Goal: Task Accomplishment & Management: Use online tool/utility

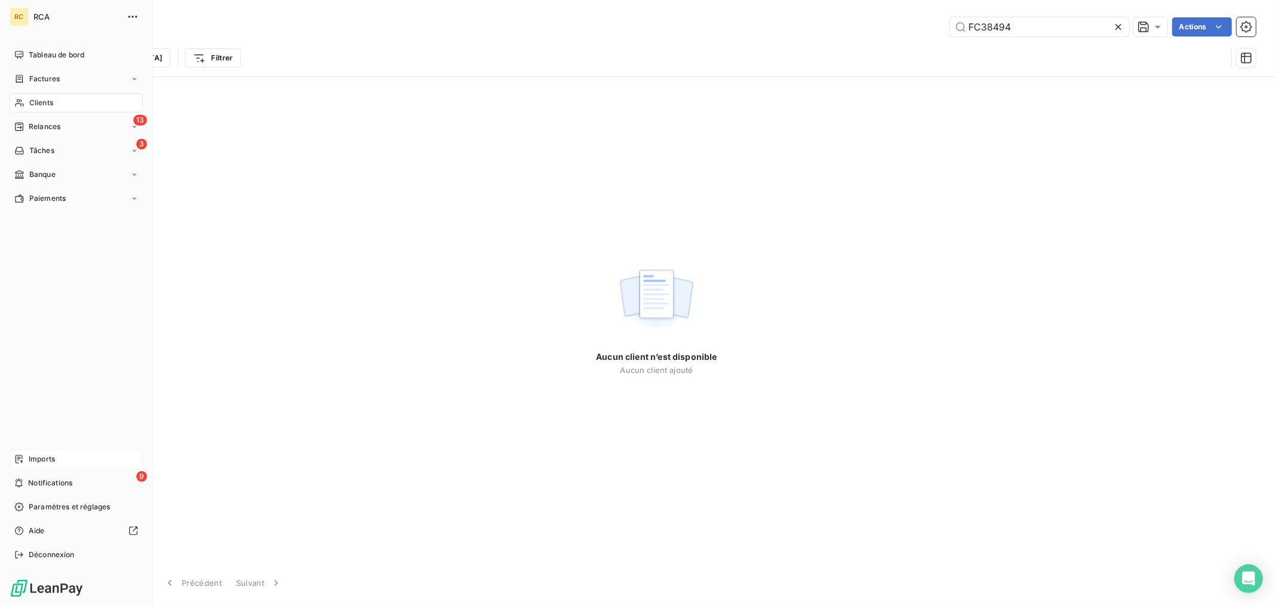
click at [27, 468] on div "Imports" at bounding box center [76, 458] width 133 height 19
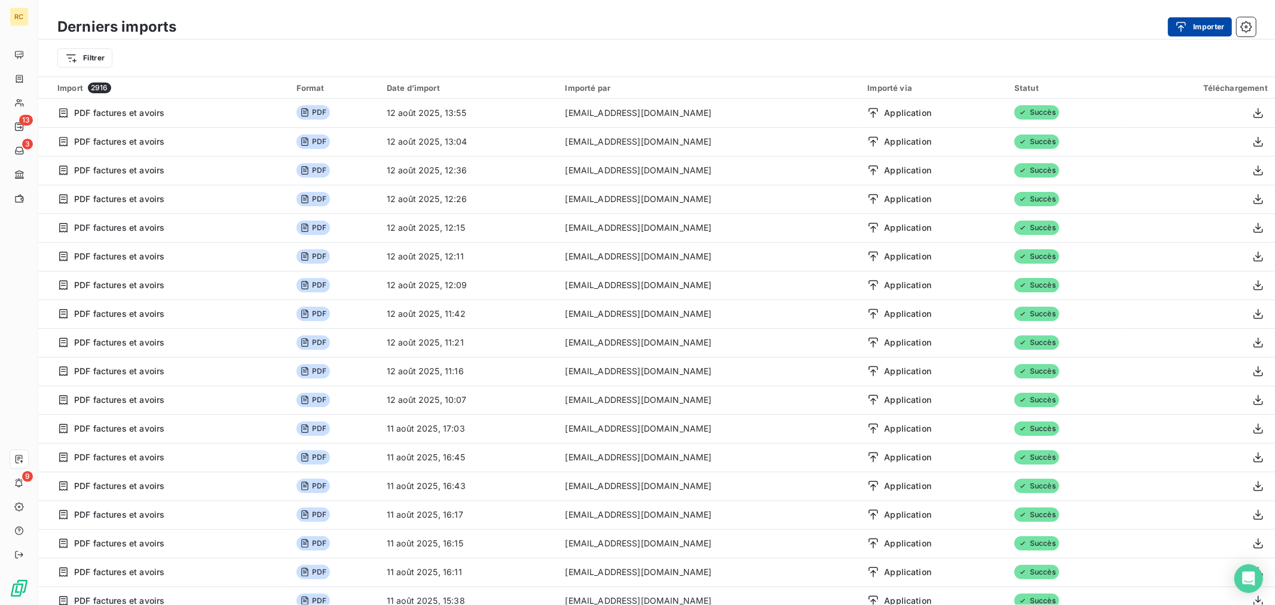
click at [1196, 27] on button "Importer" at bounding box center [1200, 26] width 64 height 19
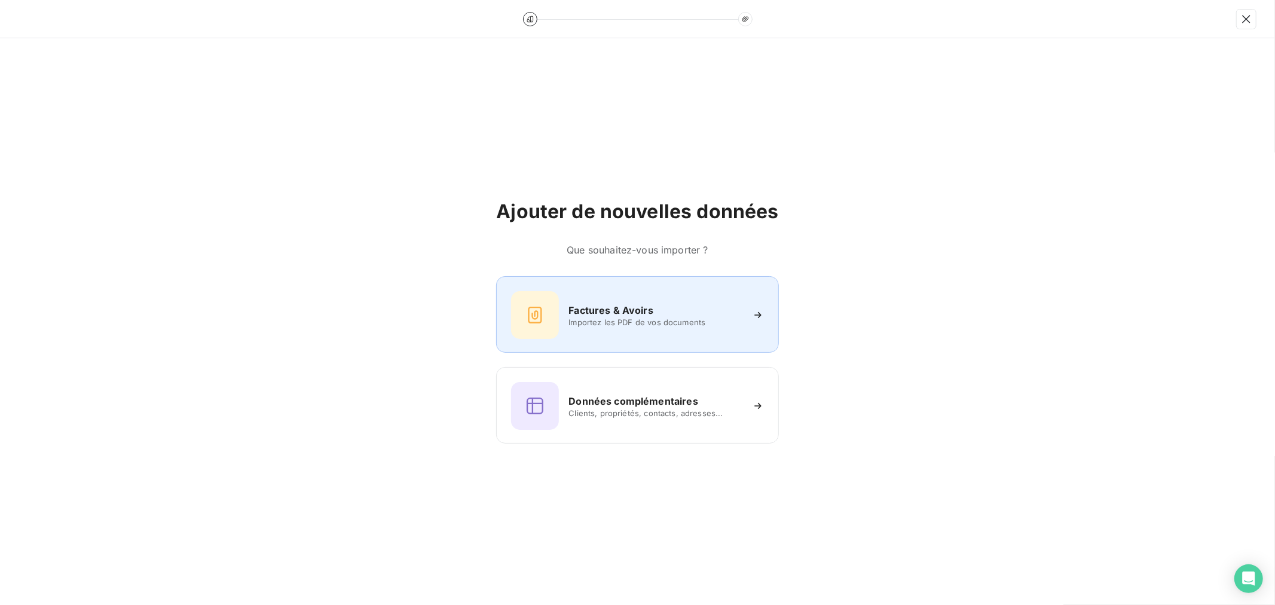
click at [581, 324] on span "Importez les PDF de vos documents" at bounding box center [654, 322] width 173 height 10
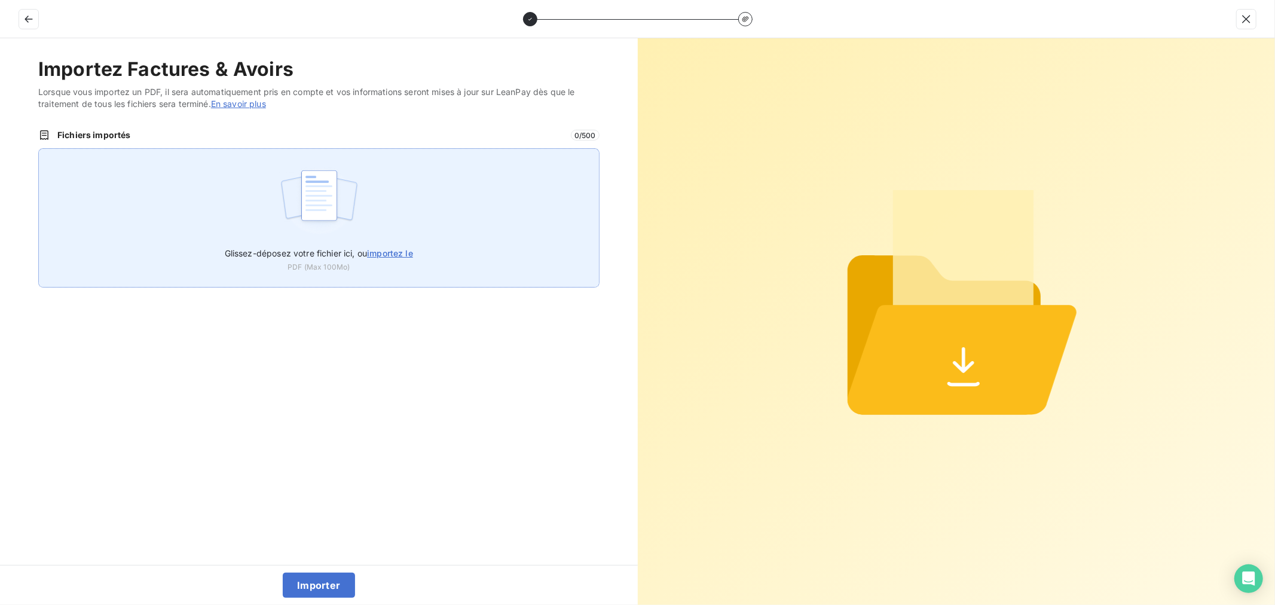
click at [370, 216] on div "Glissez-déposez votre fichier ici, ou importez le PDF (Max 100Mo)" at bounding box center [318, 217] width 561 height 139
type input "C:\fakepath\FC38497.pdf"
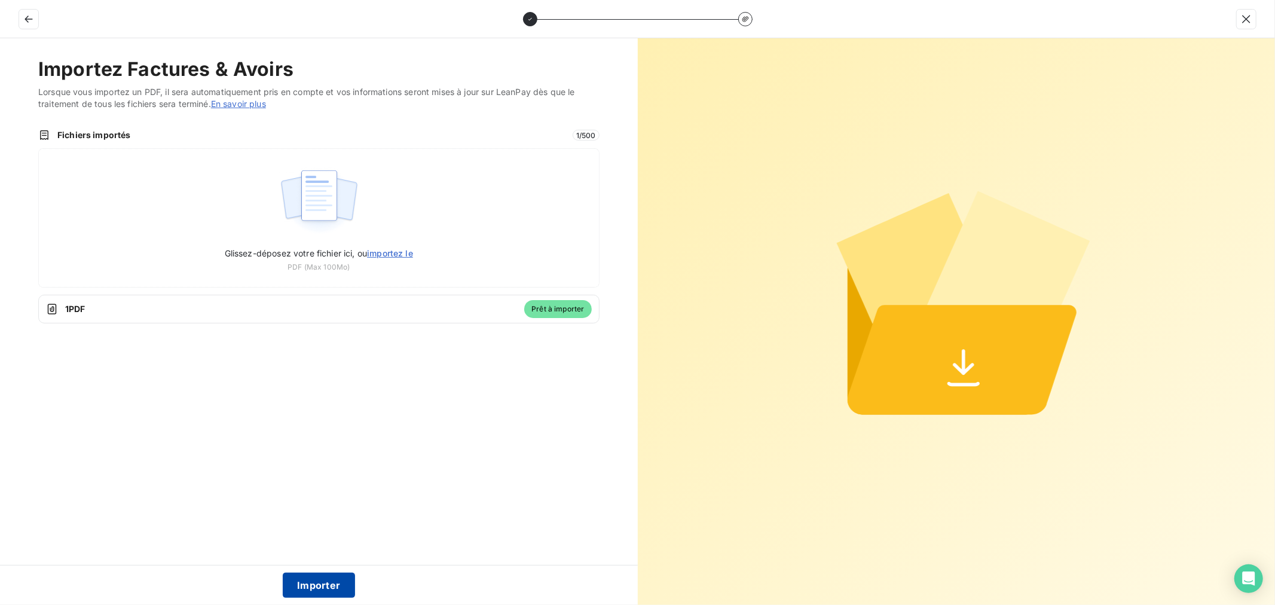
click at [305, 587] on button "Importer" at bounding box center [319, 584] width 72 height 25
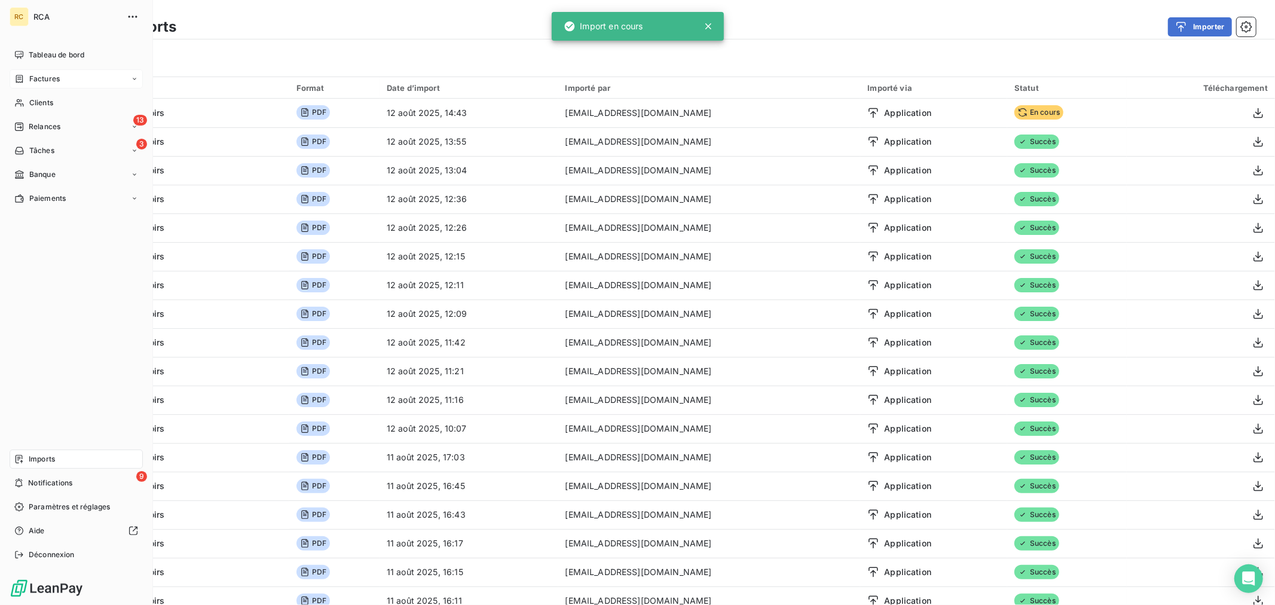
click at [50, 85] on div "Factures" at bounding box center [76, 78] width 133 height 19
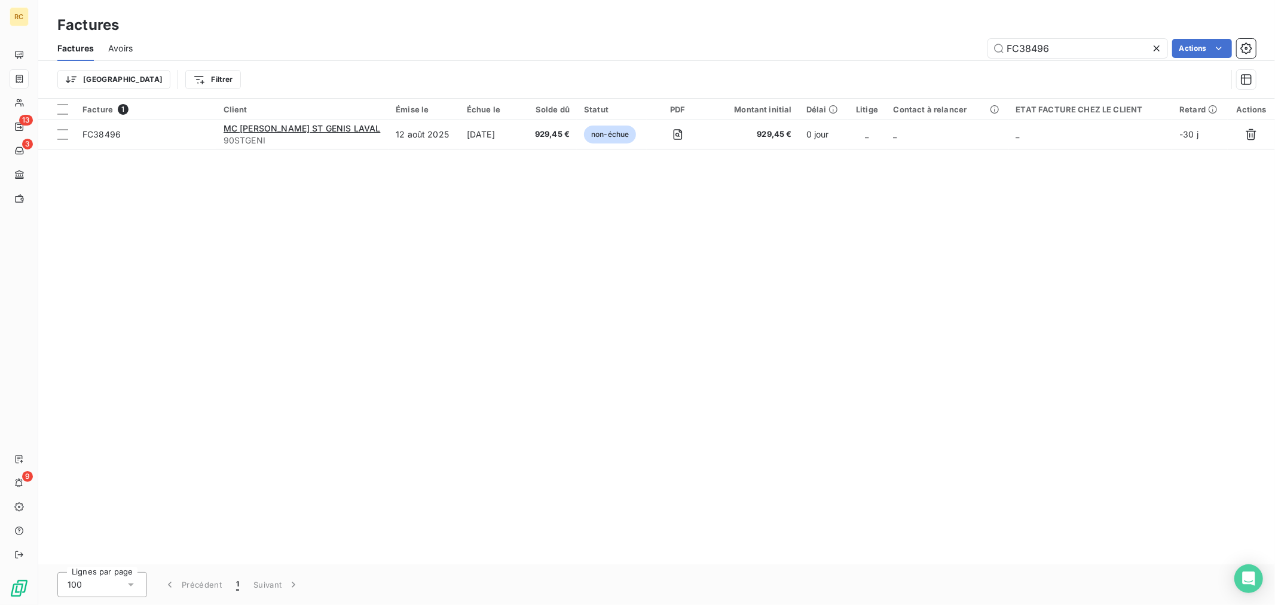
drag, startPoint x: 1072, startPoint y: 51, endPoint x: 871, endPoint y: 51, distance: 200.8
click at [880, 51] on div "FC38496 Actions" at bounding box center [701, 48] width 1108 height 19
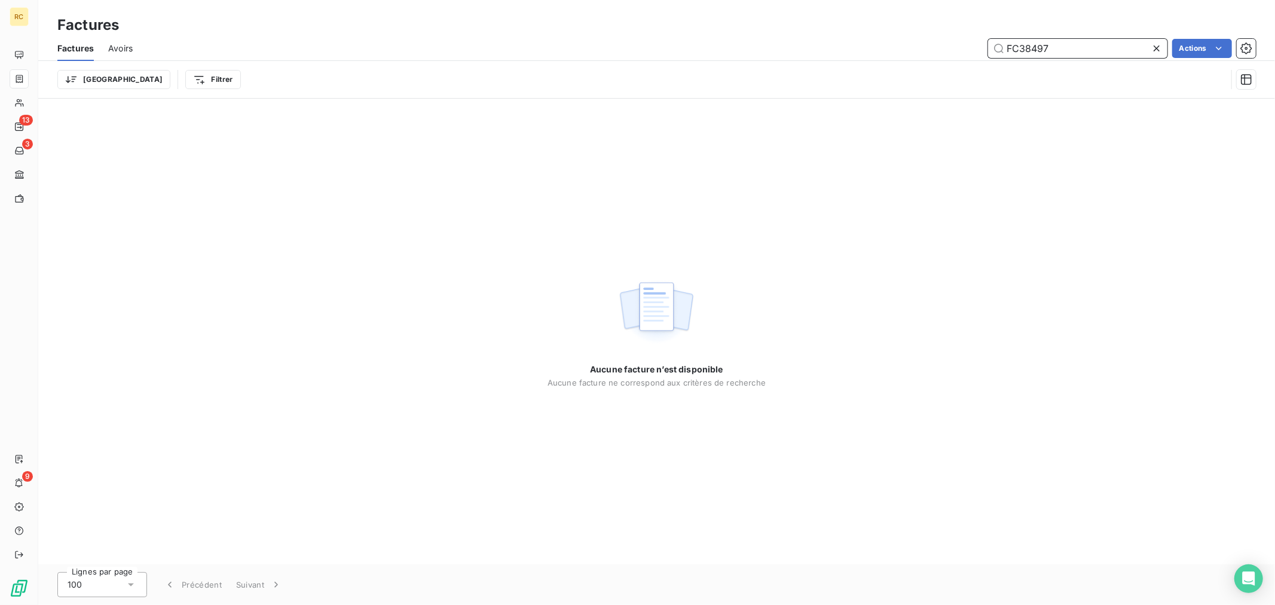
click at [1065, 51] on input "FC38497" at bounding box center [1077, 48] width 179 height 19
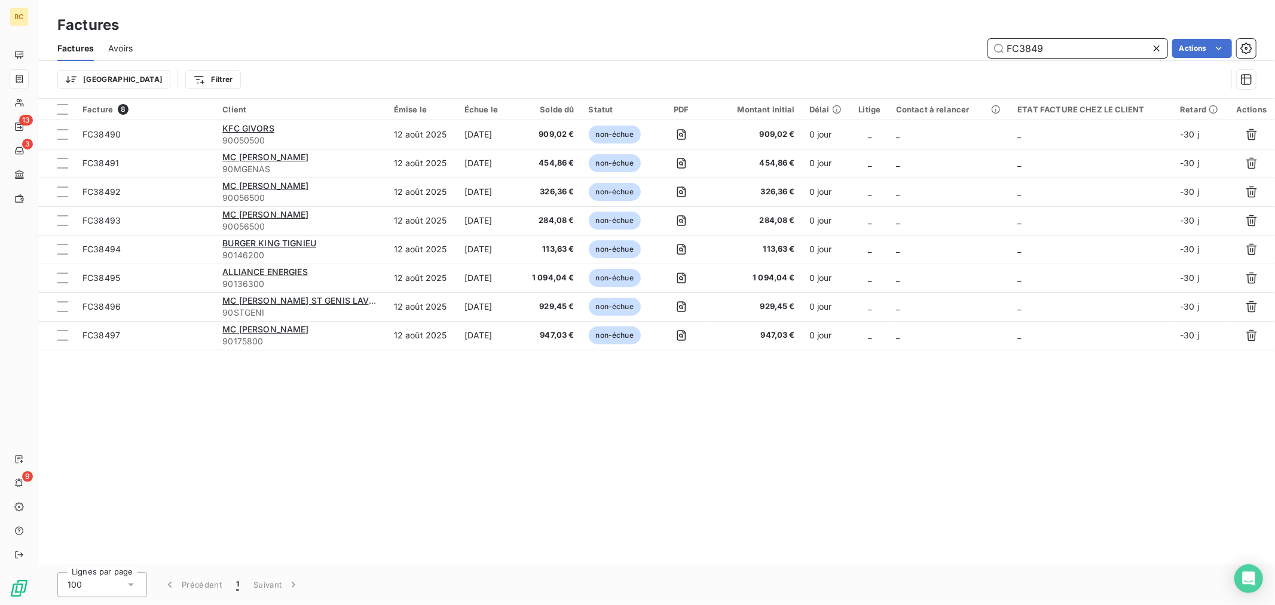
type input "FC38497"
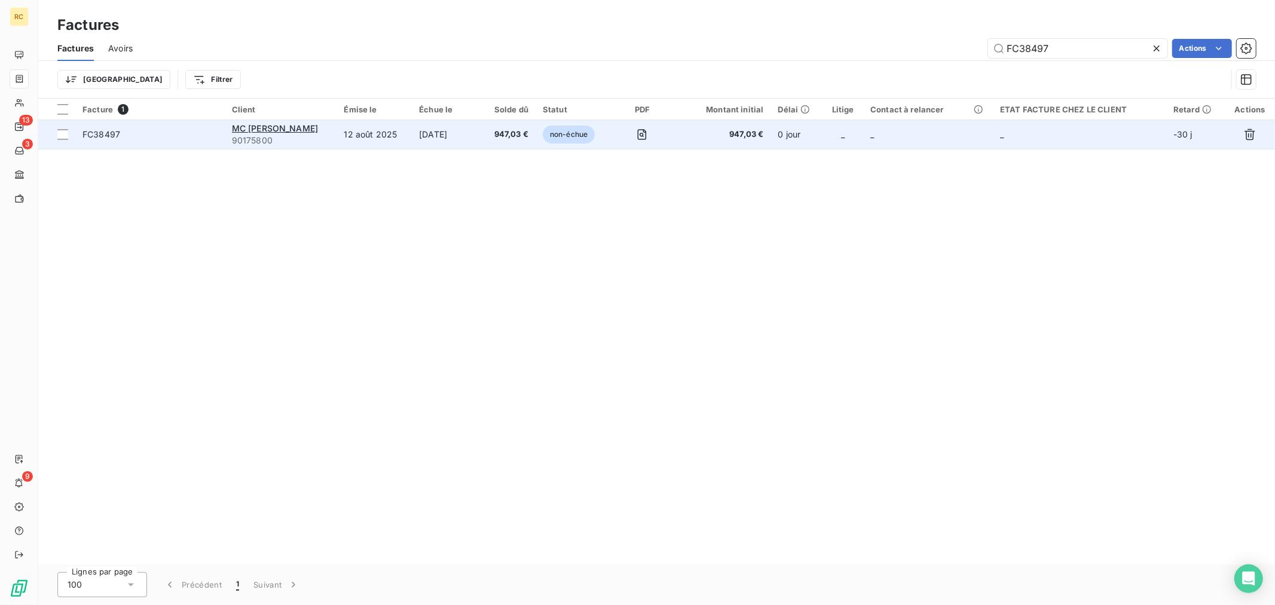
click at [365, 148] on td "12 août 2025" at bounding box center [373, 134] width 75 height 29
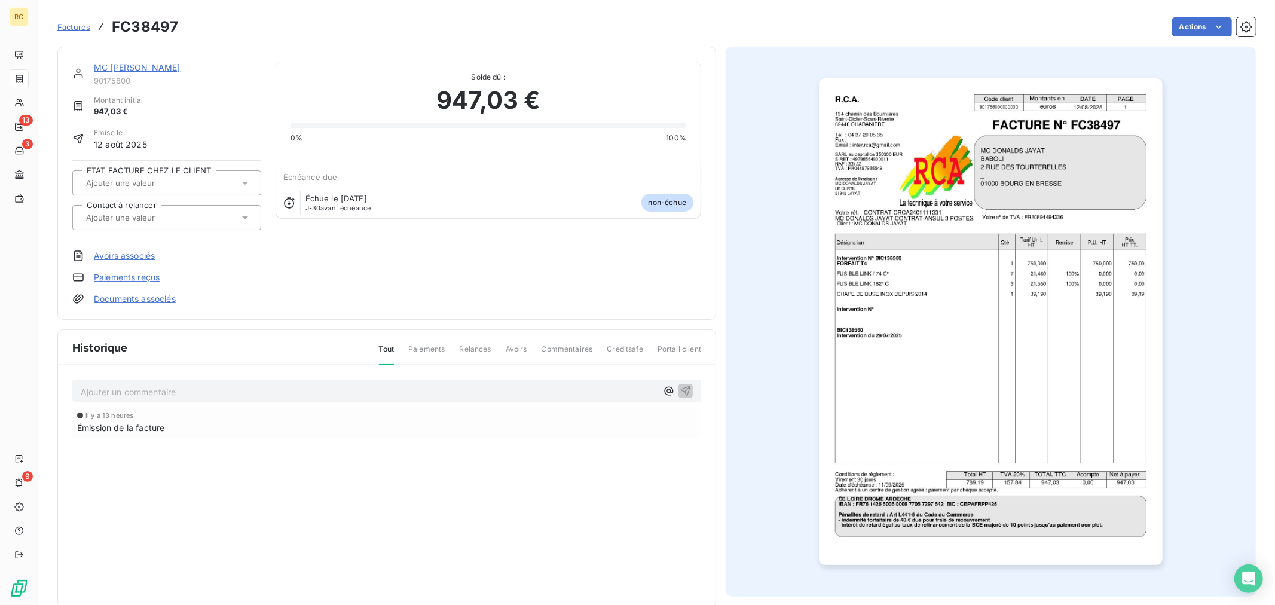
click at [149, 299] on link "Documents associés" at bounding box center [135, 299] width 82 height 12
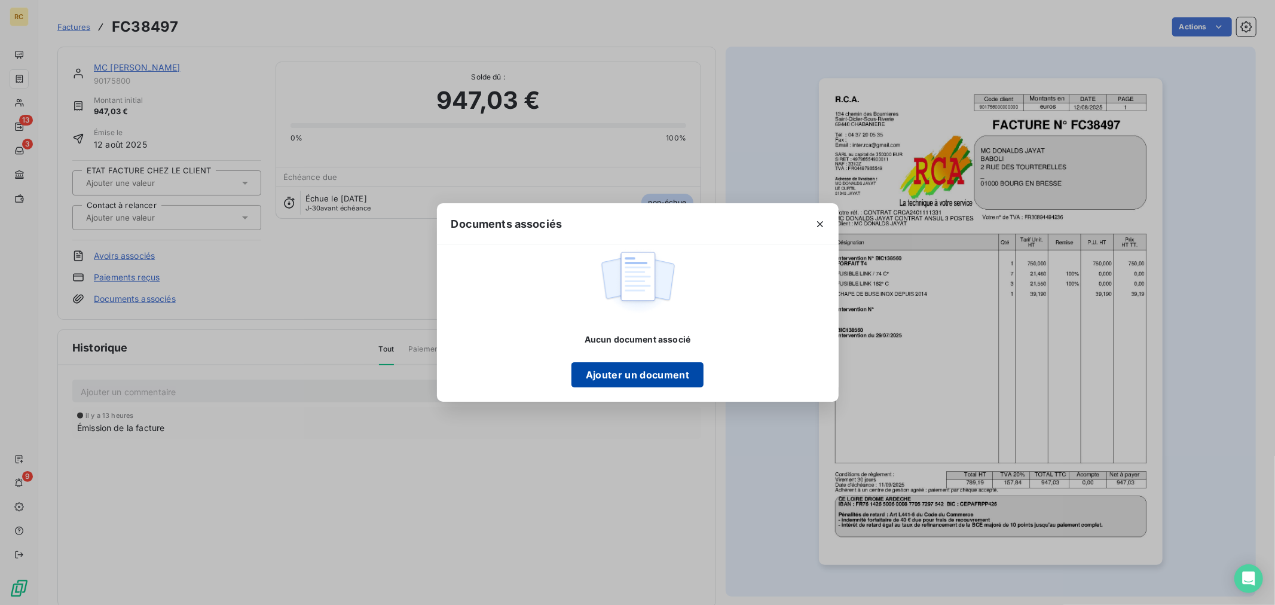
click at [613, 376] on button "Ajouter un document" at bounding box center [637, 374] width 132 height 25
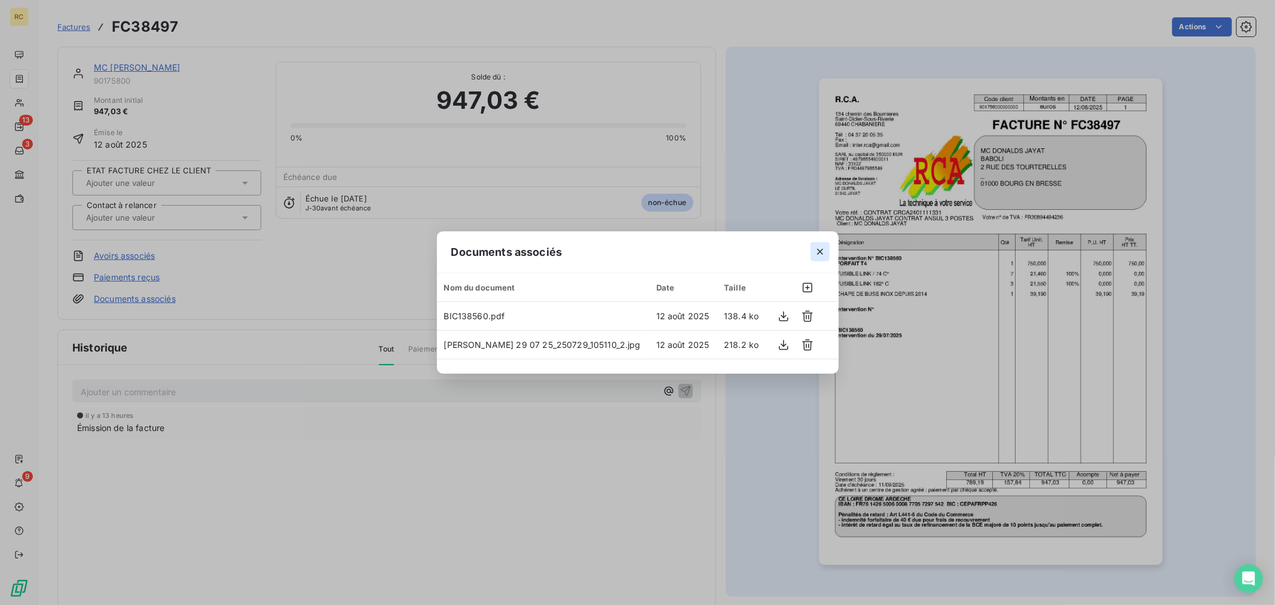
click at [814, 252] on icon "button" at bounding box center [820, 252] width 12 height 12
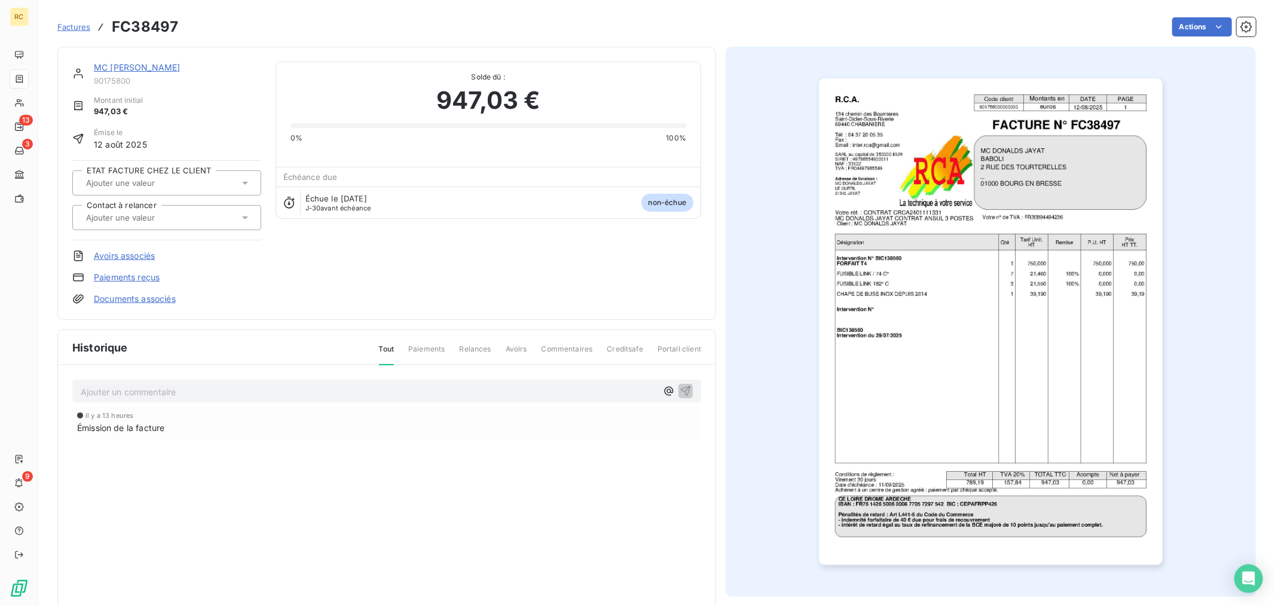
click at [146, 69] on link "MC [PERSON_NAME]" at bounding box center [137, 67] width 86 height 10
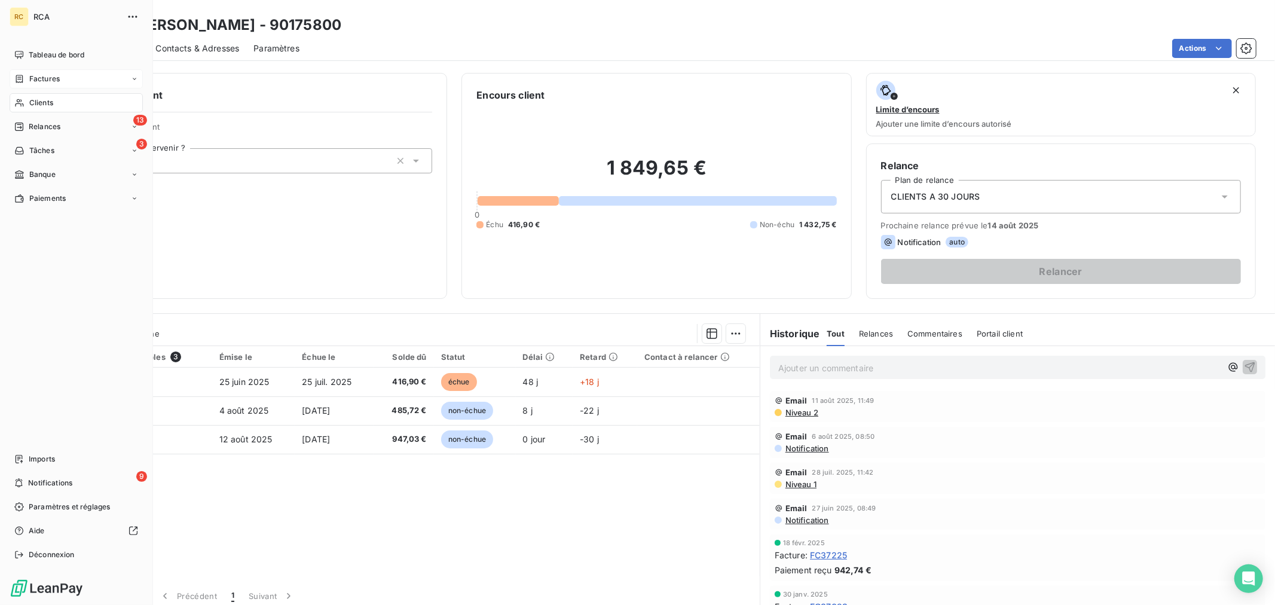
click at [43, 80] on span "Factures" at bounding box center [44, 79] width 30 height 11
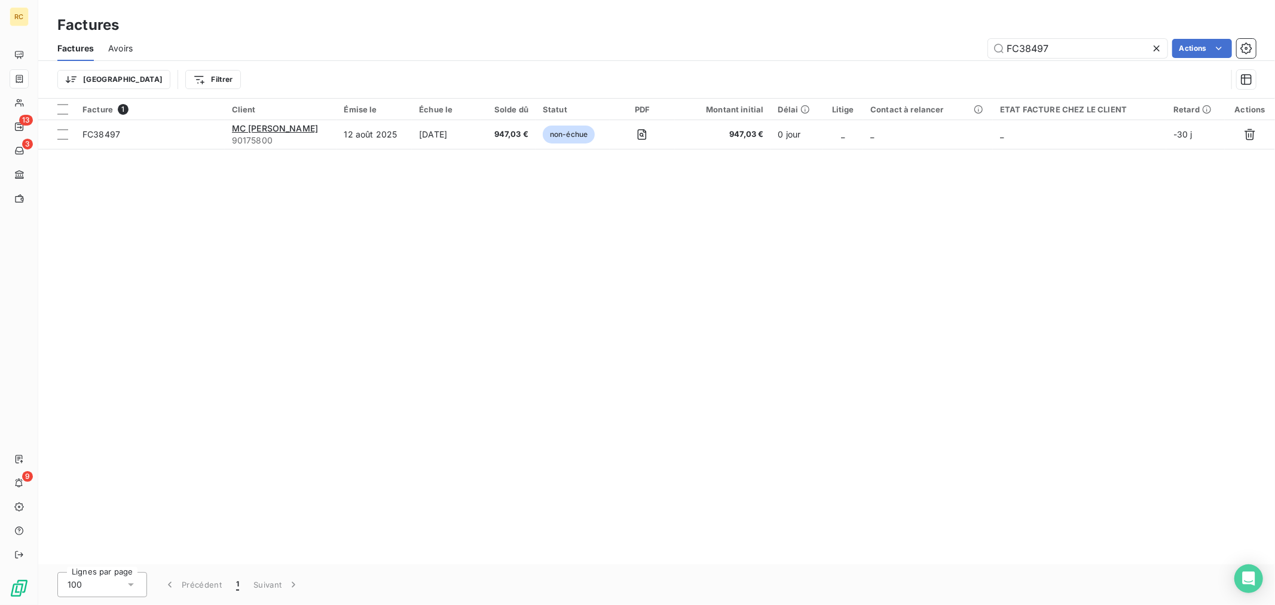
drag, startPoint x: 1066, startPoint y: 50, endPoint x: 965, endPoint y: 50, distance: 101.0
click at [965, 50] on div "FC38497 Actions" at bounding box center [701, 48] width 1108 height 19
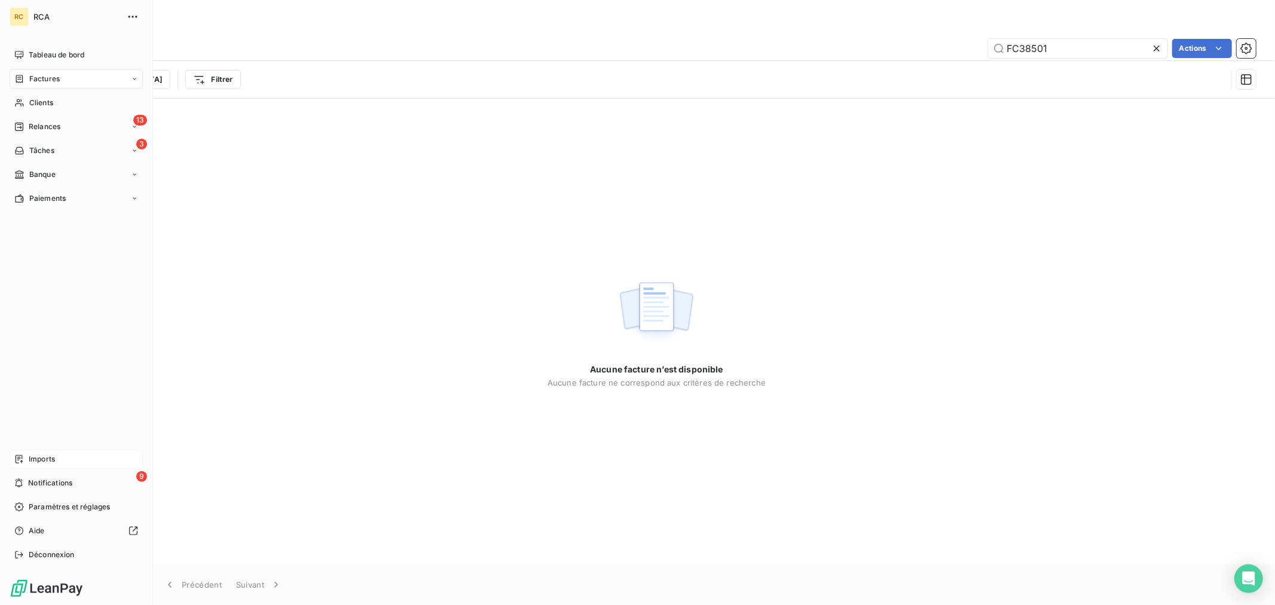
type input "FC38501"
click at [26, 456] on div "Imports" at bounding box center [76, 458] width 133 height 19
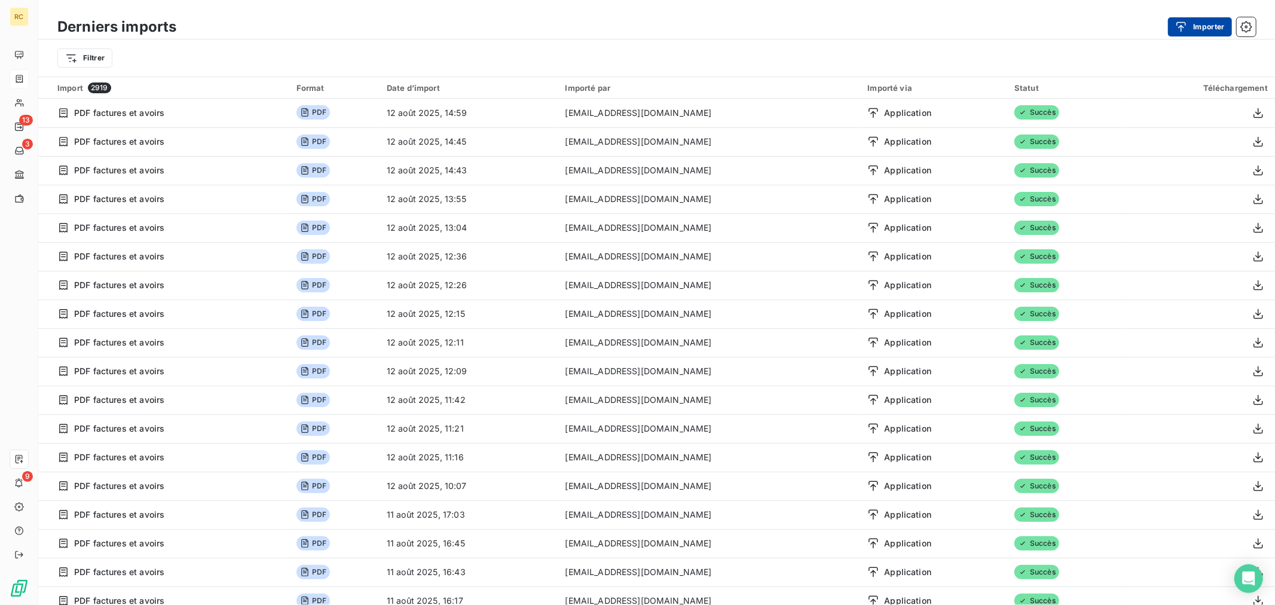
click at [1206, 24] on button "Importer" at bounding box center [1200, 26] width 64 height 19
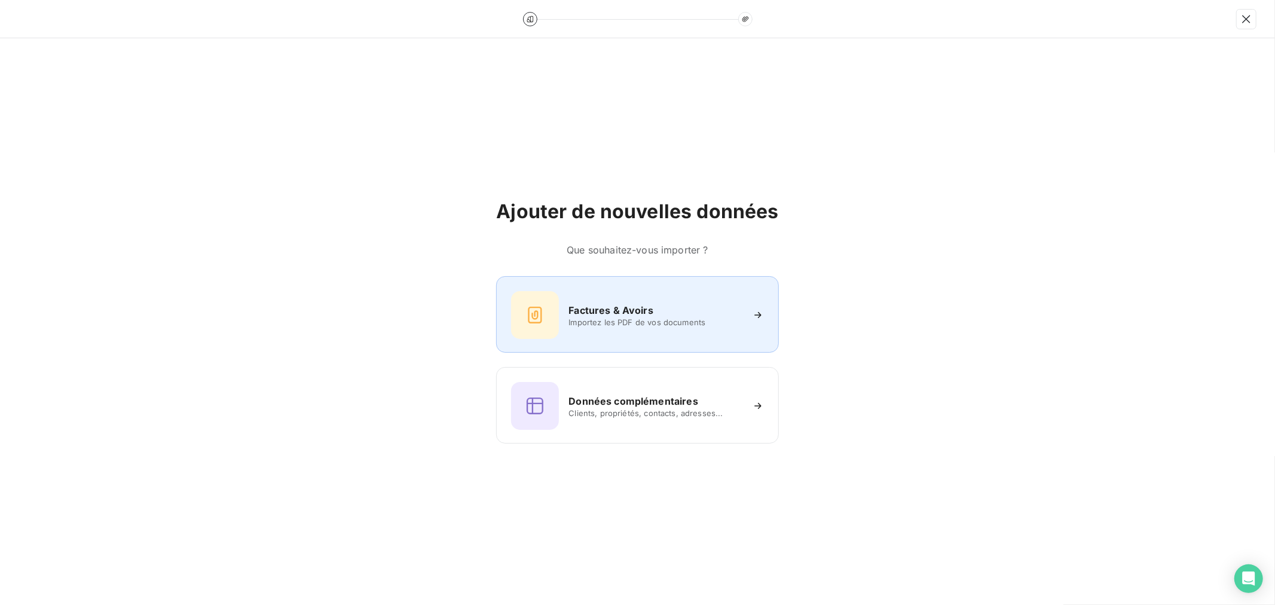
click at [571, 317] on h6 "Factures & Avoirs" at bounding box center [610, 310] width 85 height 14
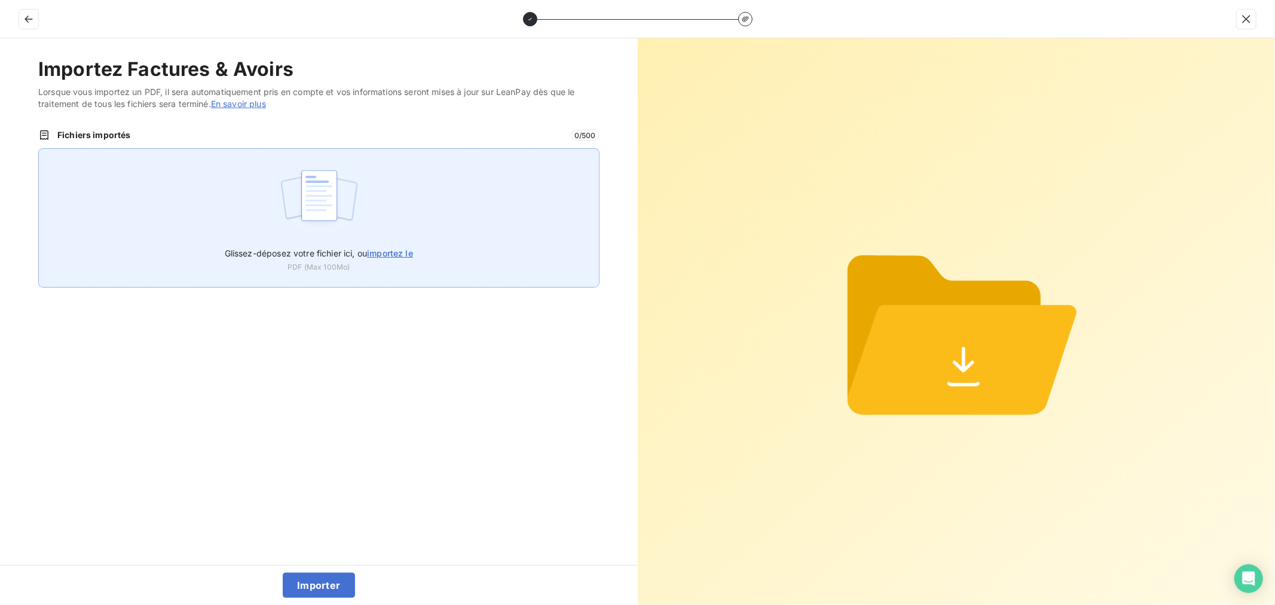
click at [239, 198] on div "Glissez-déposez votre fichier ici, ou importez le PDF (Max 100Mo)" at bounding box center [318, 217] width 561 height 139
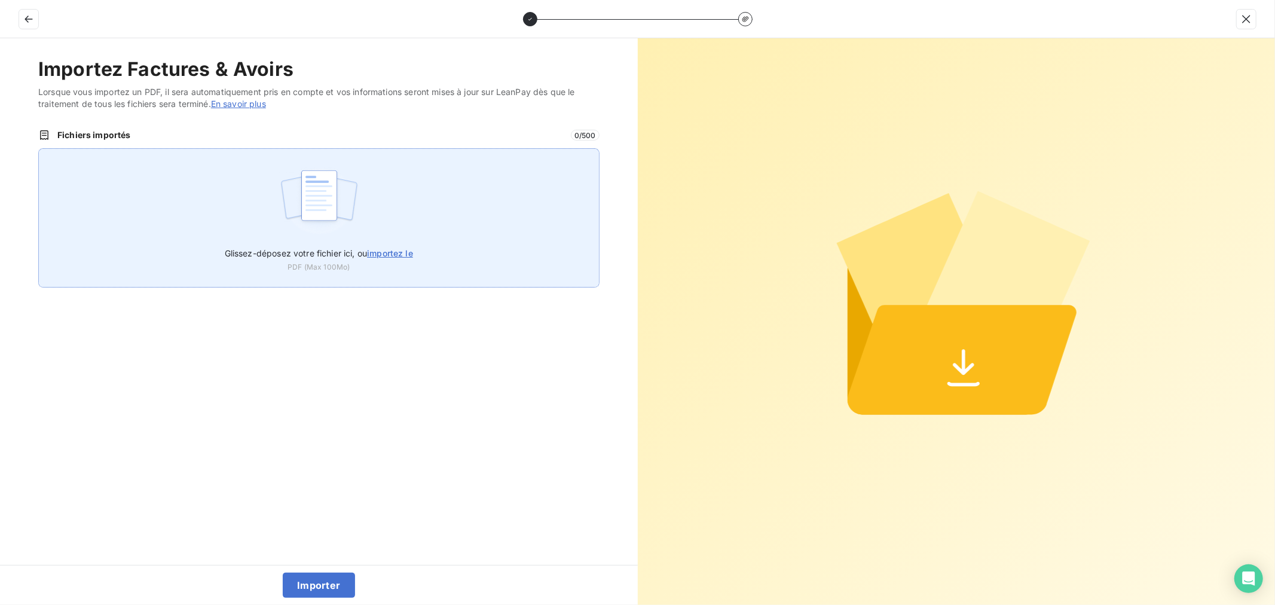
type input "C:\fakepath\FC38501.pdf"
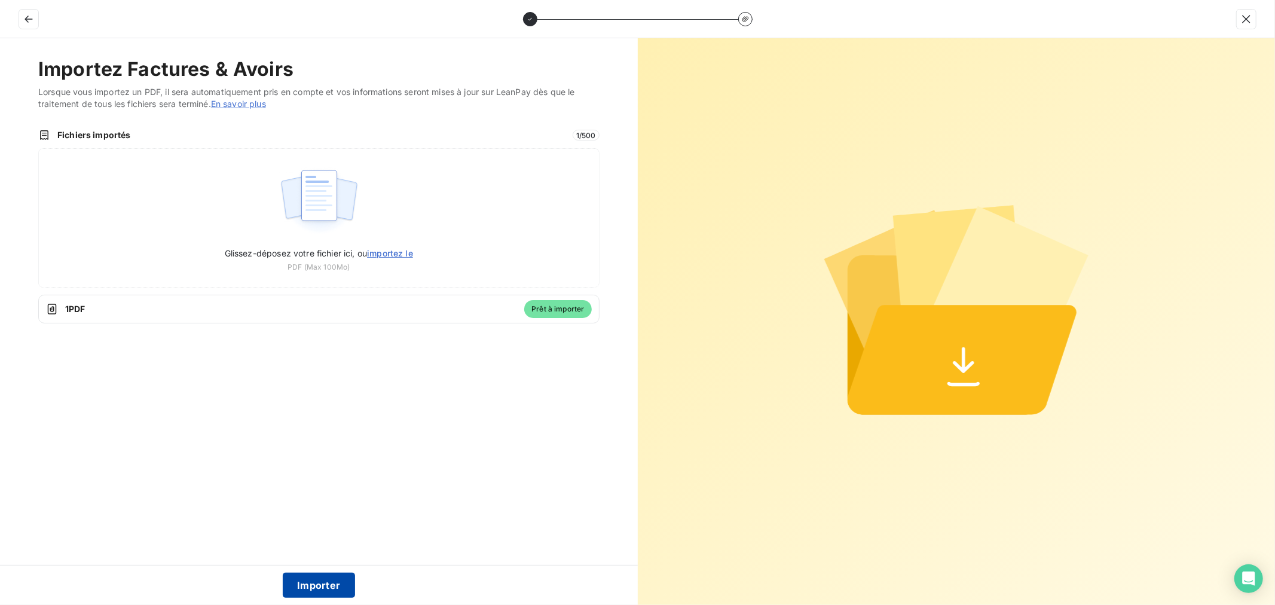
click at [326, 587] on button "Importer" at bounding box center [319, 584] width 72 height 25
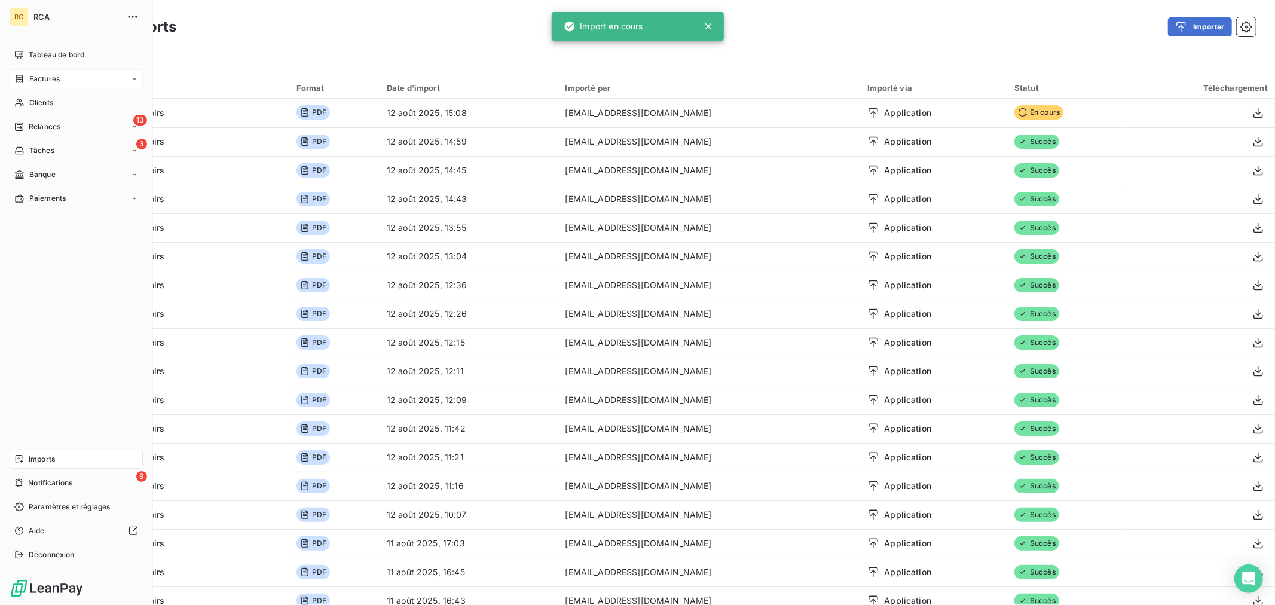
click at [36, 85] on div "Factures" at bounding box center [76, 78] width 133 height 19
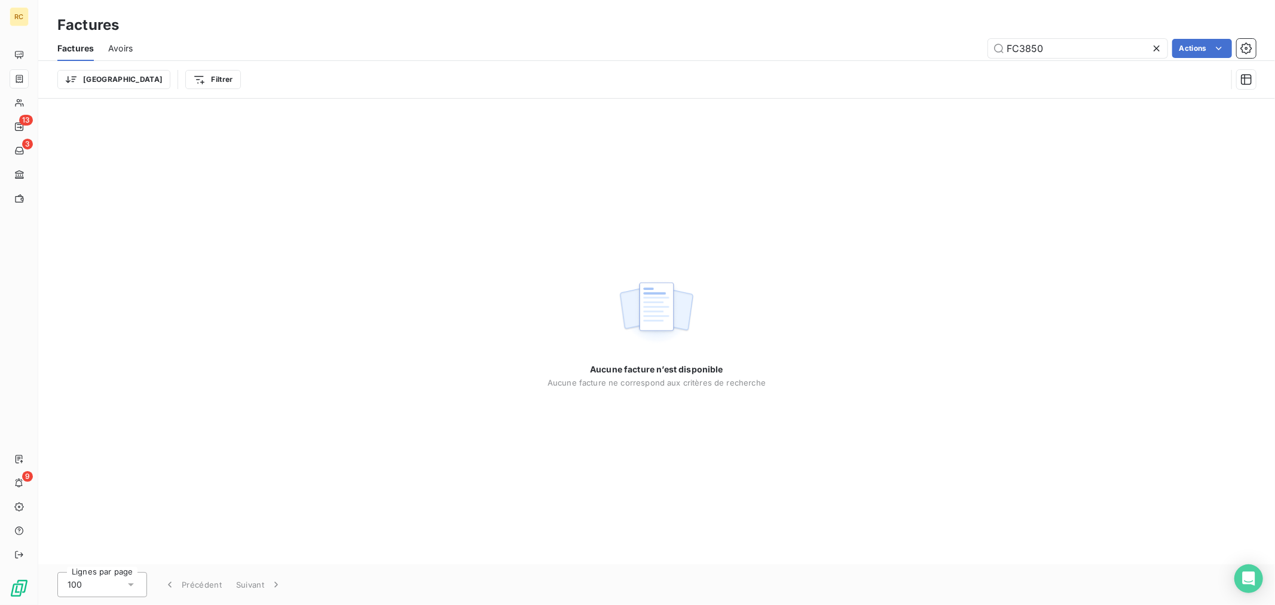
type input "FC38501"
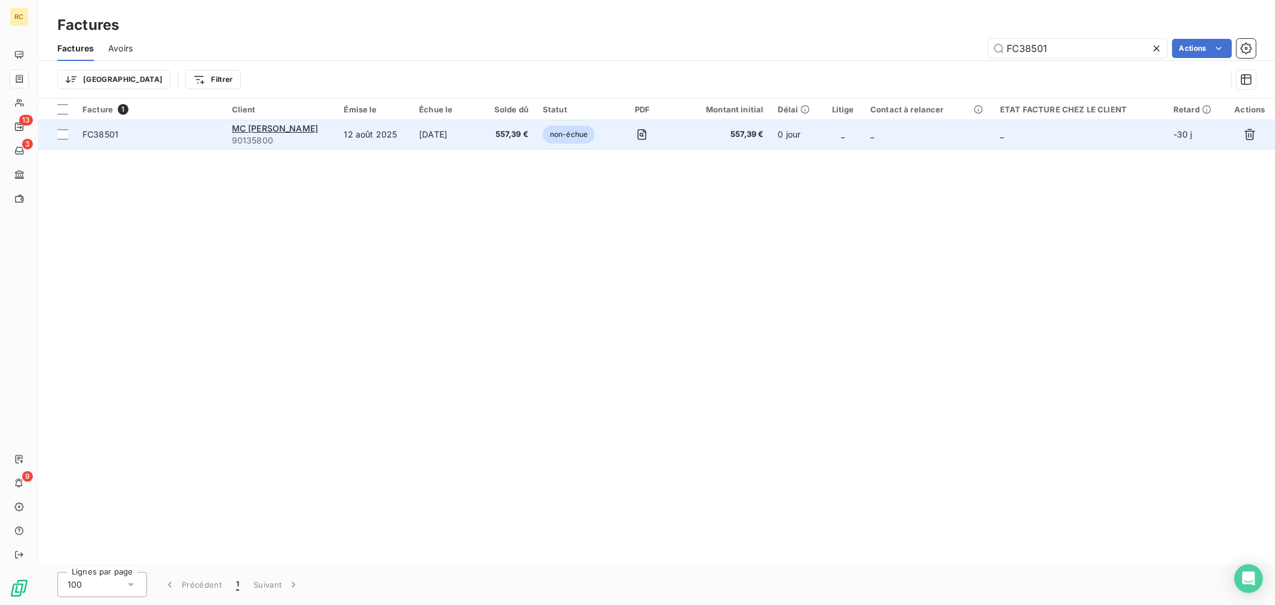
click at [369, 126] on td "12 août 2025" at bounding box center [373, 134] width 75 height 29
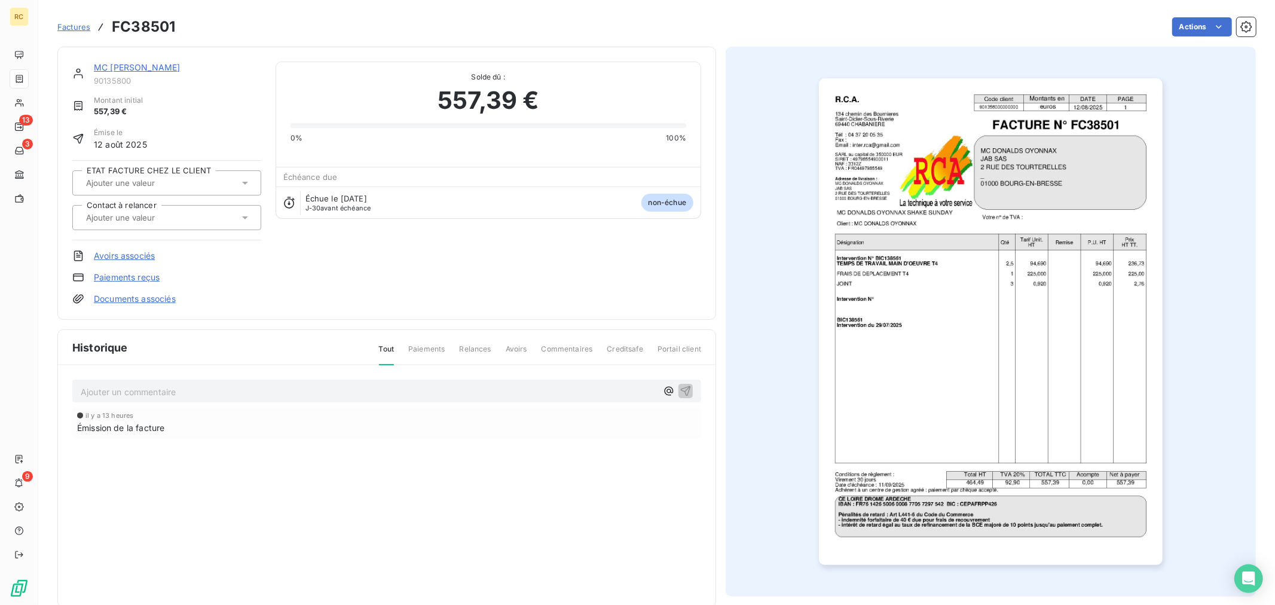
click at [118, 296] on link "Documents associés" at bounding box center [135, 299] width 82 height 12
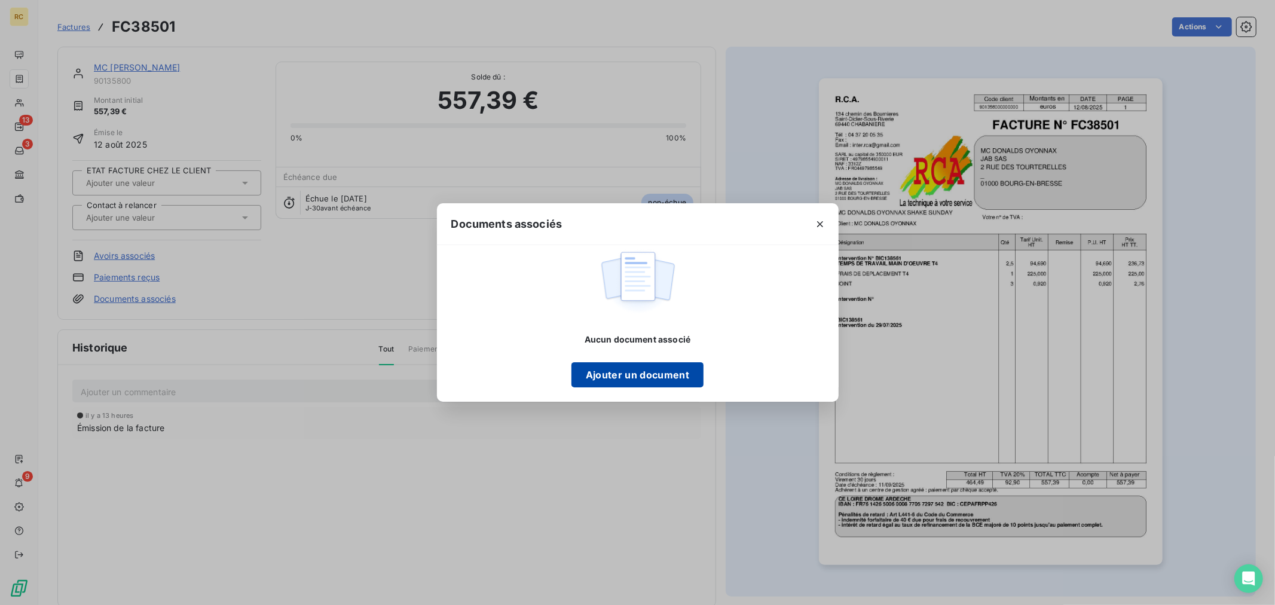
click at [589, 379] on button "Ajouter un document" at bounding box center [637, 374] width 132 height 25
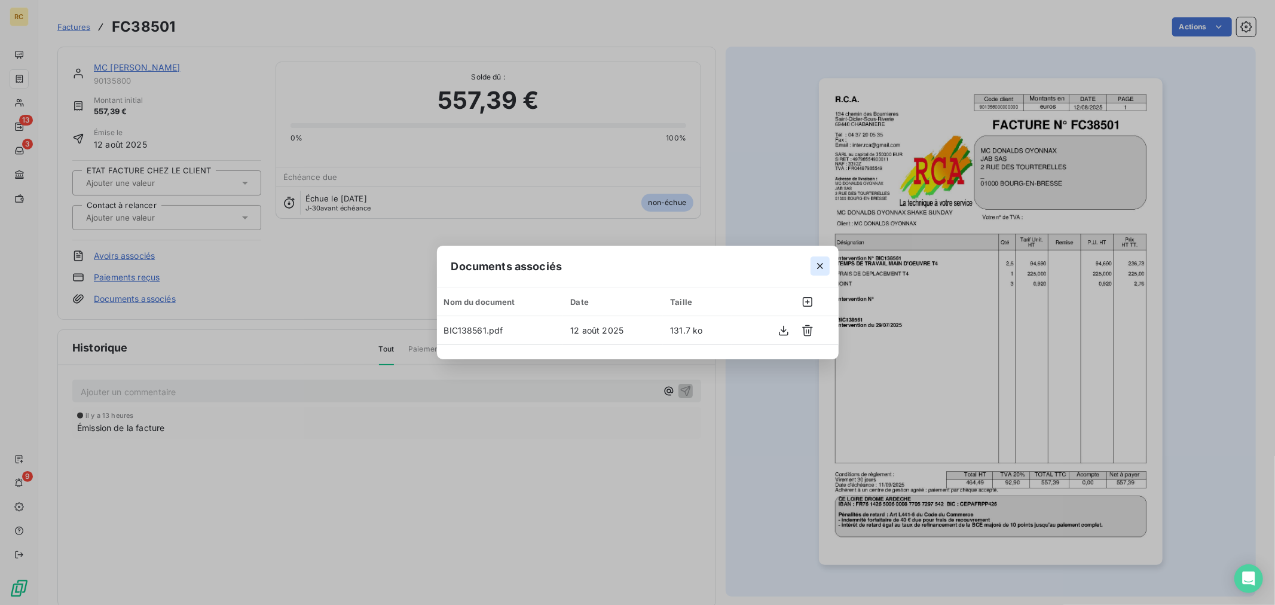
click at [814, 265] on icon "button" at bounding box center [820, 266] width 12 height 12
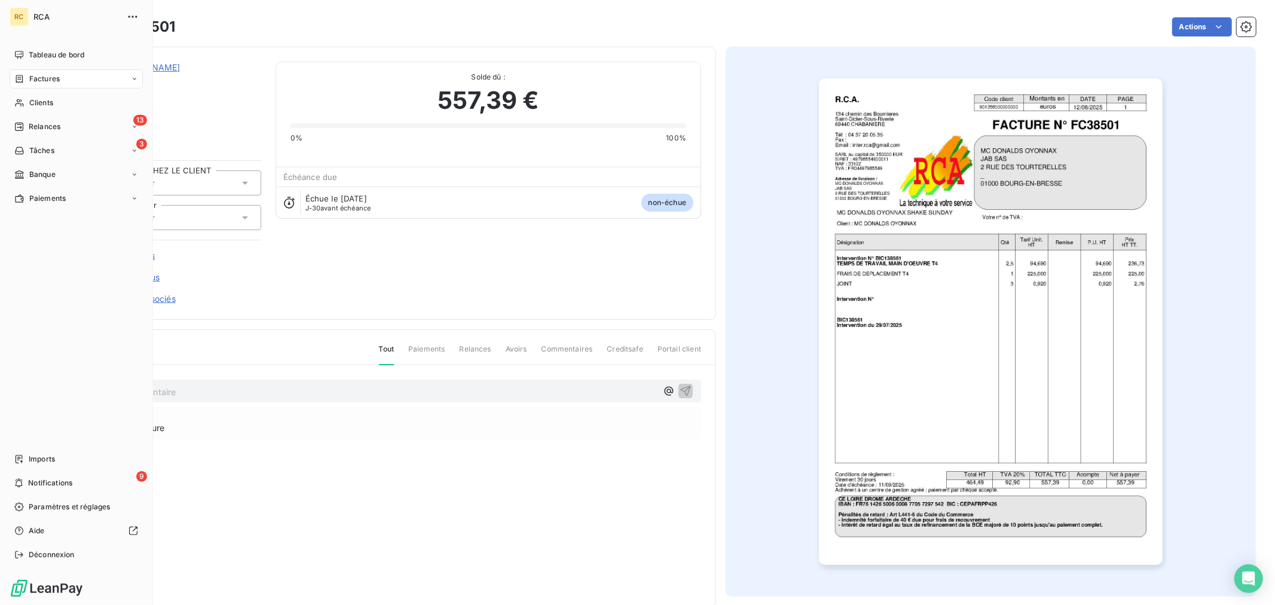
click at [50, 82] on span "Factures" at bounding box center [44, 79] width 30 height 11
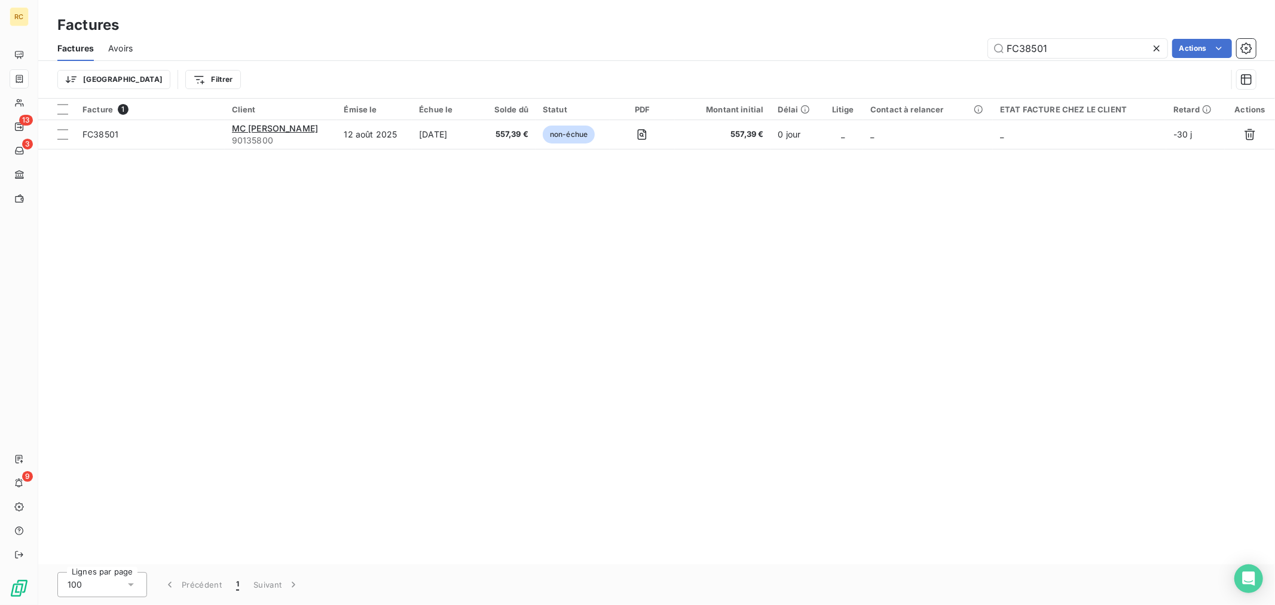
drag, startPoint x: 985, startPoint y: 50, endPoint x: 880, endPoint y: 52, distance: 104.6
click at [884, 52] on div "FC38501 Actions" at bounding box center [701, 48] width 1108 height 19
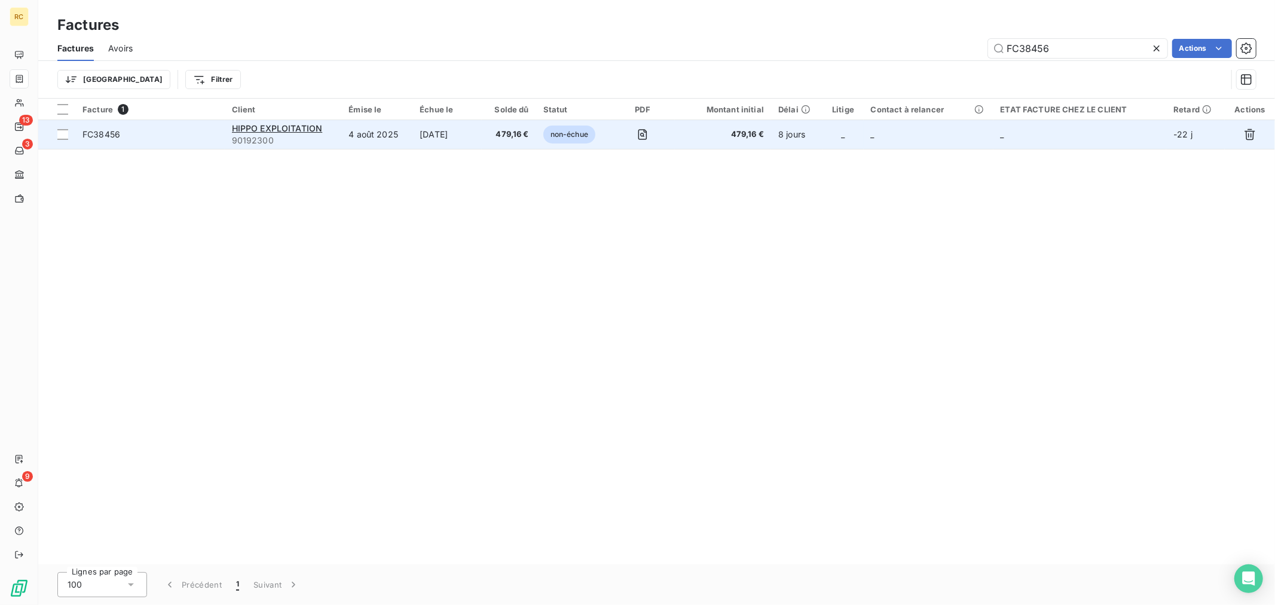
type input "FC38456"
click at [404, 135] on td "4 août 2025" at bounding box center [376, 134] width 71 height 29
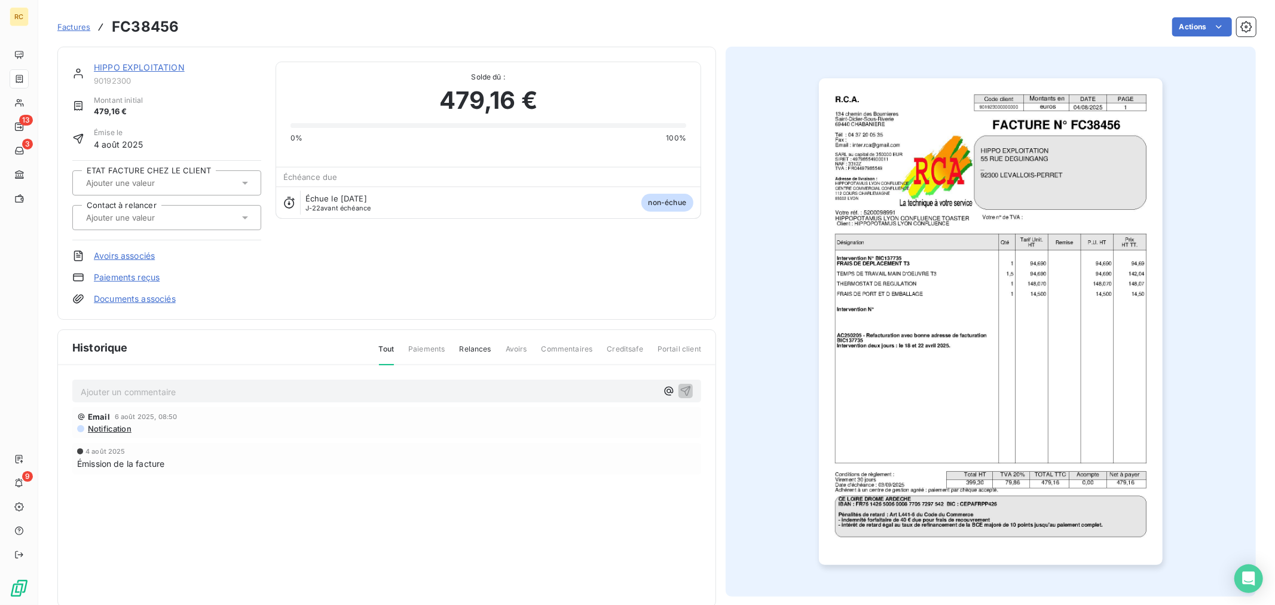
click at [996, 461] on img "button" at bounding box center [991, 321] width 344 height 486
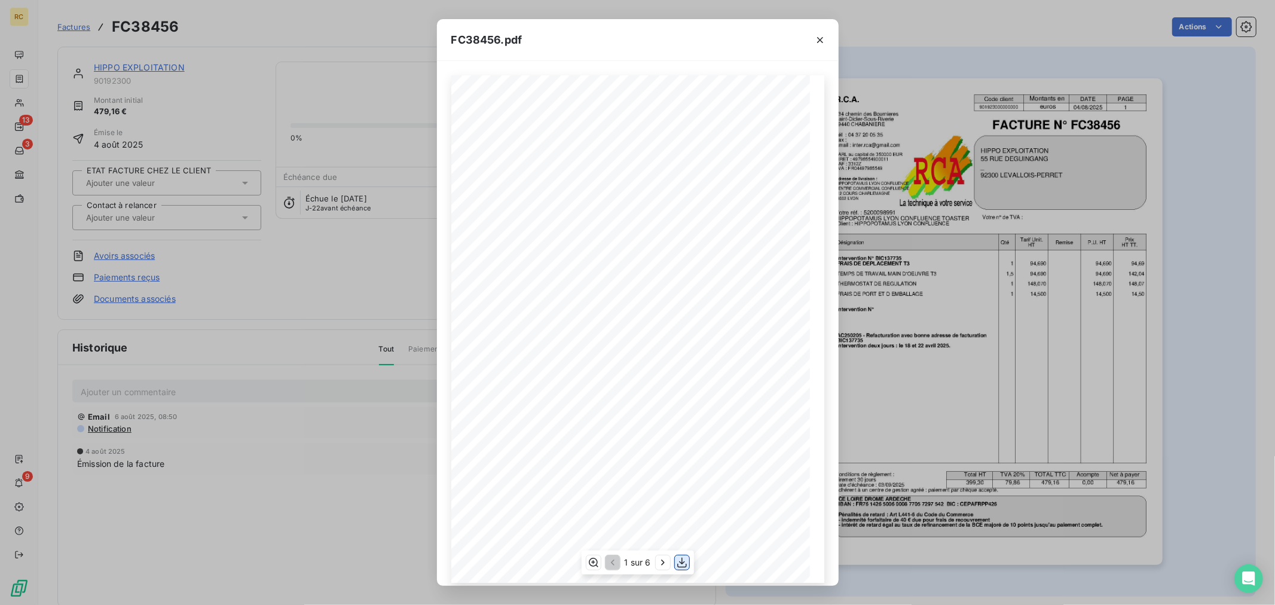
click at [684, 559] on icon "button" at bounding box center [682, 562] width 12 height 12
click at [351, 289] on div "FC38456.pdf R.C.A. Code client Montants en DATE PAGE 901923000000000 euros [DAT…" at bounding box center [637, 302] width 1275 height 605
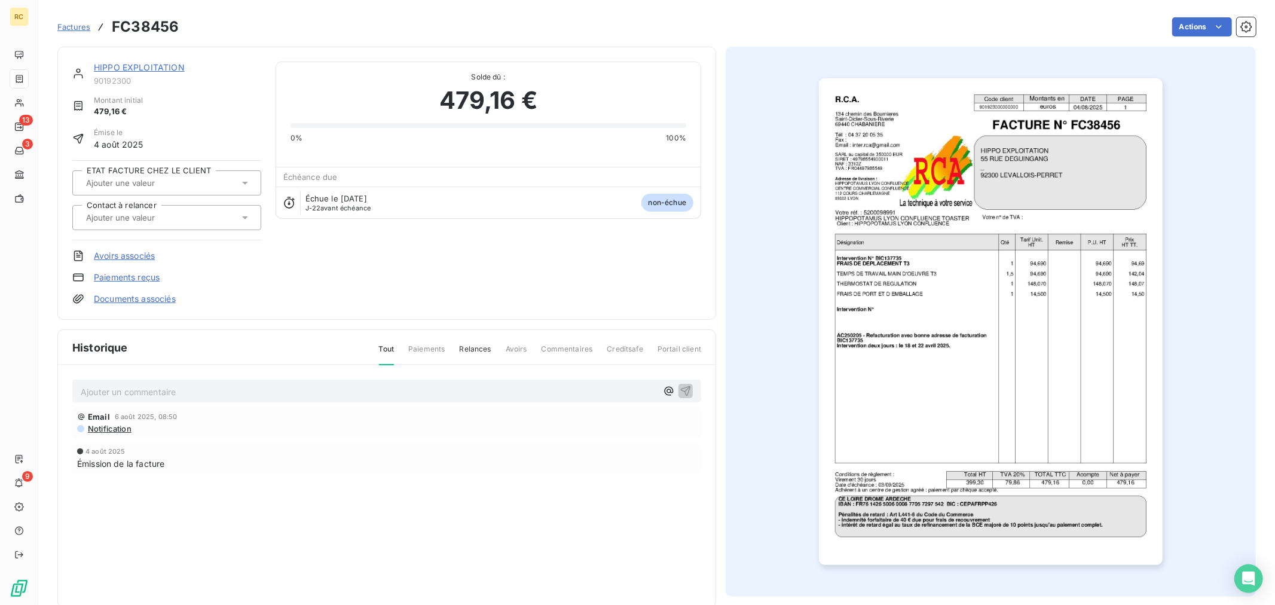
click at [78, 25] on span "Factures" at bounding box center [73, 27] width 33 height 10
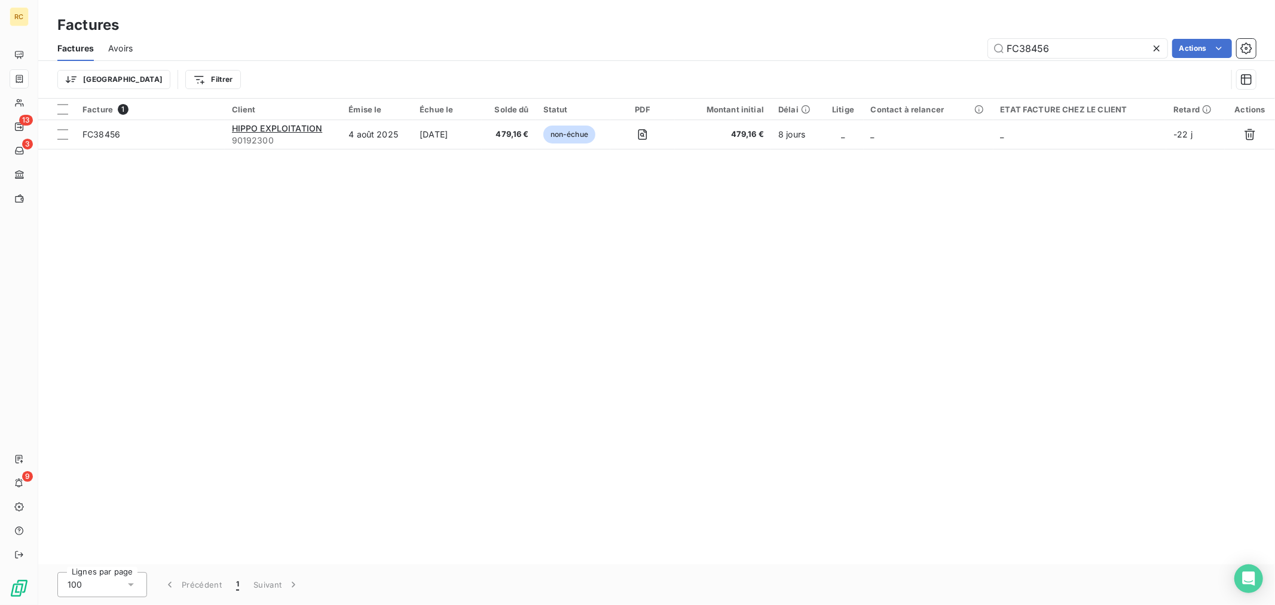
drag, startPoint x: 1094, startPoint y: 49, endPoint x: 911, endPoint y: 48, distance: 183.5
click at [911, 48] on div "FC38456 Actions" at bounding box center [701, 48] width 1108 height 19
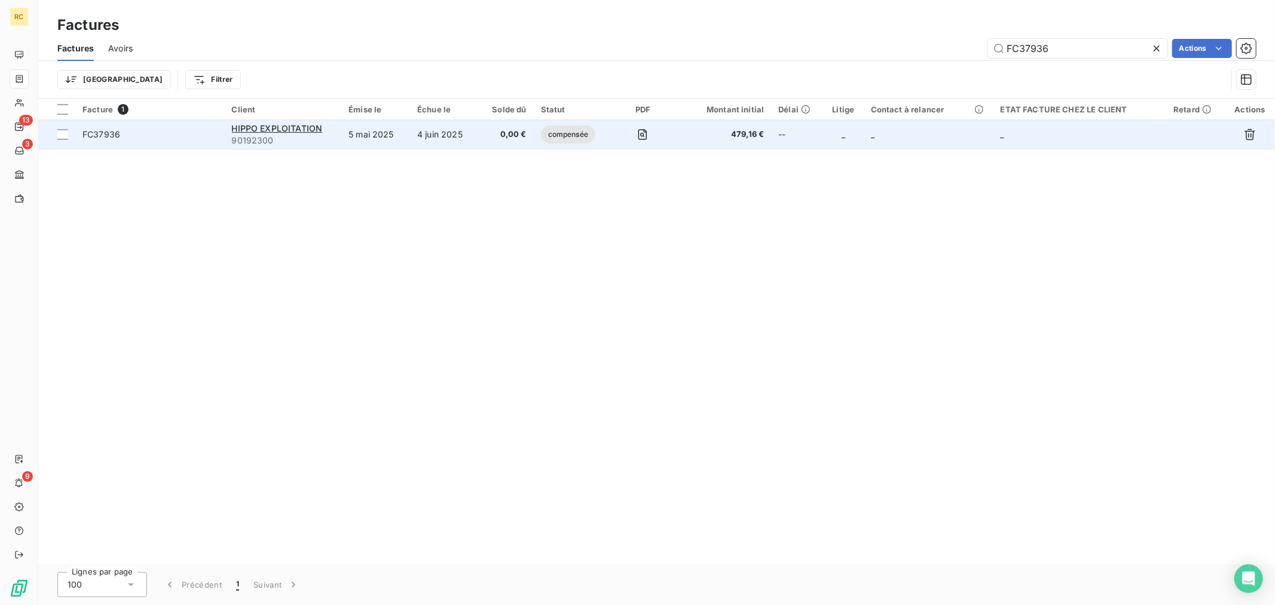
type input "FC37936"
click at [369, 128] on td "5 mai 2025" at bounding box center [375, 134] width 69 height 29
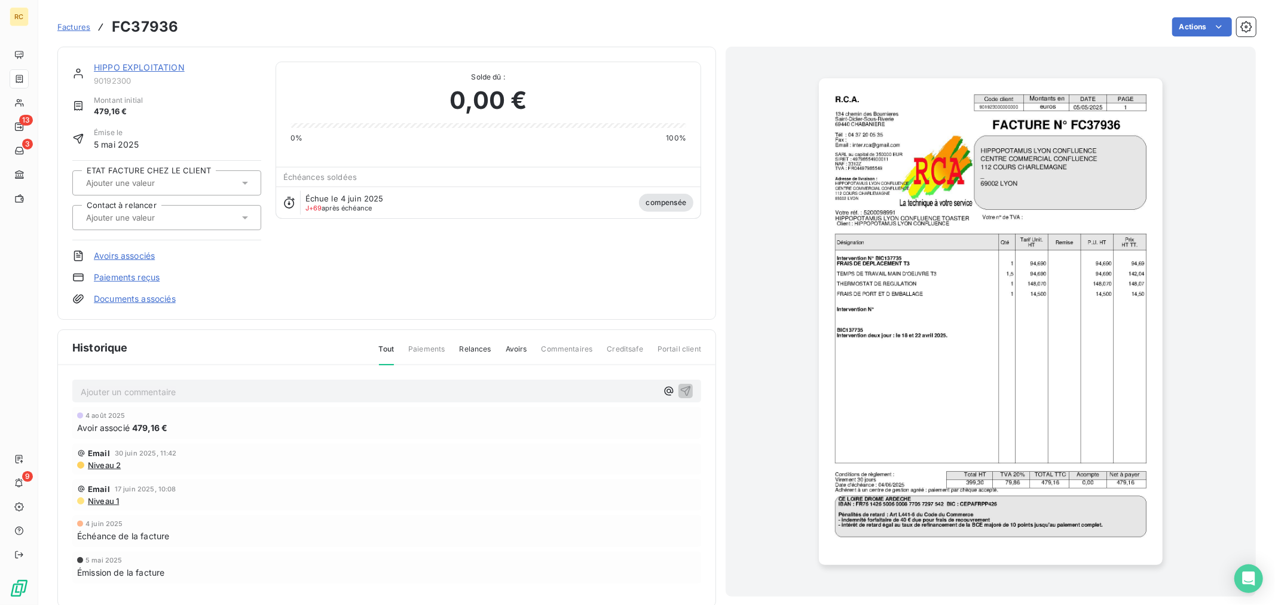
click at [143, 291] on div "HIPPO EXPLOITATION 90192300 Montant initial 479,16 € Émise le 5 mai 2025 ETAT F…" at bounding box center [166, 183] width 189 height 243
click at [146, 257] on link "Avoirs associés" at bounding box center [124, 256] width 61 height 12
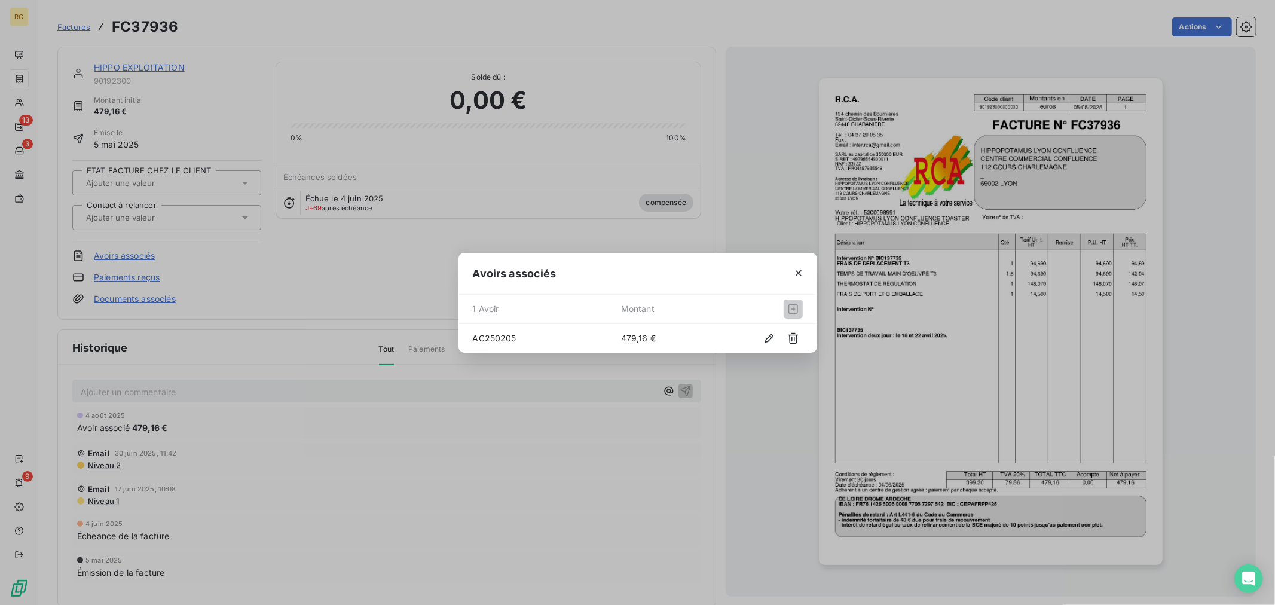
click at [498, 336] on span "AC250205" at bounding box center [547, 338] width 148 height 13
click at [497, 336] on span "AC250205" at bounding box center [547, 338] width 148 height 13
copy span "AC250205"
click at [789, 271] on button "button" at bounding box center [798, 273] width 19 height 19
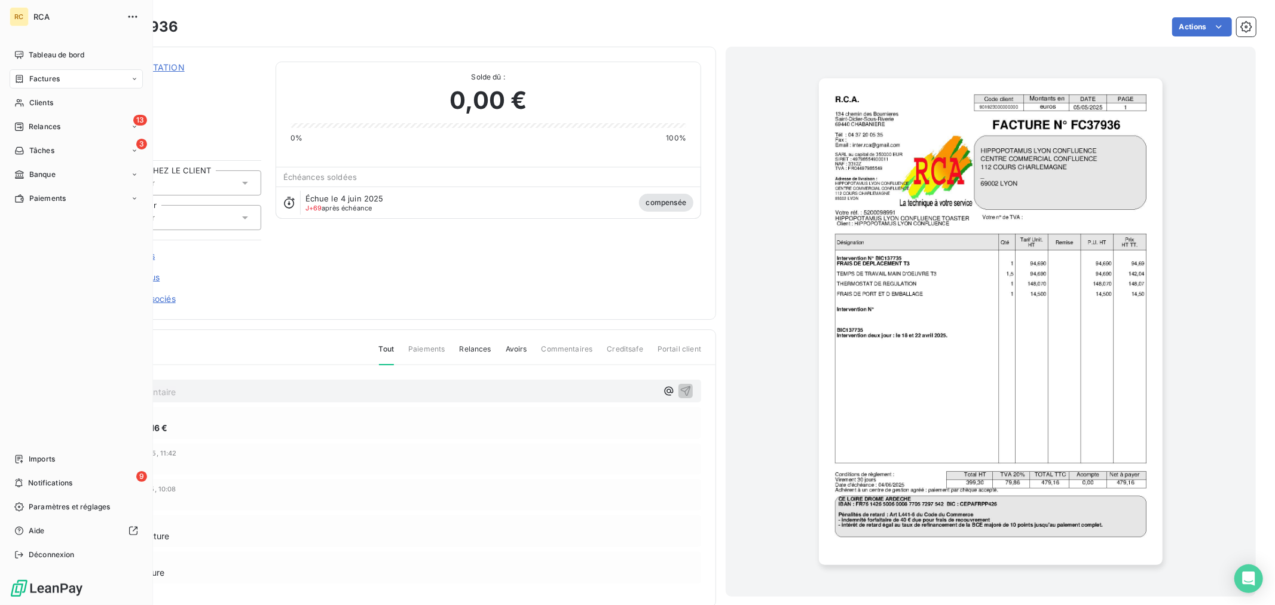
click at [74, 81] on div "Factures" at bounding box center [76, 78] width 133 height 19
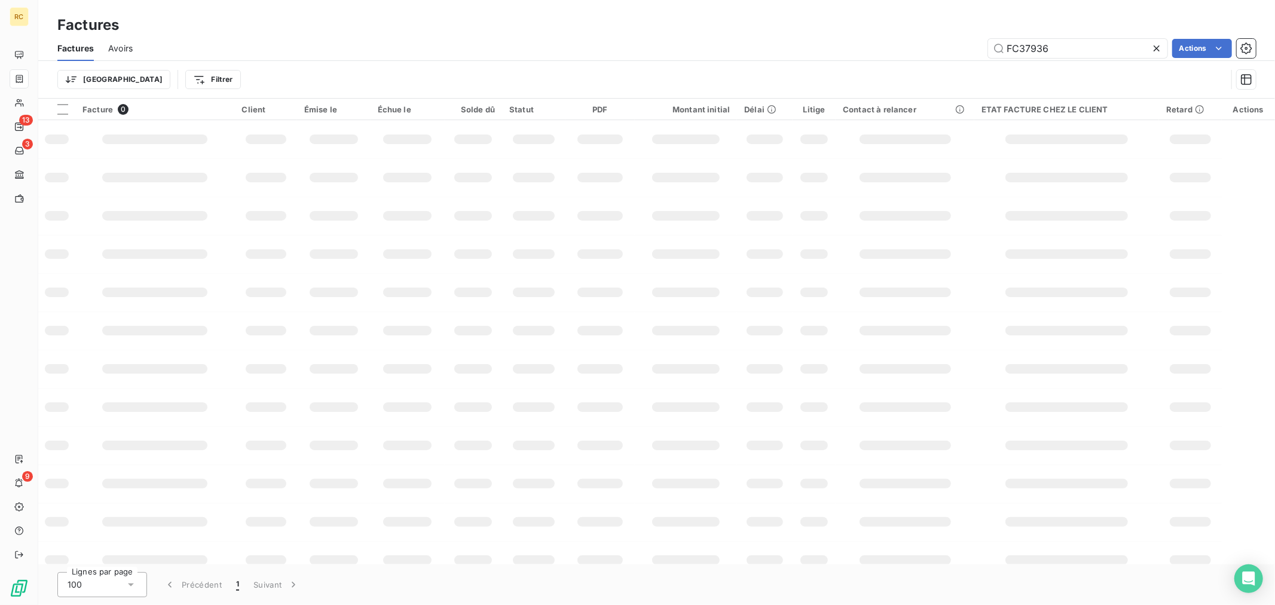
drag, startPoint x: 1071, startPoint y: 45, endPoint x: 936, endPoint y: 45, distance: 135.0
click at [939, 45] on div "FC37936 Actions" at bounding box center [701, 48] width 1108 height 19
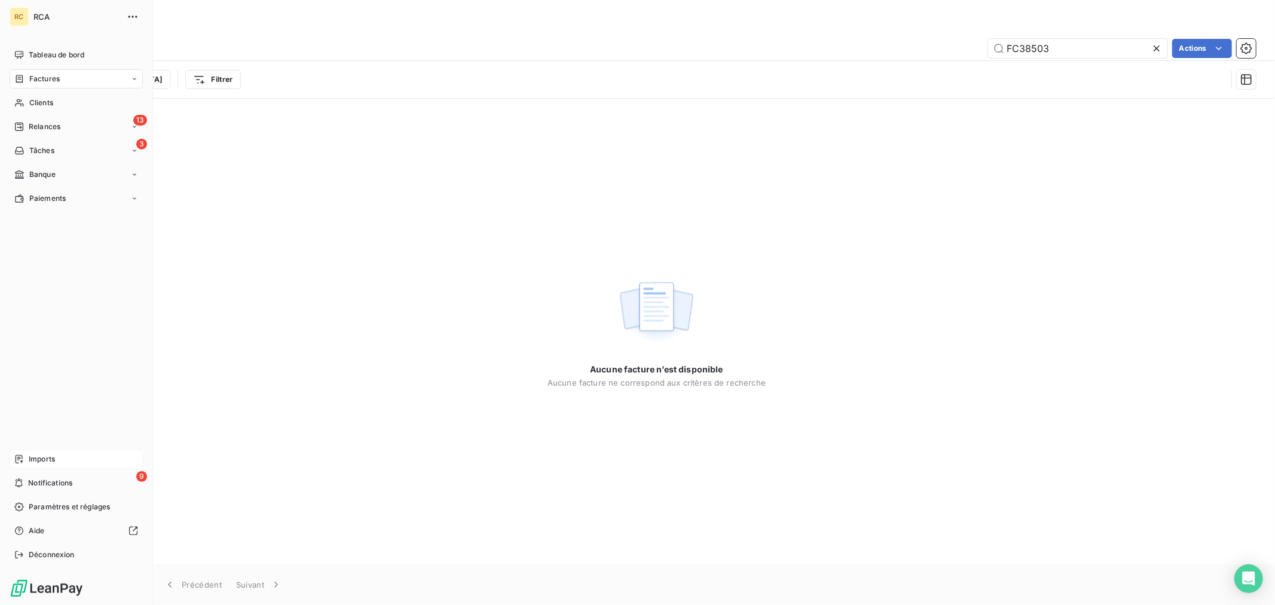
type input "FC38503"
click at [22, 460] on icon at bounding box center [19, 459] width 10 height 10
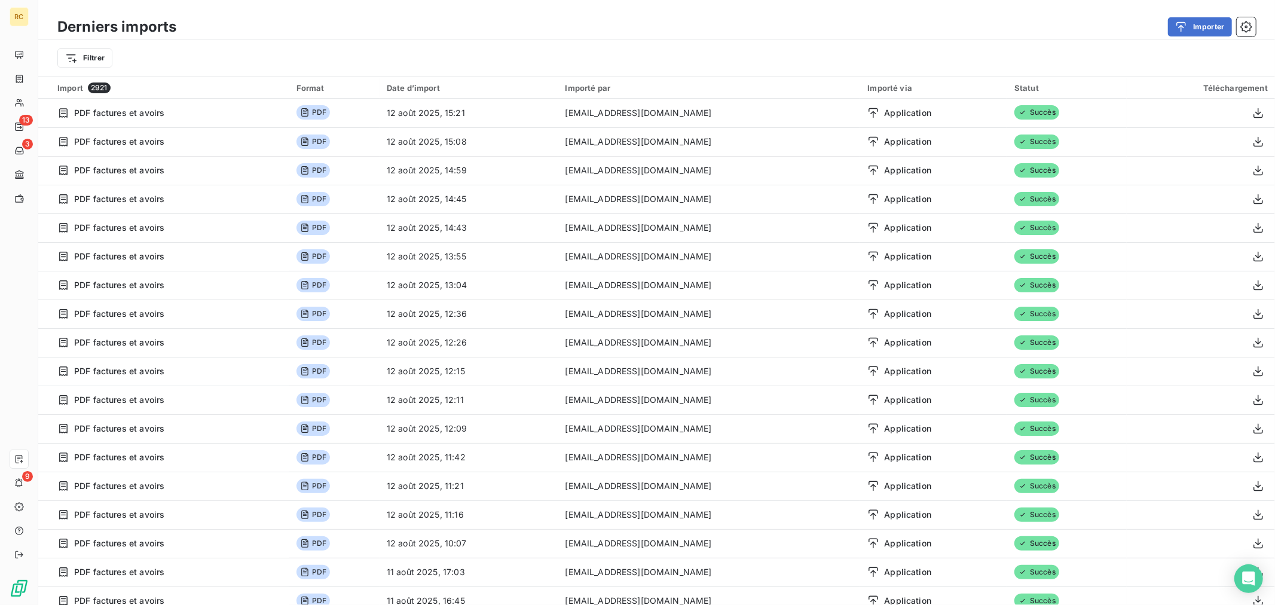
click at [1203, 14] on div "Derniers imports Importer" at bounding box center [656, 26] width 1236 height 25
click at [1201, 24] on button "Importer" at bounding box center [1200, 26] width 64 height 19
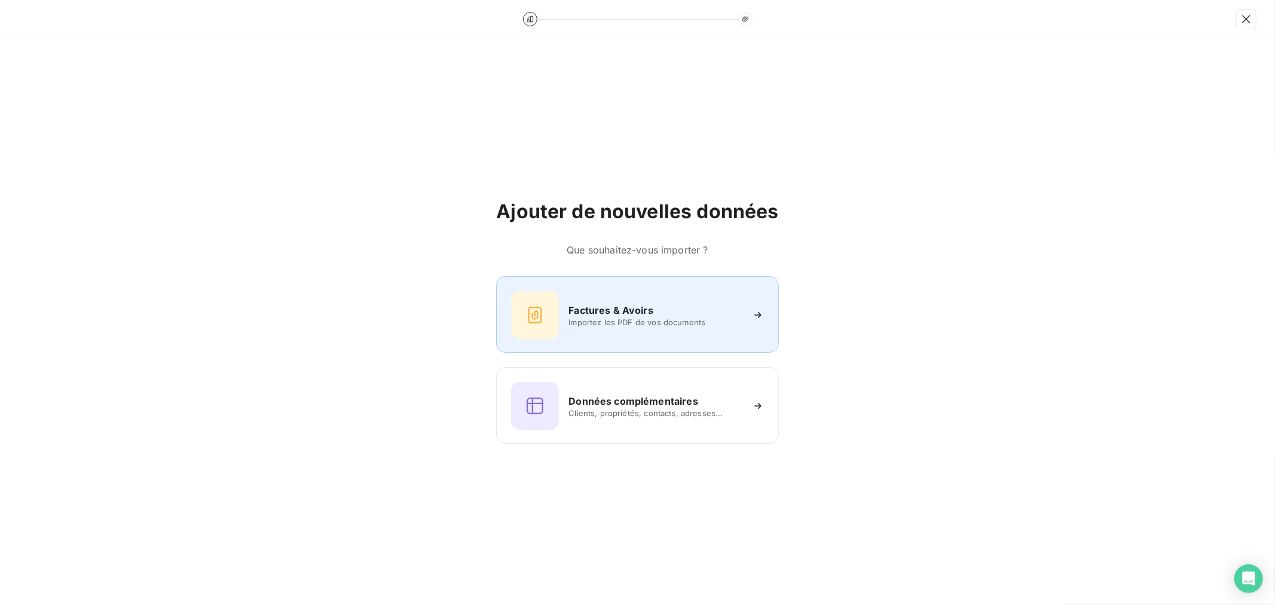
click at [631, 319] on span "Importez les PDF de vos documents" at bounding box center [654, 322] width 173 height 10
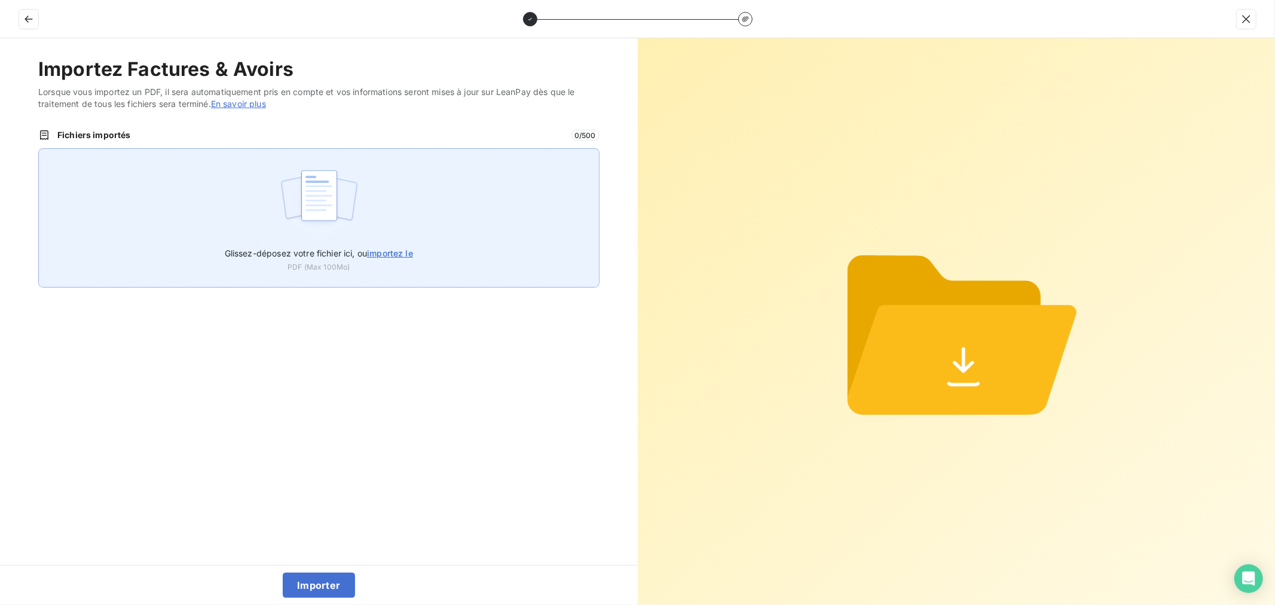
click at [369, 249] on span "importez le" at bounding box center [390, 253] width 46 height 10
click at [39, 149] on input "Glissez-déposez votre fichier ici, ou importez le" at bounding box center [38, 148] width 1 height 1
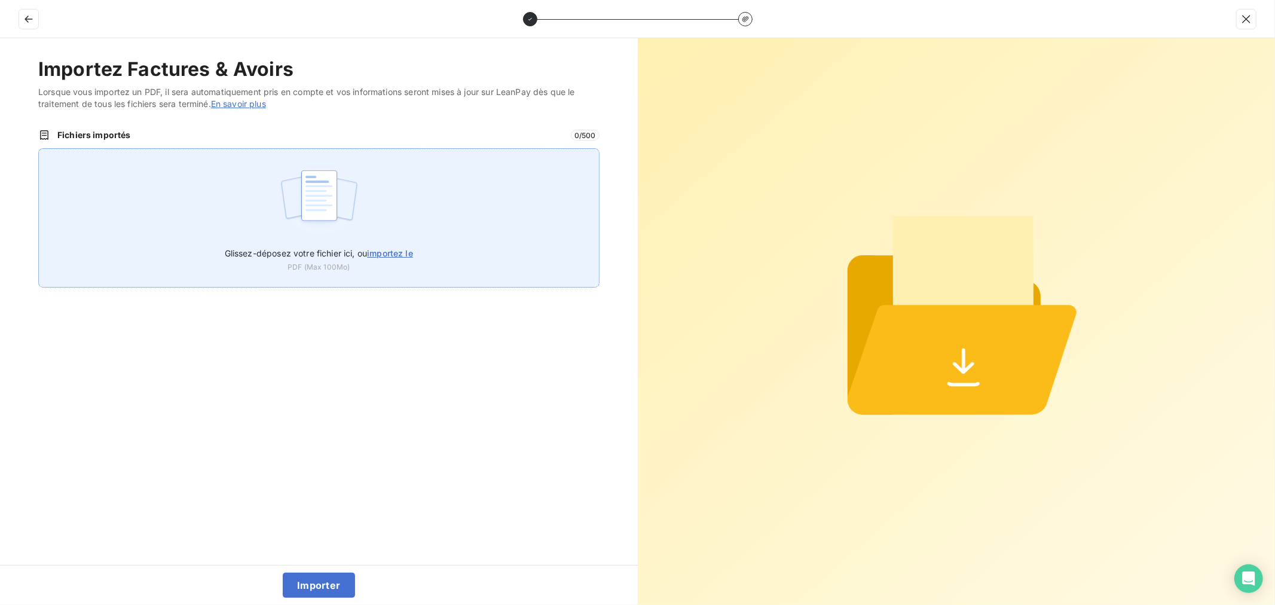
type input "C:\fakepath\FC38503.pdf"
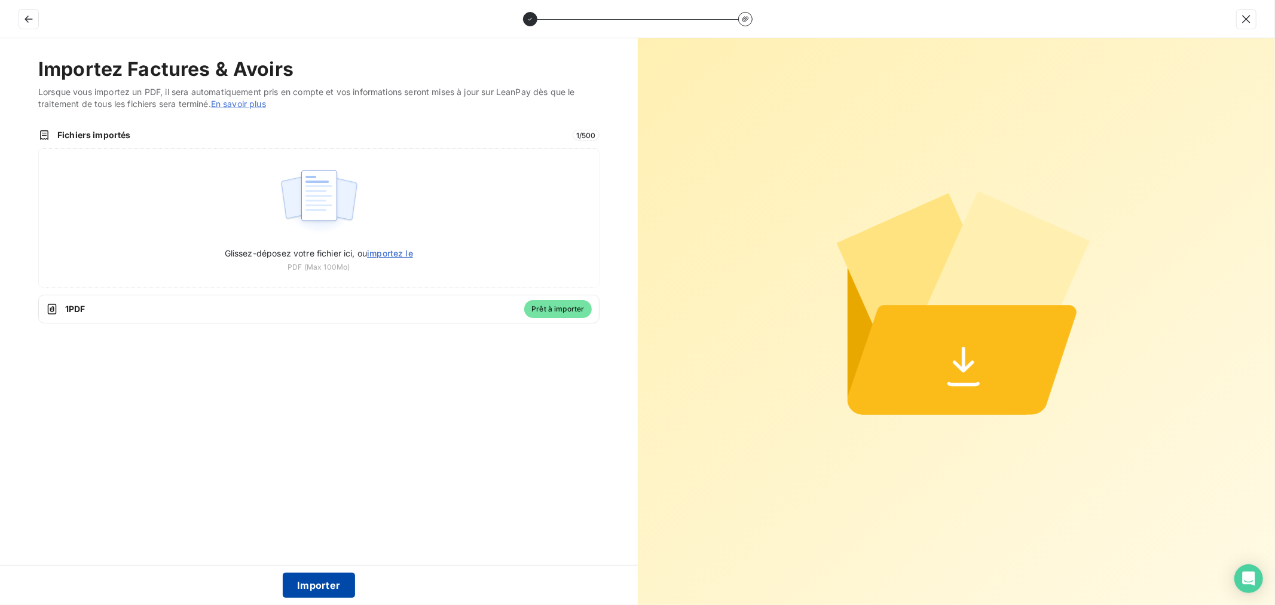
click at [327, 577] on button "Importer" at bounding box center [319, 584] width 72 height 25
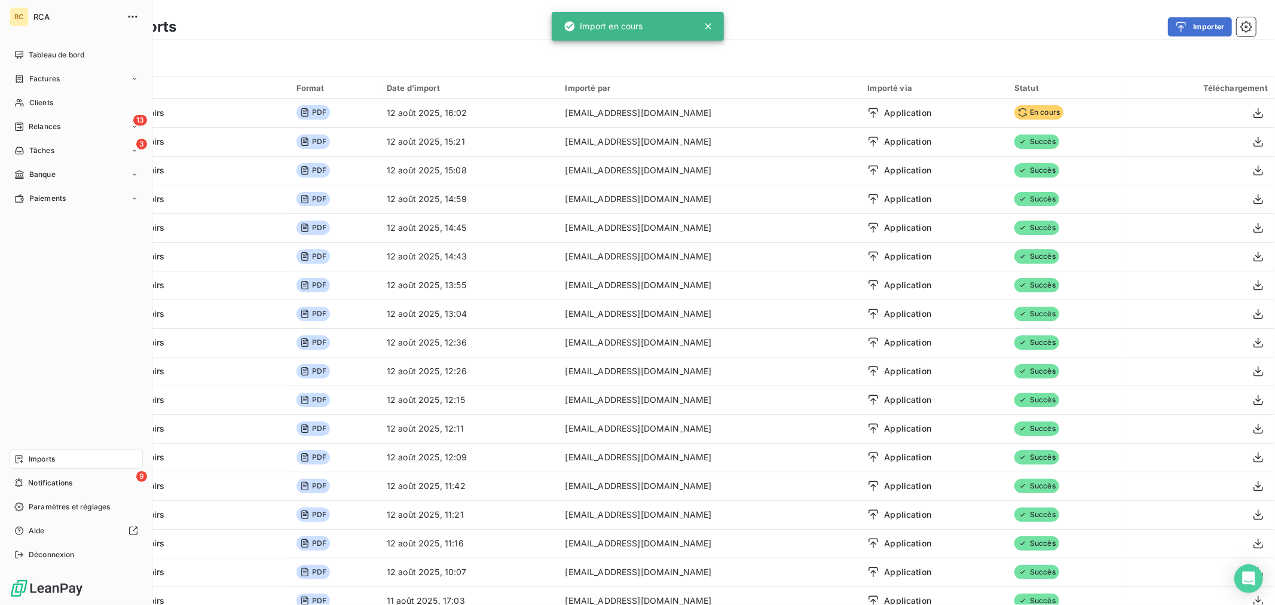
click at [56, 79] on span "Factures" at bounding box center [44, 79] width 30 height 11
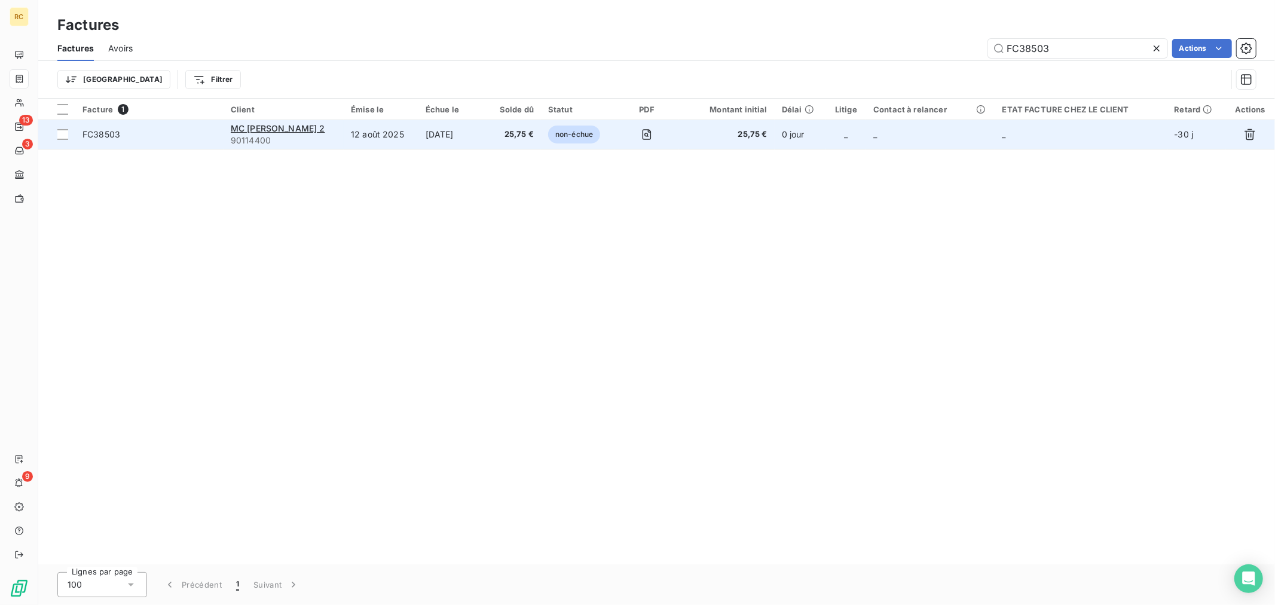
click at [468, 146] on td "[DATE]" at bounding box center [452, 134] width 69 height 29
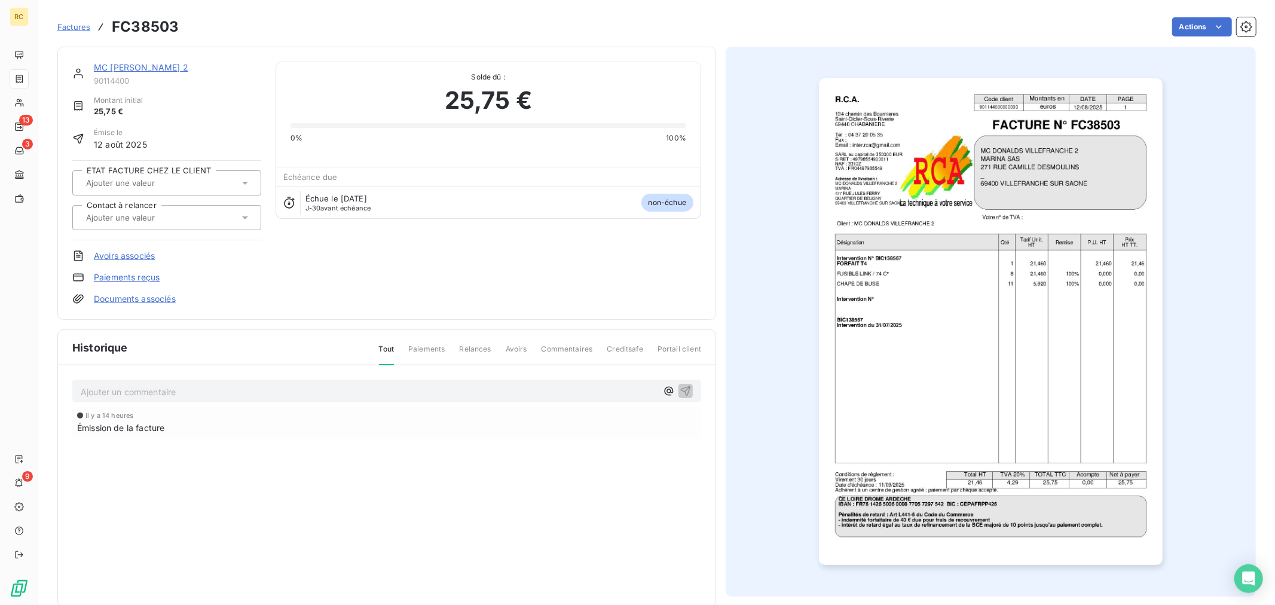
click at [152, 299] on link "Documents associés" at bounding box center [135, 299] width 82 height 12
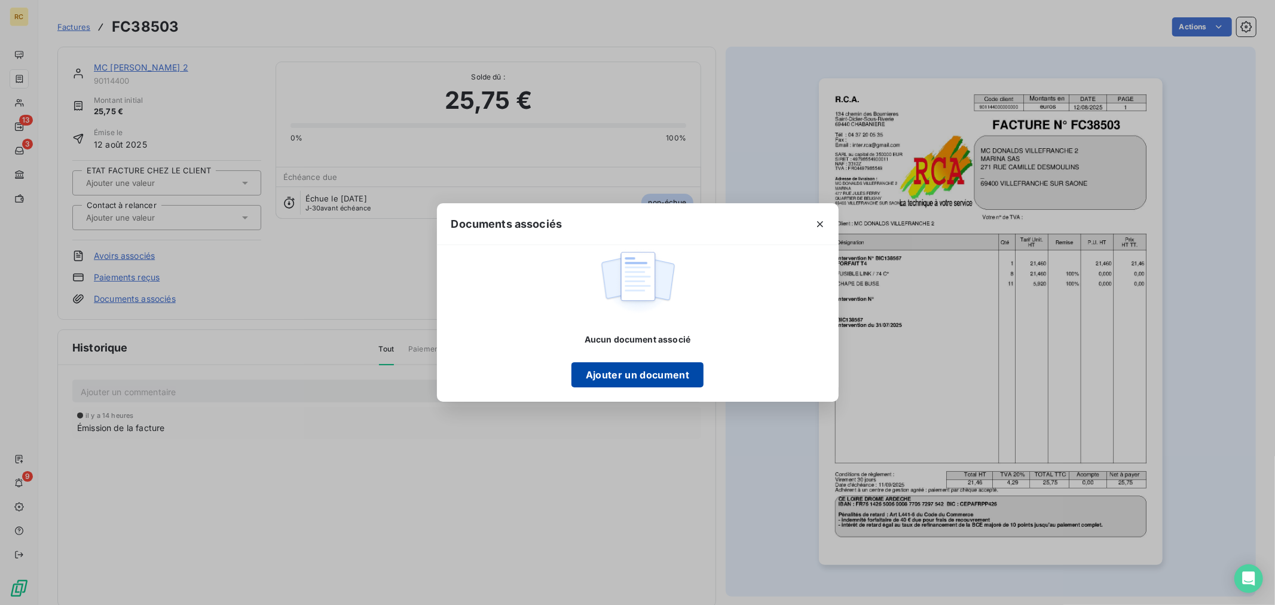
click at [653, 375] on button "Ajouter un document" at bounding box center [637, 374] width 132 height 25
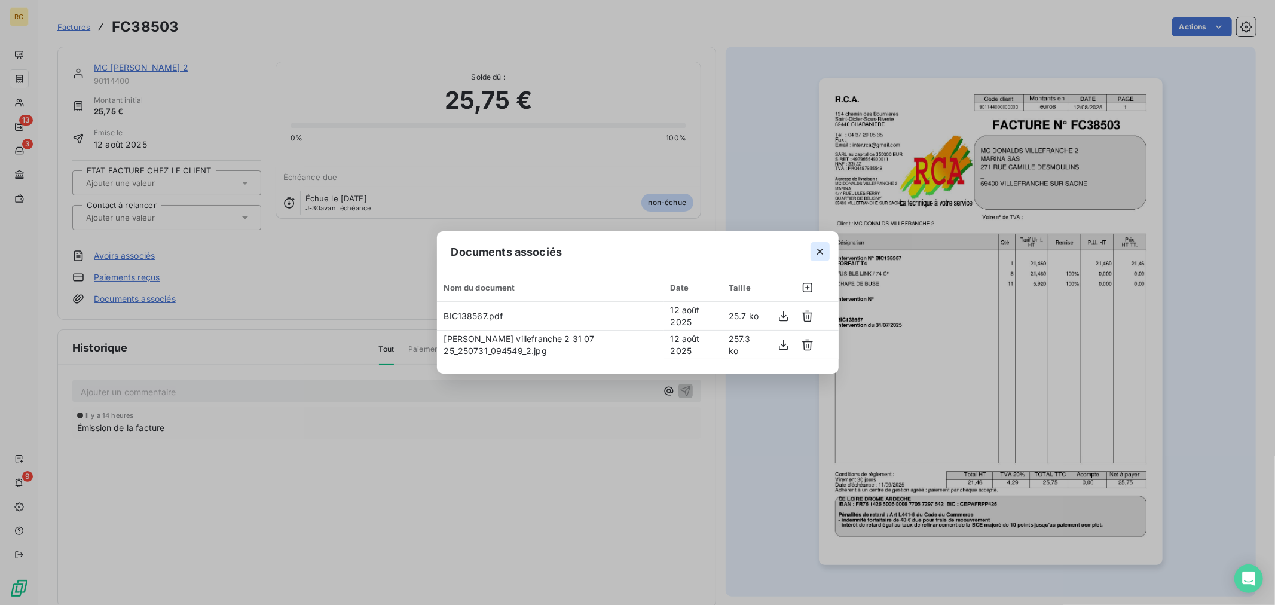
click at [823, 250] on icon "button" at bounding box center [820, 252] width 12 height 12
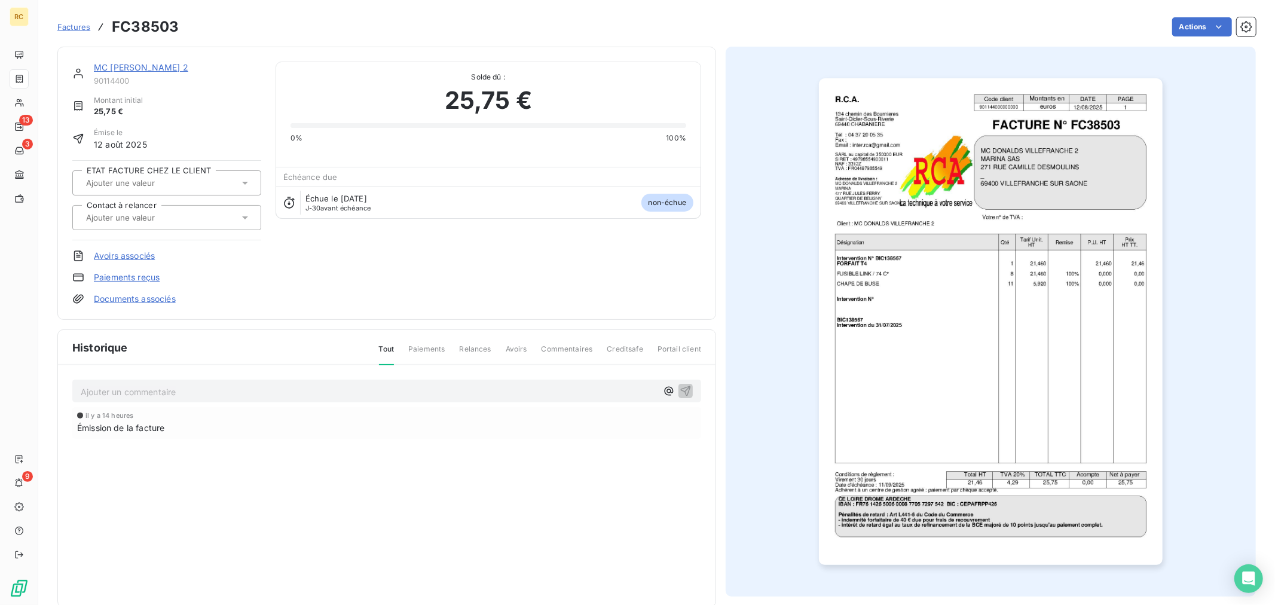
click at [69, 33] on div "Factures FC38503" at bounding box center [117, 27] width 121 height 22
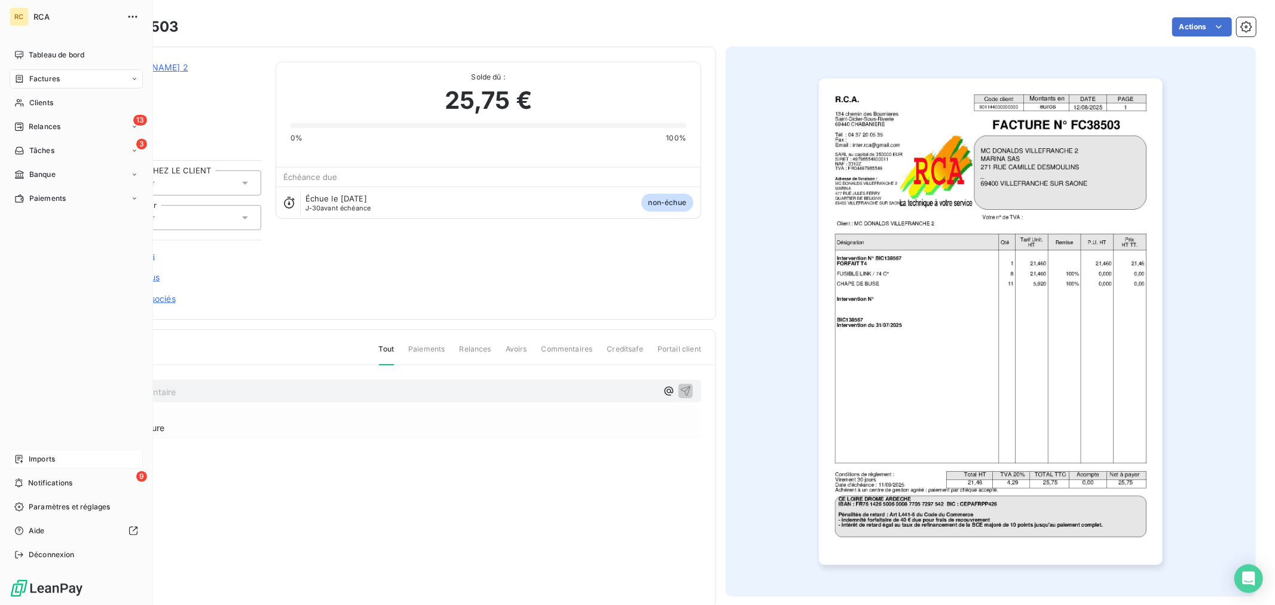
click at [59, 461] on div "Imports" at bounding box center [76, 458] width 133 height 19
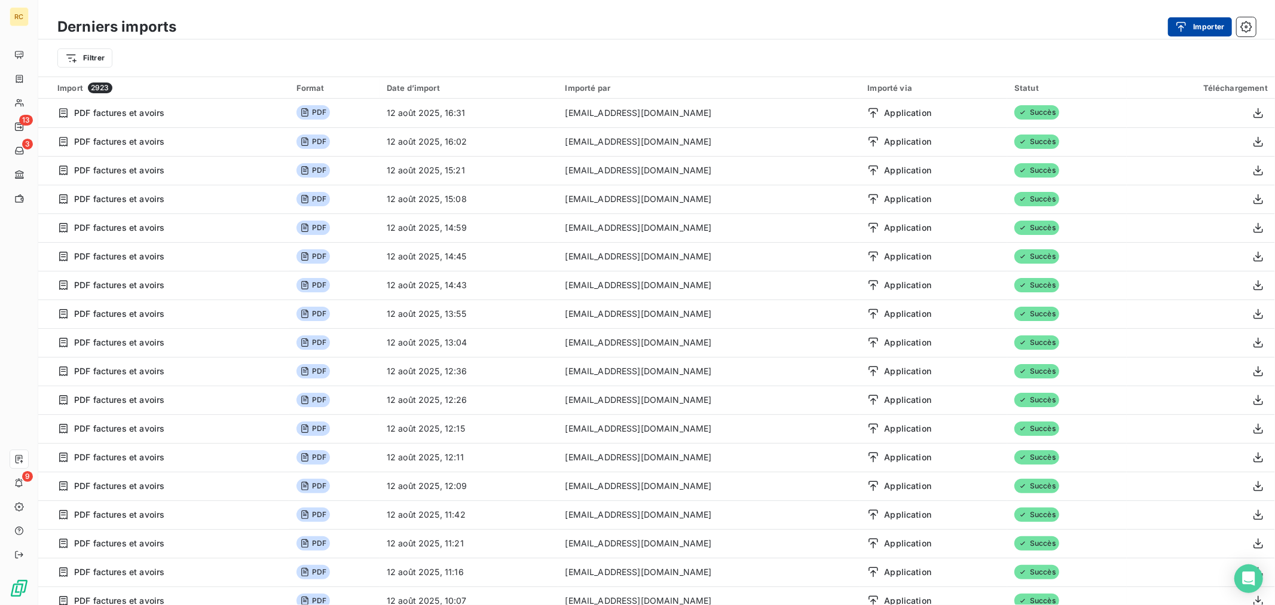
click at [1208, 26] on button "Importer" at bounding box center [1200, 26] width 64 height 19
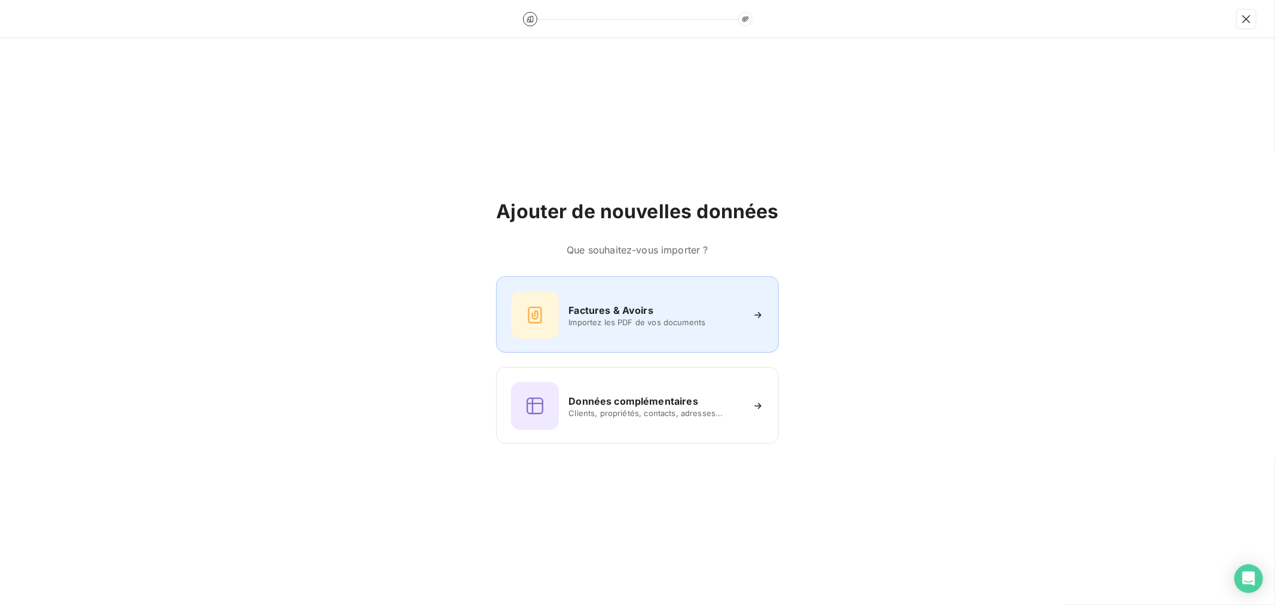
click at [621, 331] on div "Factures & Avoirs Importez les PDF de vos documents" at bounding box center [637, 315] width 252 height 48
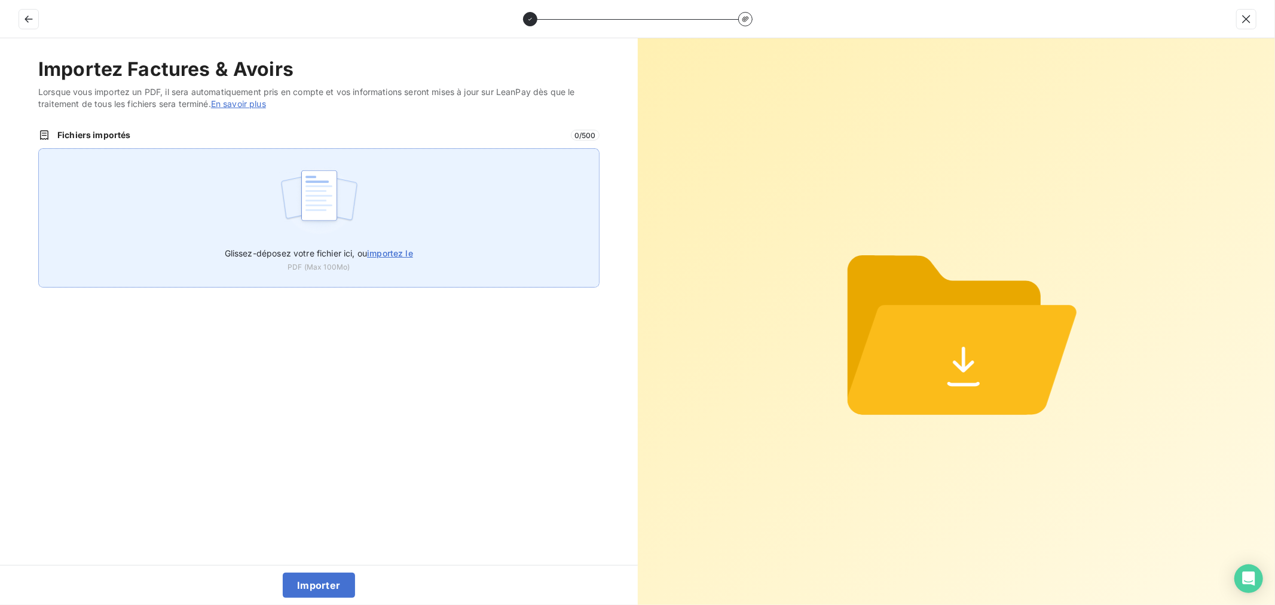
click at [308, 231] on img at bounding box center [318, 201] width 79 height 76
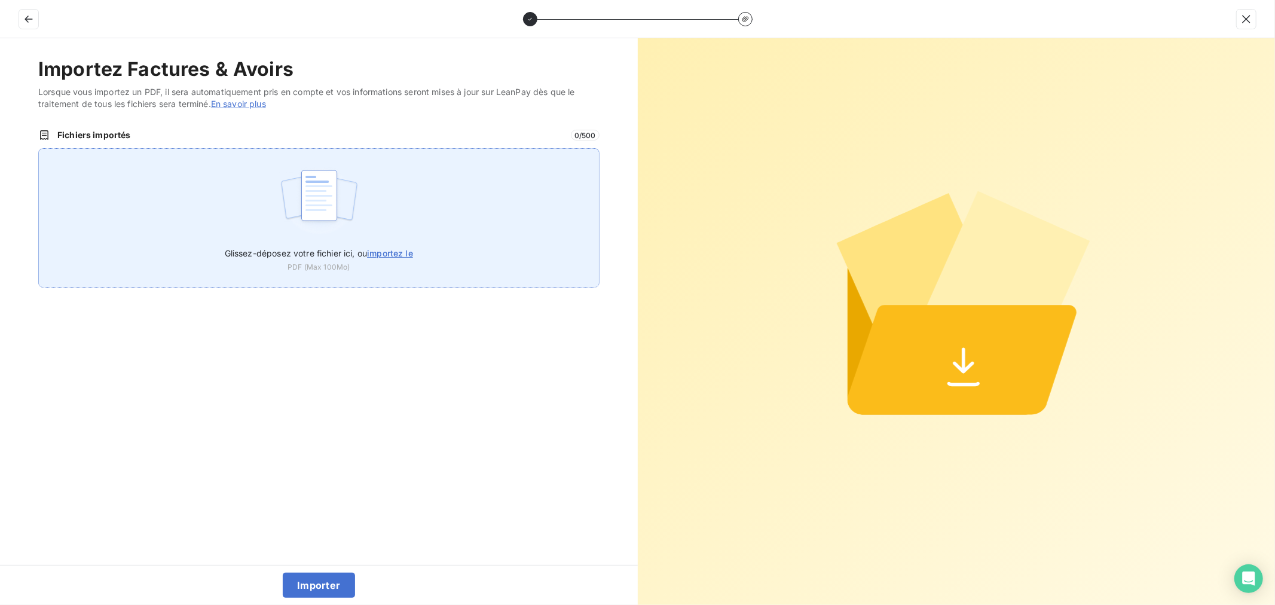
type input "C:\fakepath\FC38505.pdf"
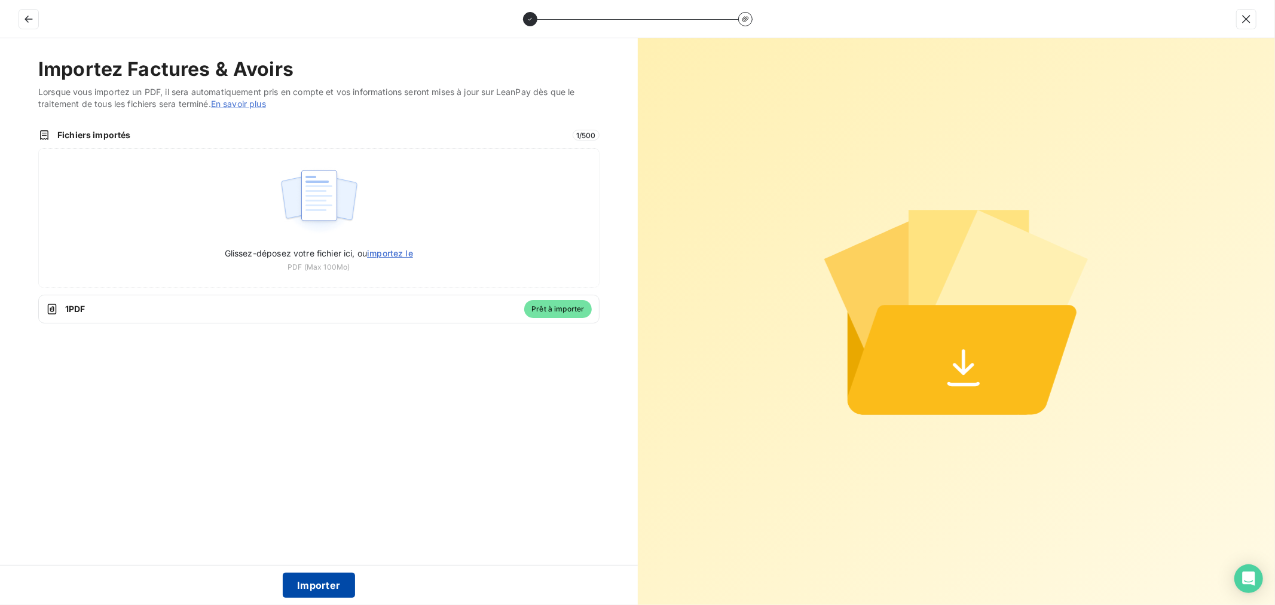
click at [331, 592] on button "Importer" at bounding box center [319, 584] width 72 height 25
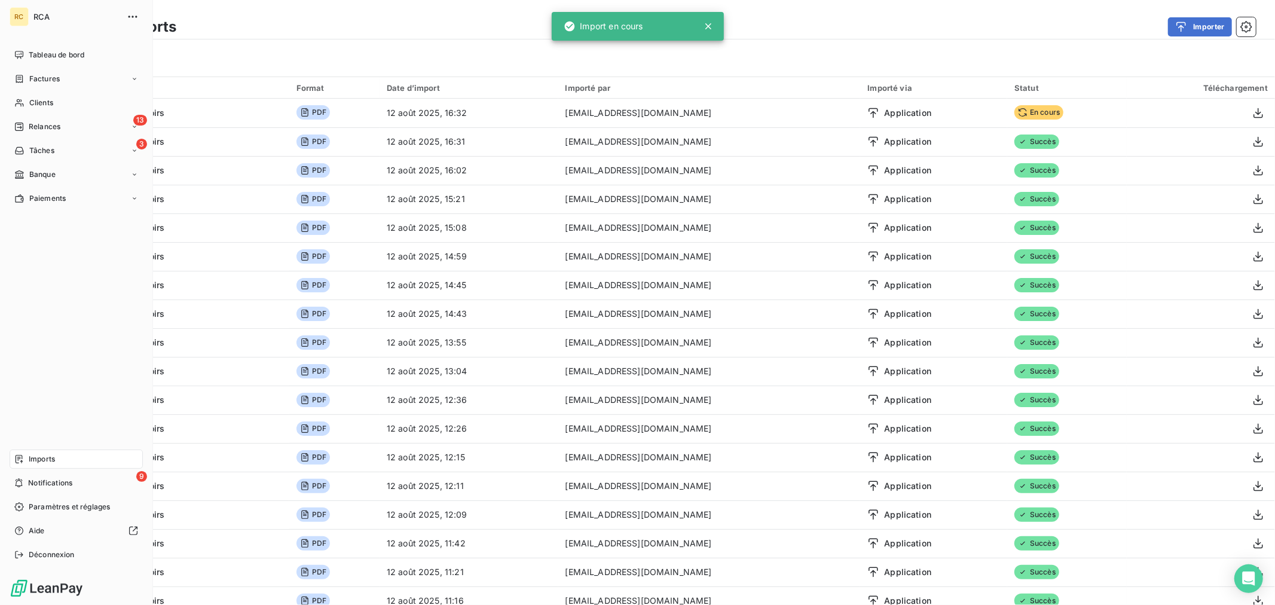
click at [48, 74] on span "Factures" at bounding box center [44, 79] width 30 height 11
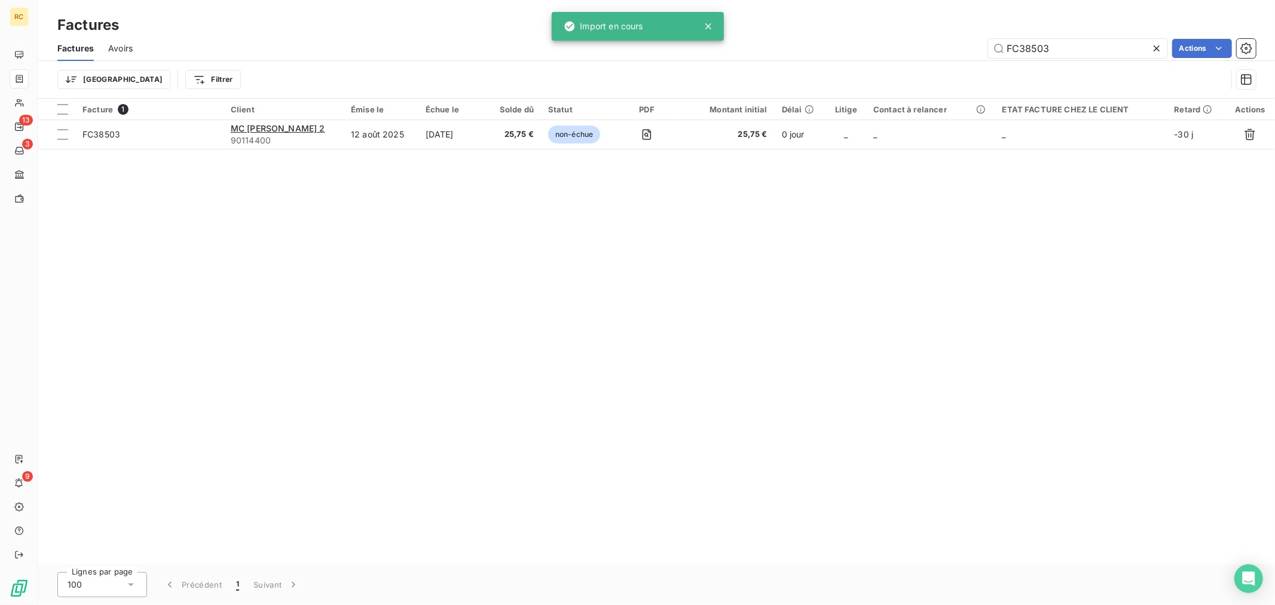
drag, startPoint x: 1067, startPoint y: 52, endPoint x: 930, endPoint y: 42, distance: 137.2
click at [931, 42] on div "FC38503 Actions" at bounding box center [701, 48] width 1108 height 19
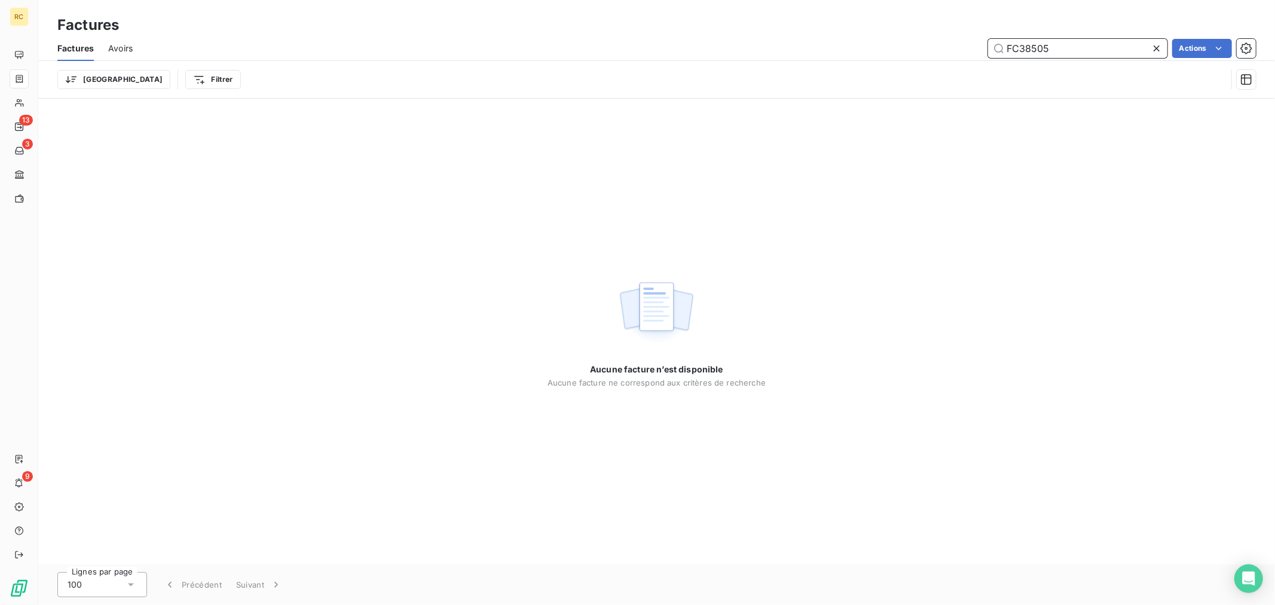
click at [1074, 44] on input "FC38505" at bounding box center [1077, 48] width 179 height 19
type input "FC38505"
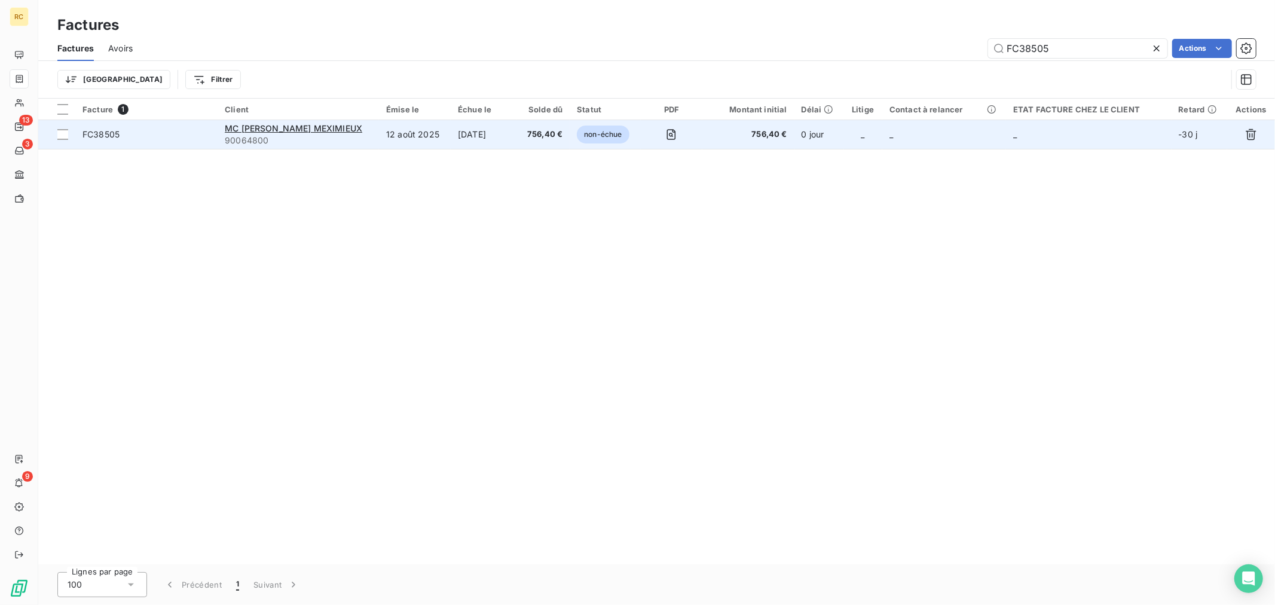
click at [379, 135] on td "12 août 2025" at bounding box center [415, 134] width 72 height 29
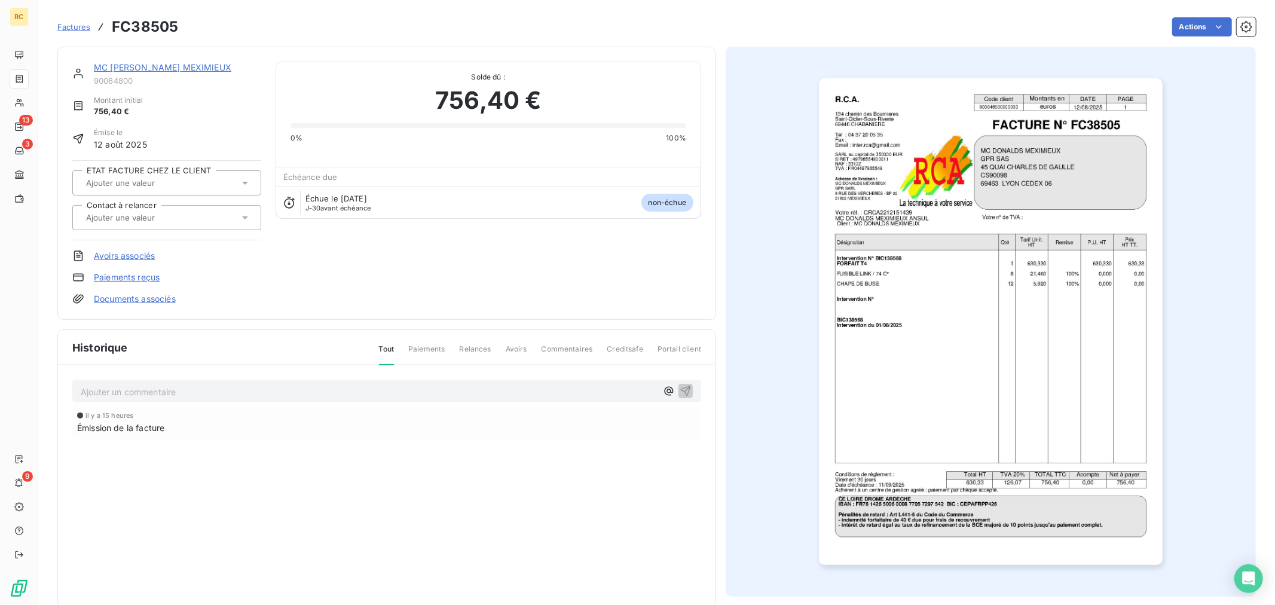
click at [140, 296] on link "Documents associés" at bounding box center [135, 299] width 82 height 12
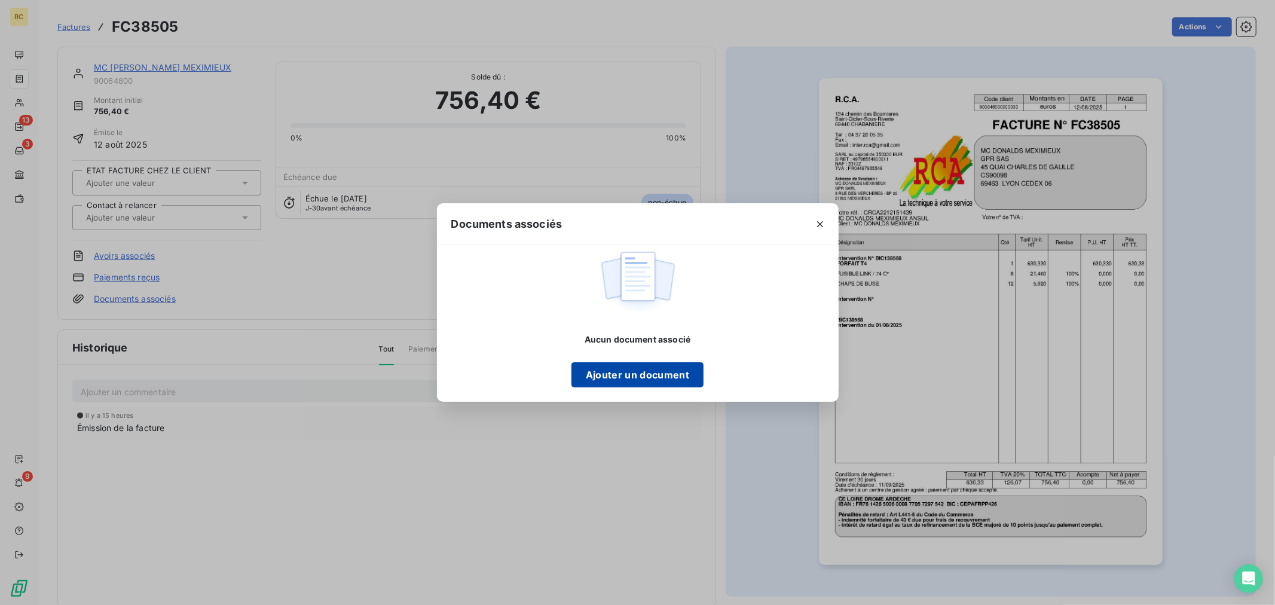
click at [638, 380] on button "Ajouter un document" at bounding box center [637, 374] width 132 height 25
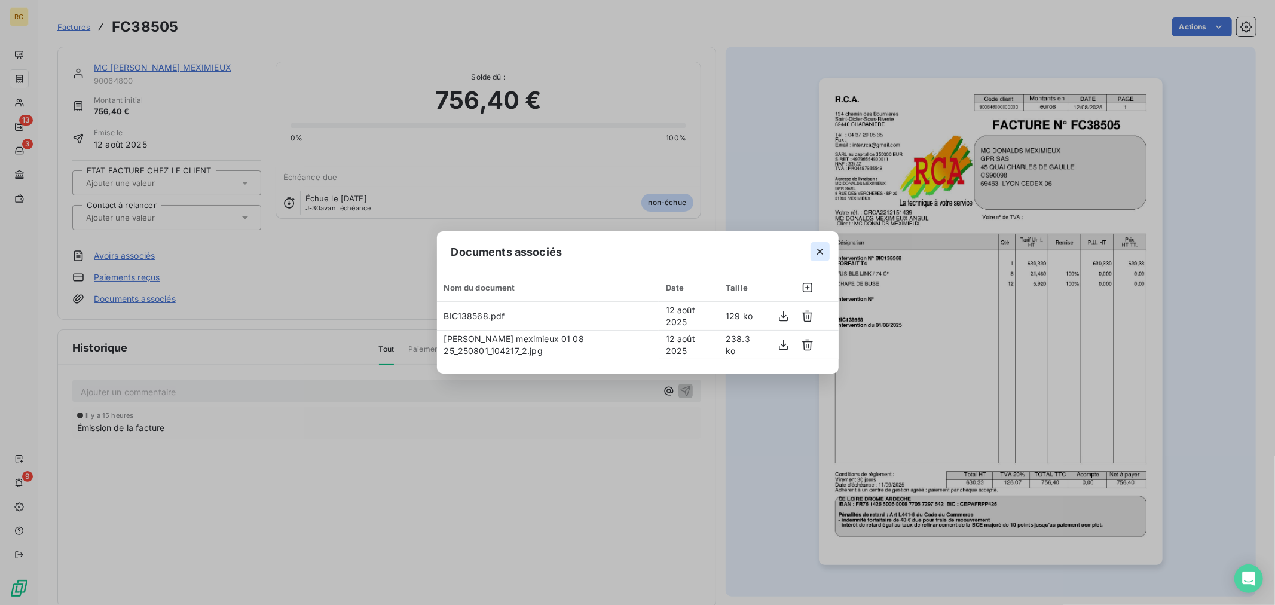
click at [814, 250] on icon "button" at bounding box center [820, 252] width 12 height 12
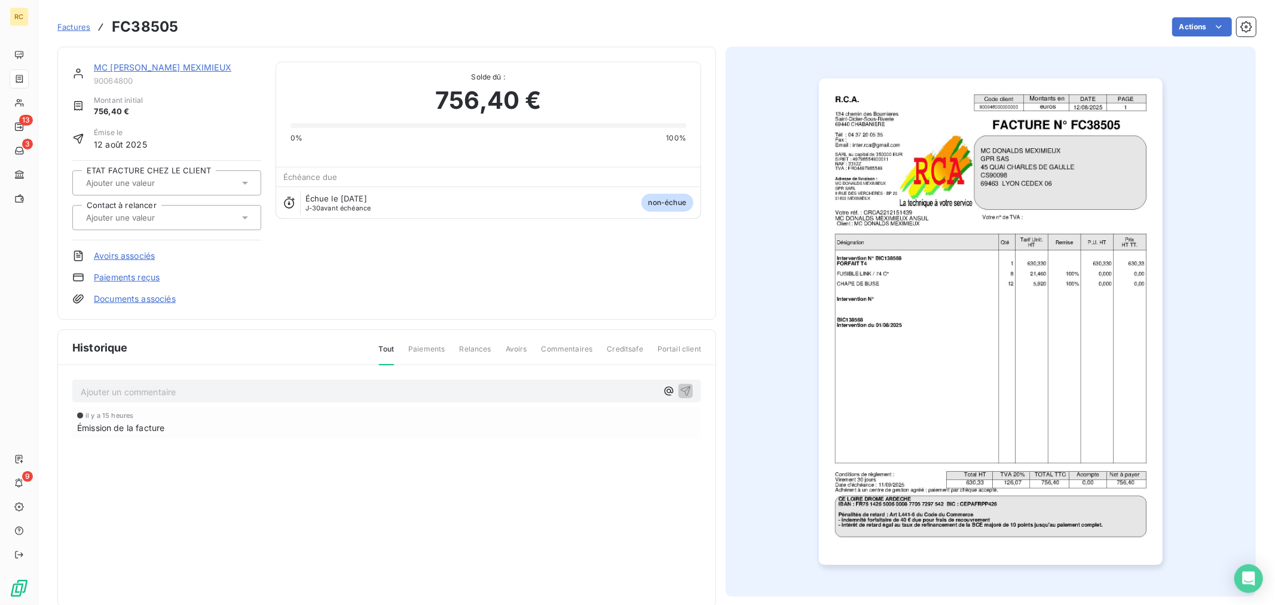
click at [148, 63] on link "MC [PERSON_NAME] MEXIMIEUX" at bounding box center [162, 67] width 137 height 10
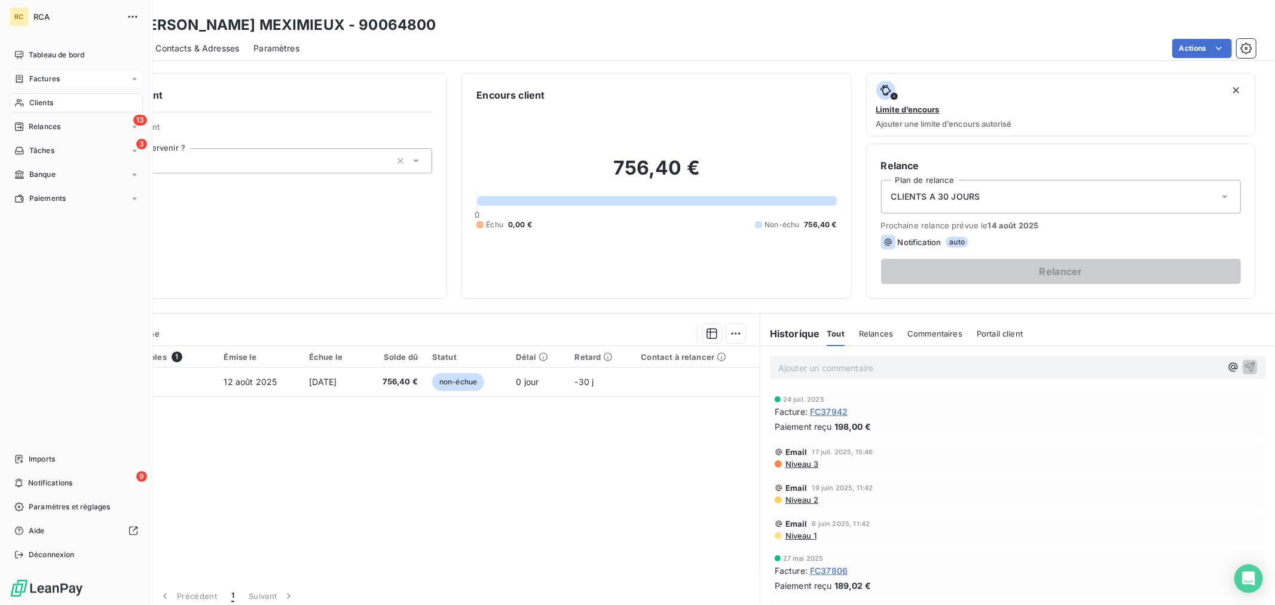
click at [29, 75] on span "Factures" at bounding box center [44, 79] width 30 height 11
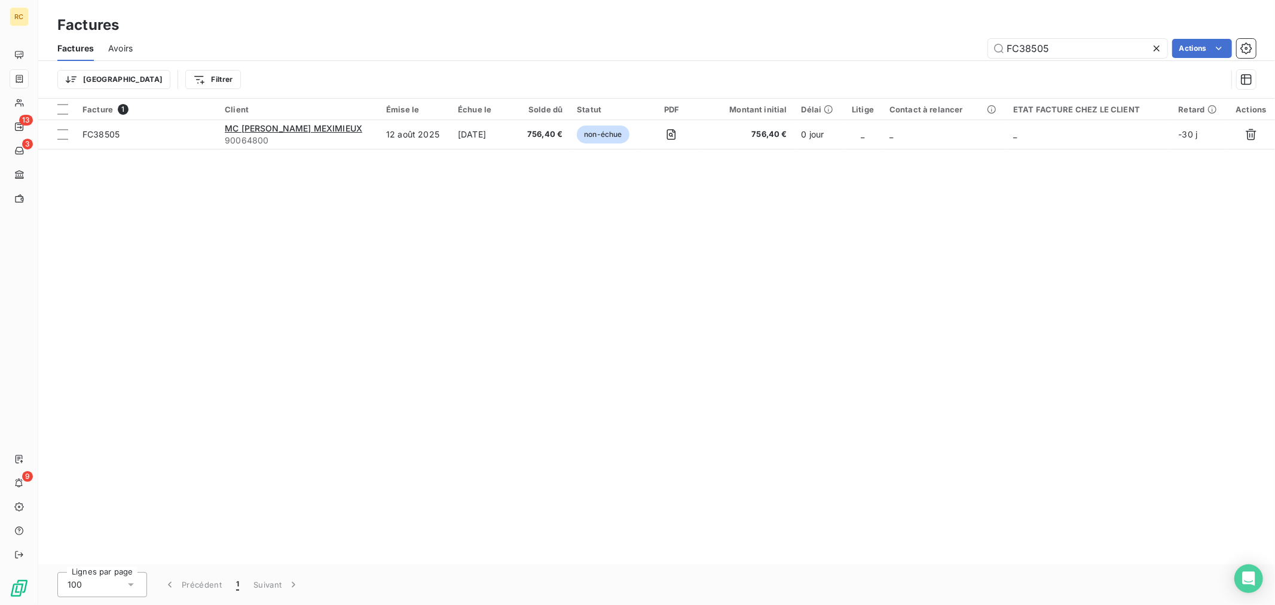
drag, startPoint x: 1054, startPoint y: 48, endPoint x: 870, endPoint y: 48, distance: 184.1
click at [871, 48] on div "FC38505 Actions" at bounding box center [701, 48] width 1108 height 19
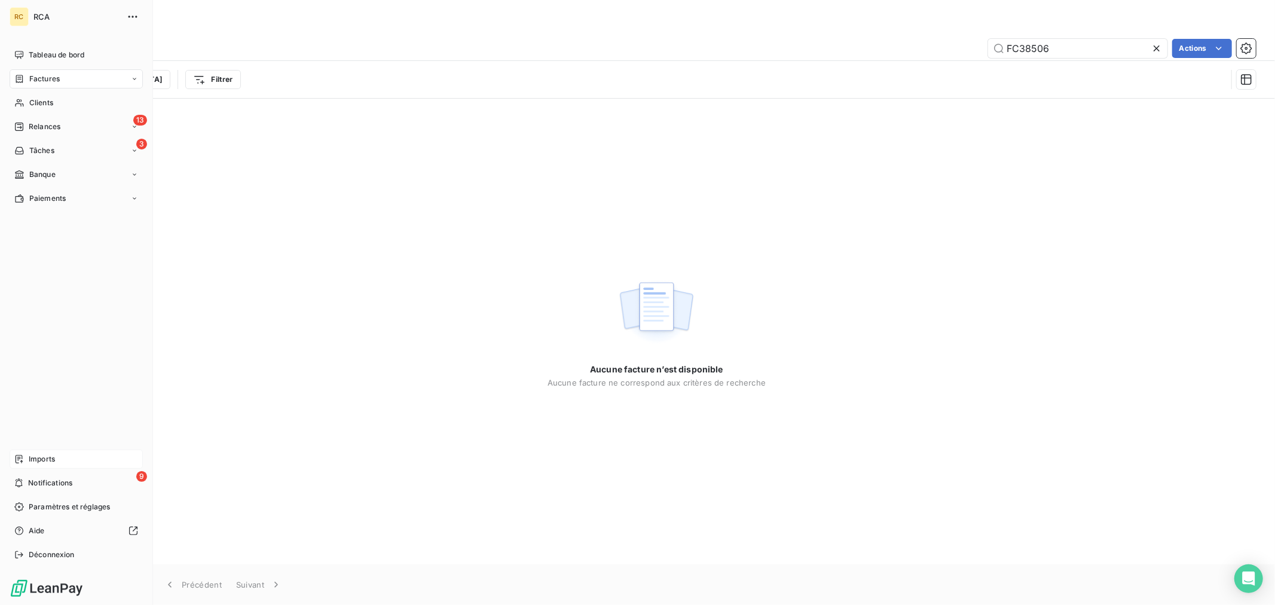
type input "FC38506"
click at [42, 457] on span "Imports" at bounding box center [42, 459] width 26 height 11
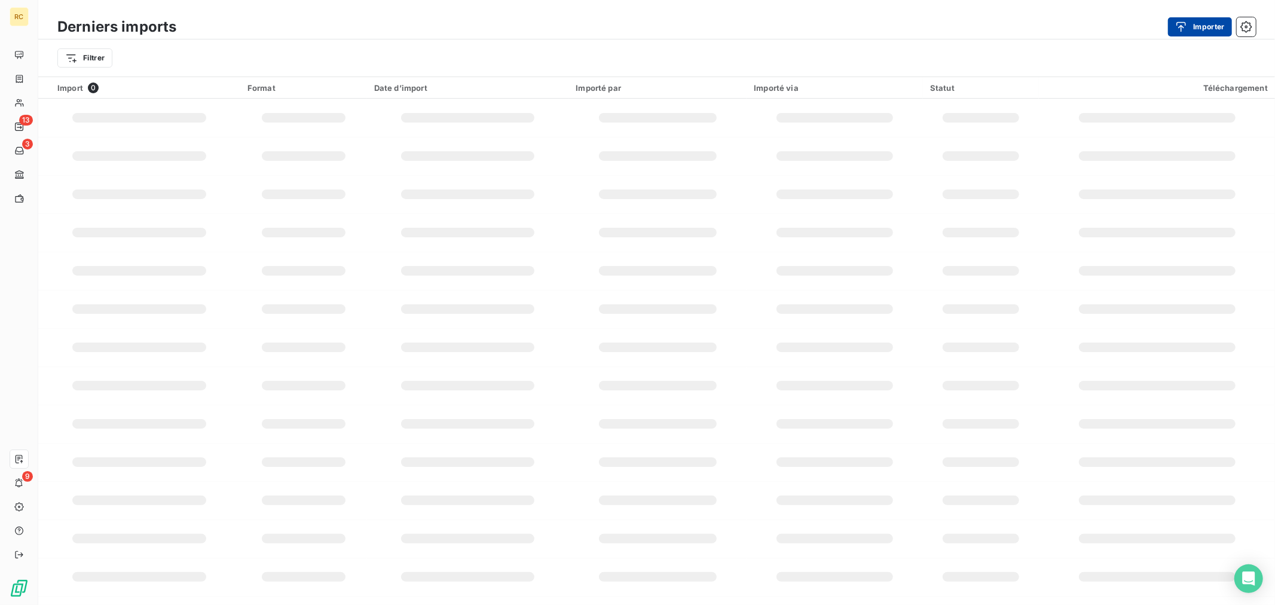
click at [1203, 19] on button "Importer" at bounding box center [1200, 26] width 64 height 19
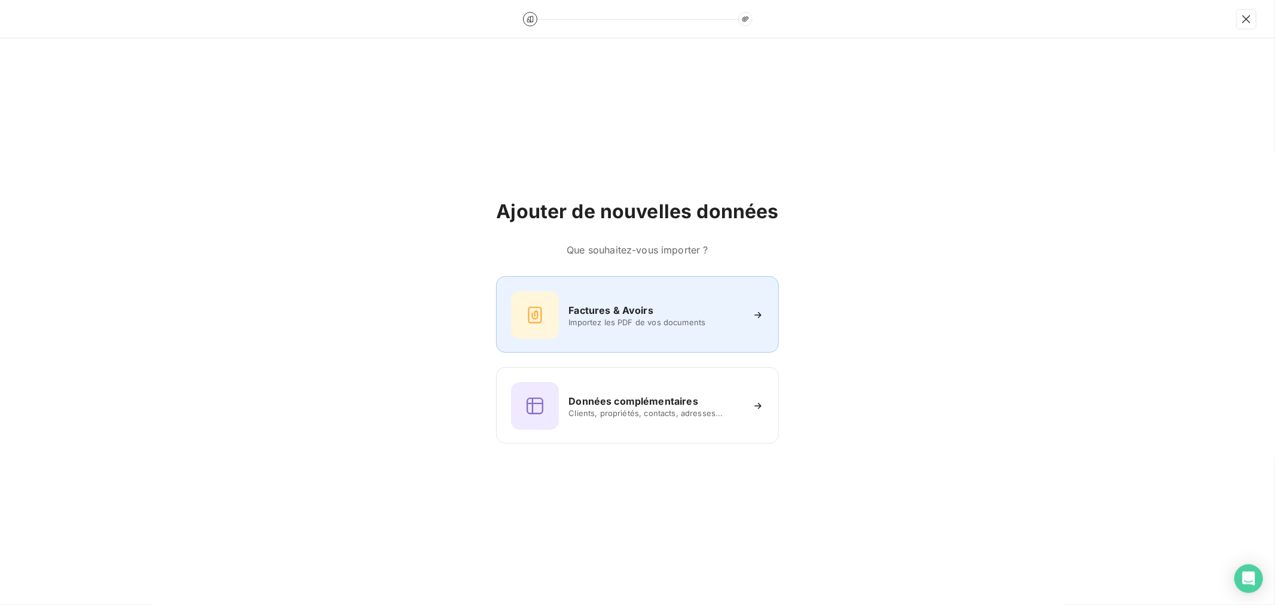
click at [598, 344] on div "Factures & Avoirs Importez les PDF de vos documents" at bounding box center [637, 314] width 282 height 76
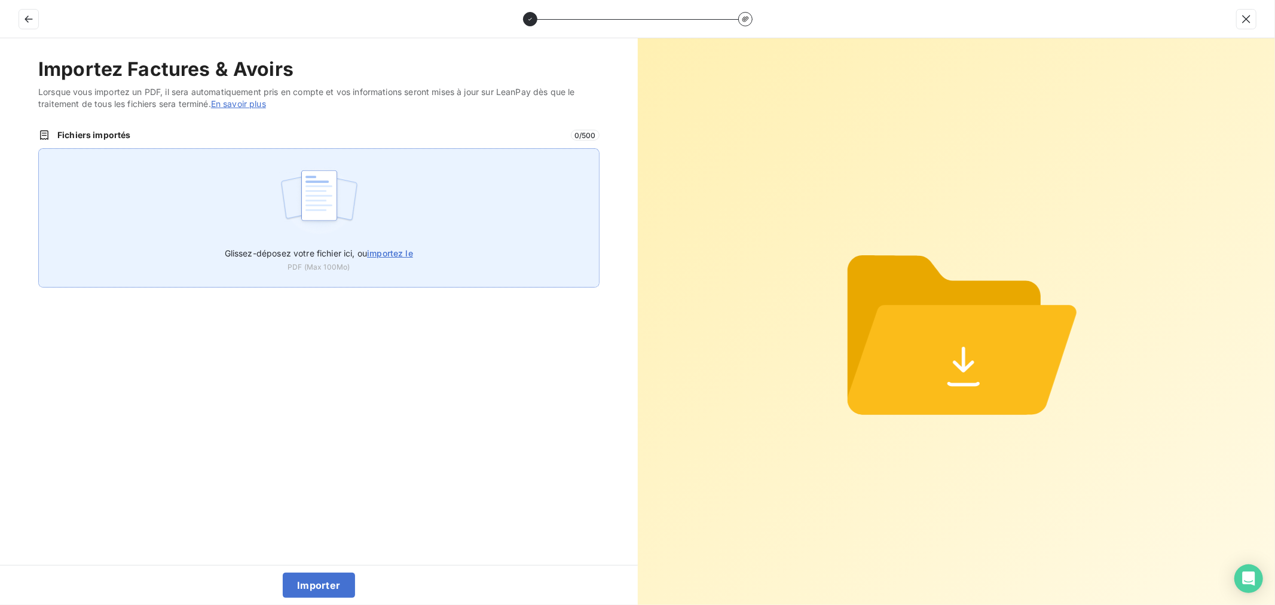
click at [317, 184] on img at bounding box center [318, 201] width 79 height 76
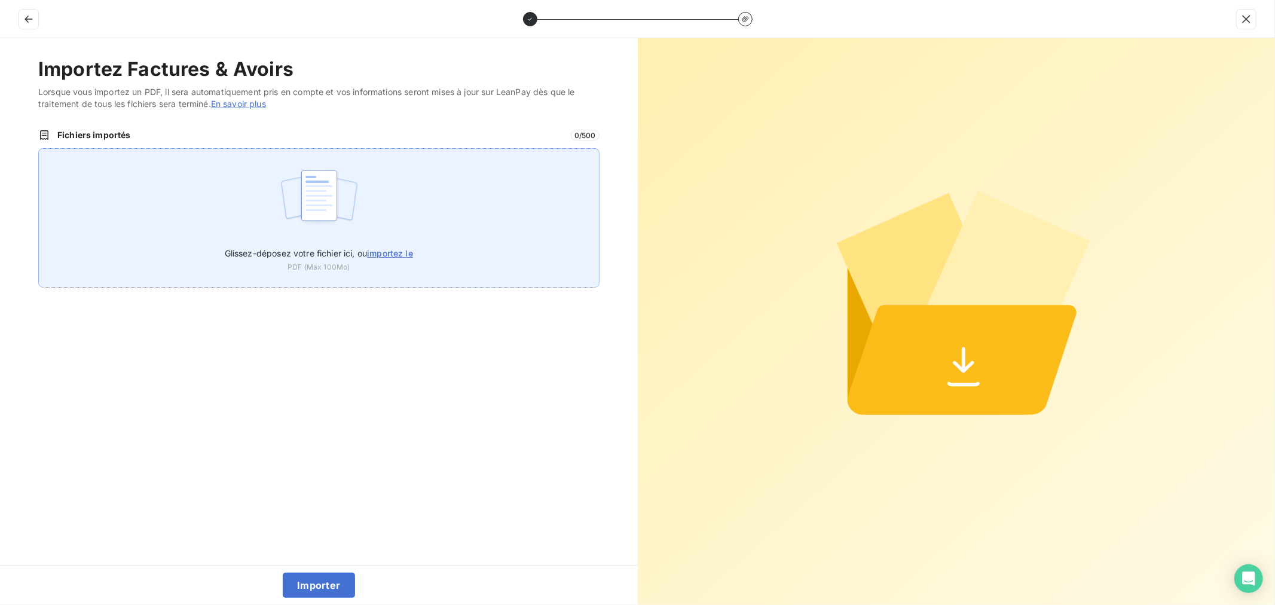
type input "C:\fakepath\FC38506.pdf"
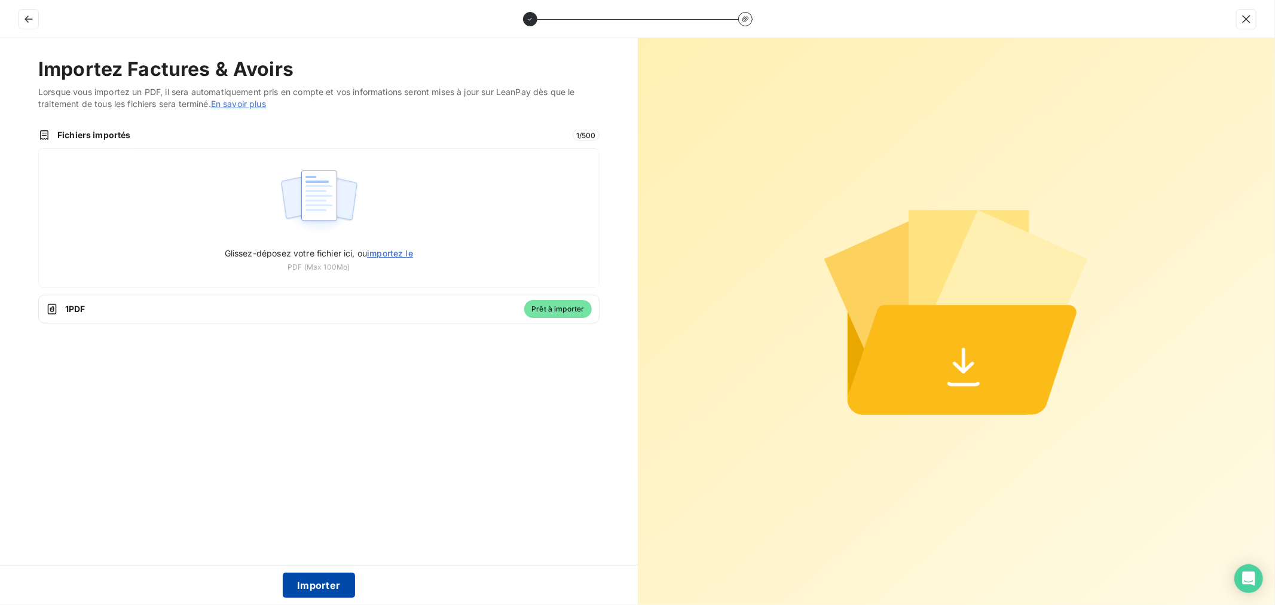
click at [332, 589] on button "Importer" at bounding box center [319, 584] width 72 height 25
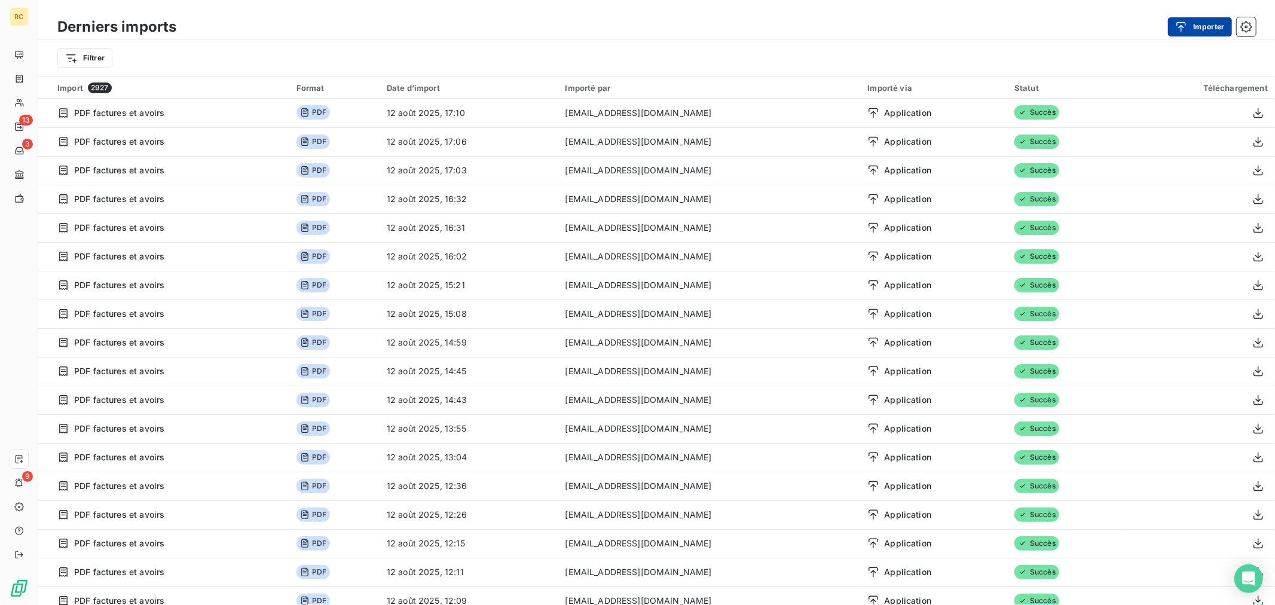
click at [1216, 21] on button "Importer" at bounding box center [1200, 26] width 64 height 19
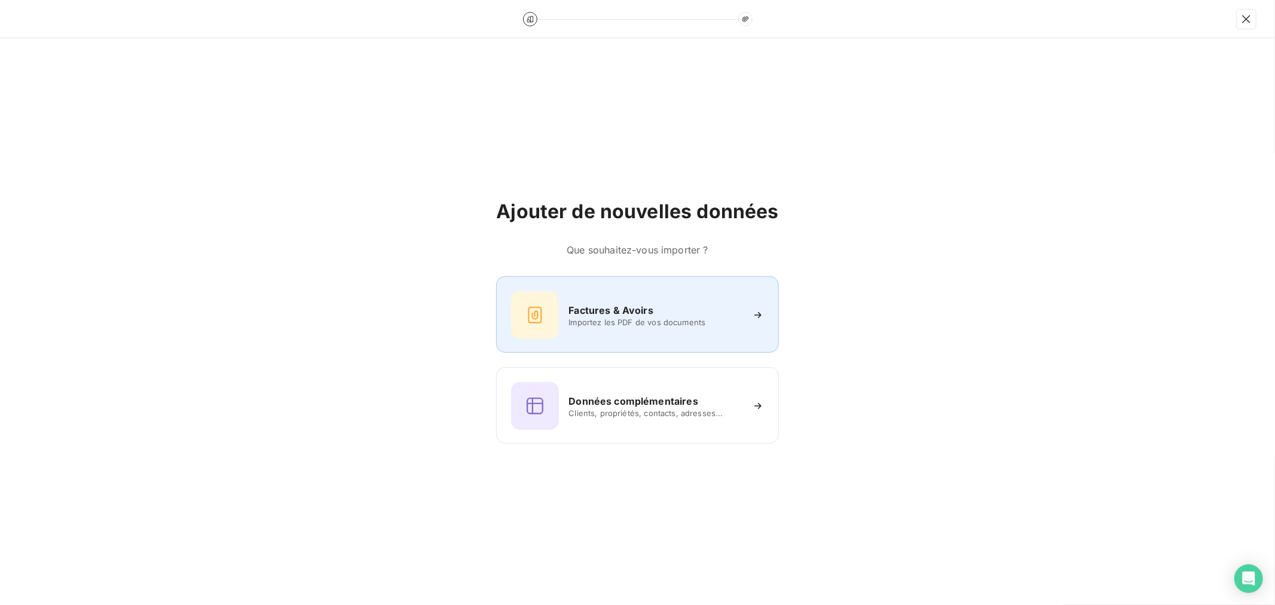
click at [549, 318] on div at bounding box center [535, 315] width 48 height 48
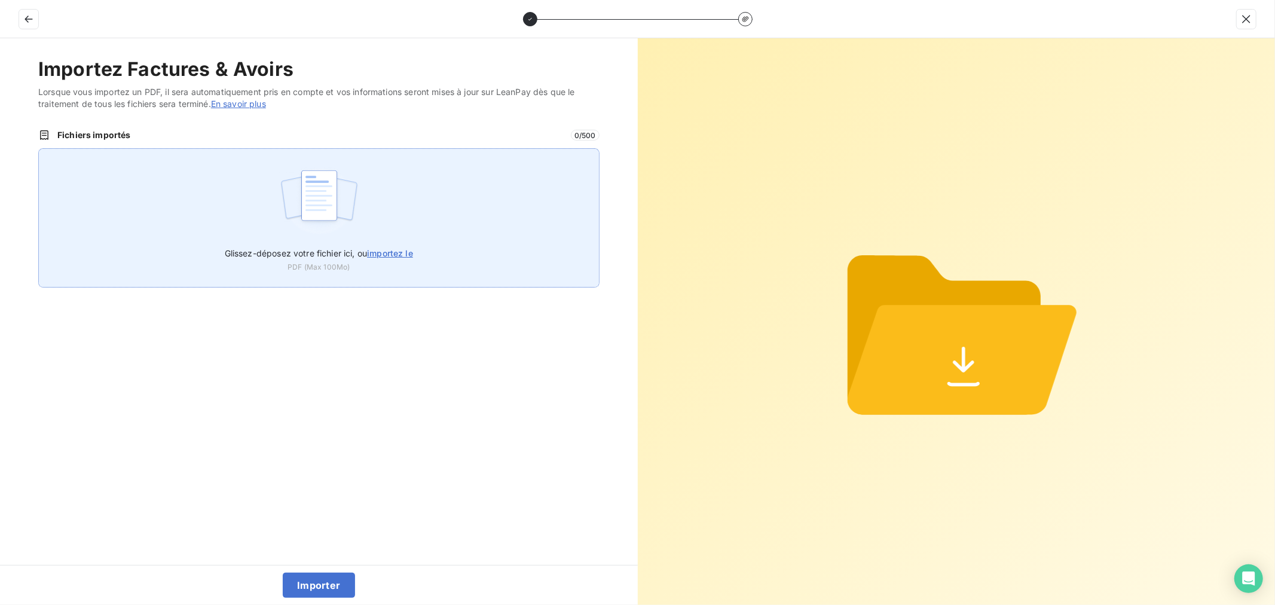
click at [396, 240] on label "Glissez-déposez votre fichier ici, ou importez le" at bounding box center [319, 251] width 188 height 22
click at [39, 149] on input "Glissez-déposez votre fichier ici, ou importez le" at bounding box center [38, 148] width 1 height 1
type input "C:\fakepath\FC38508.pdf"
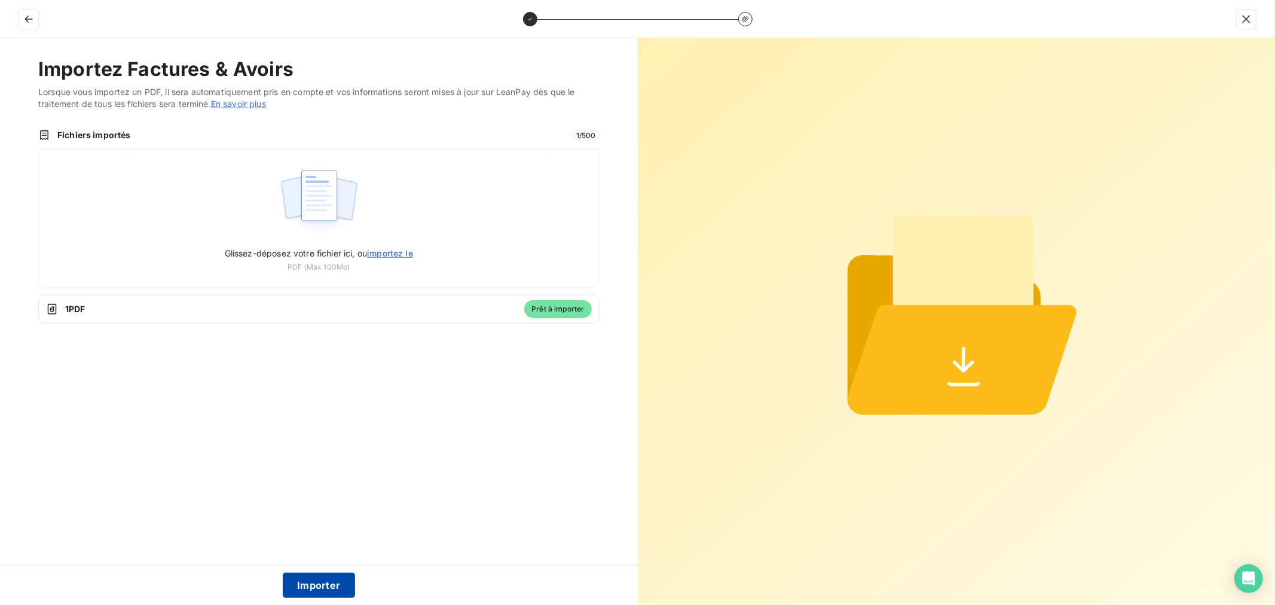
click at [333, 581] on button "Importer" at bounding box center [319, 584] width 72 height 25
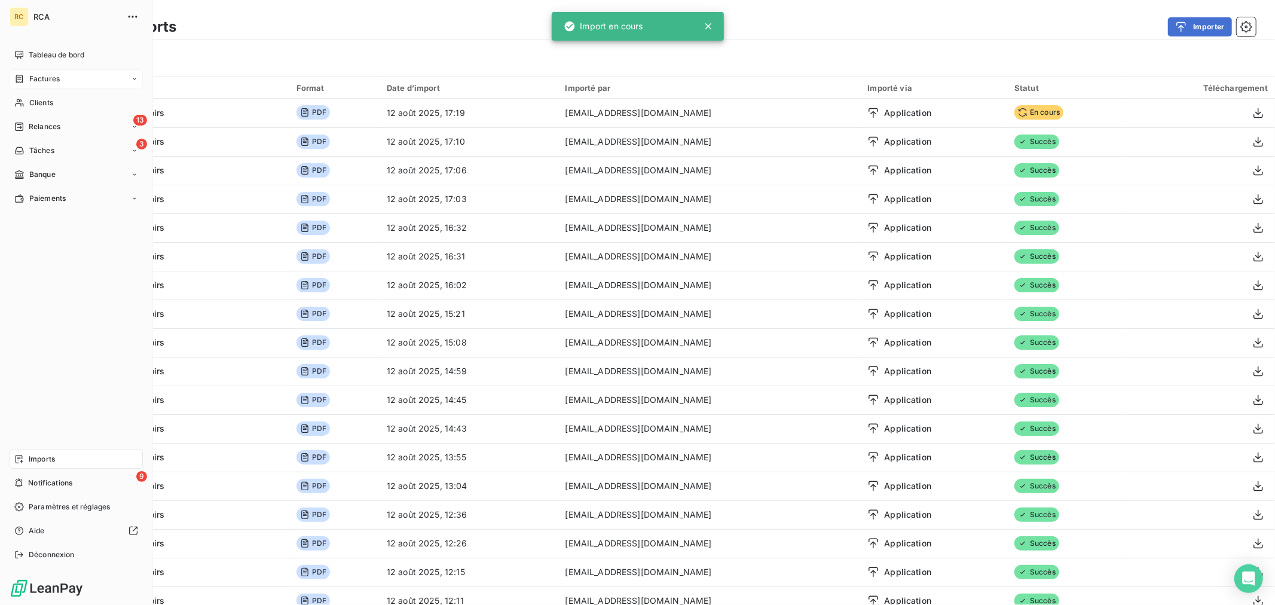
click at [14, 79] on div "Factures" at bounding box center [76, 78] width 133 height 19
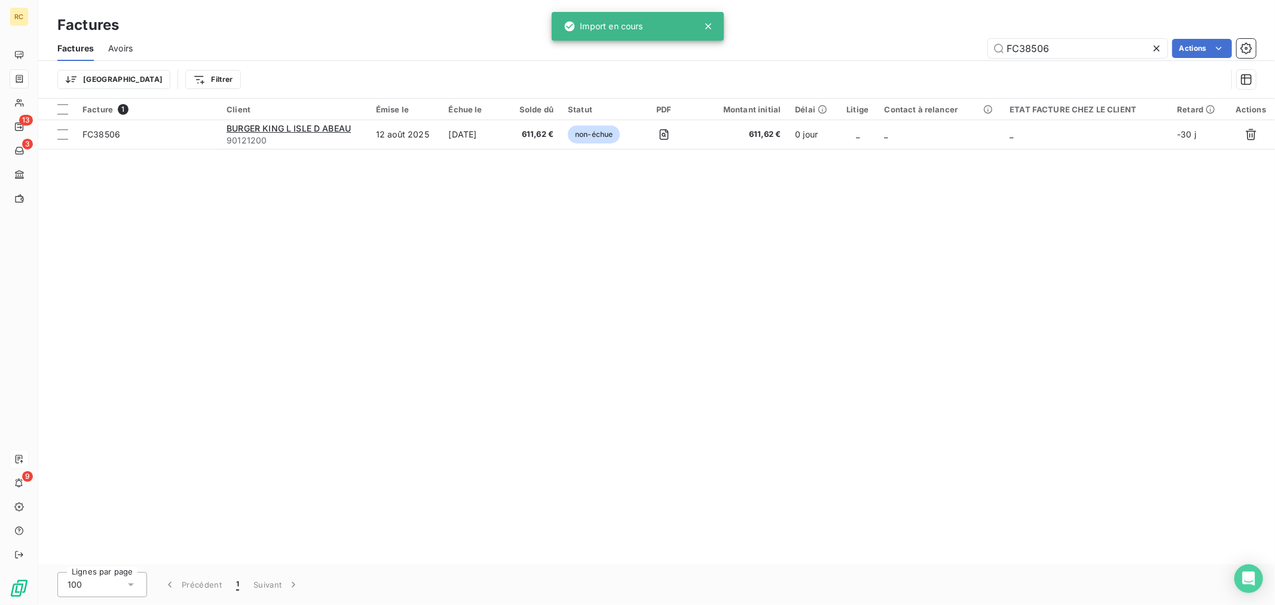
drag, startPoint x: 1005, startPoint y: 45, endPoint x: 889, endPoint y: 44, distance: 115.3
click at [905, 44] on div "FC38506 Actions" at bounding box center [701, 48] width 1108 height 19
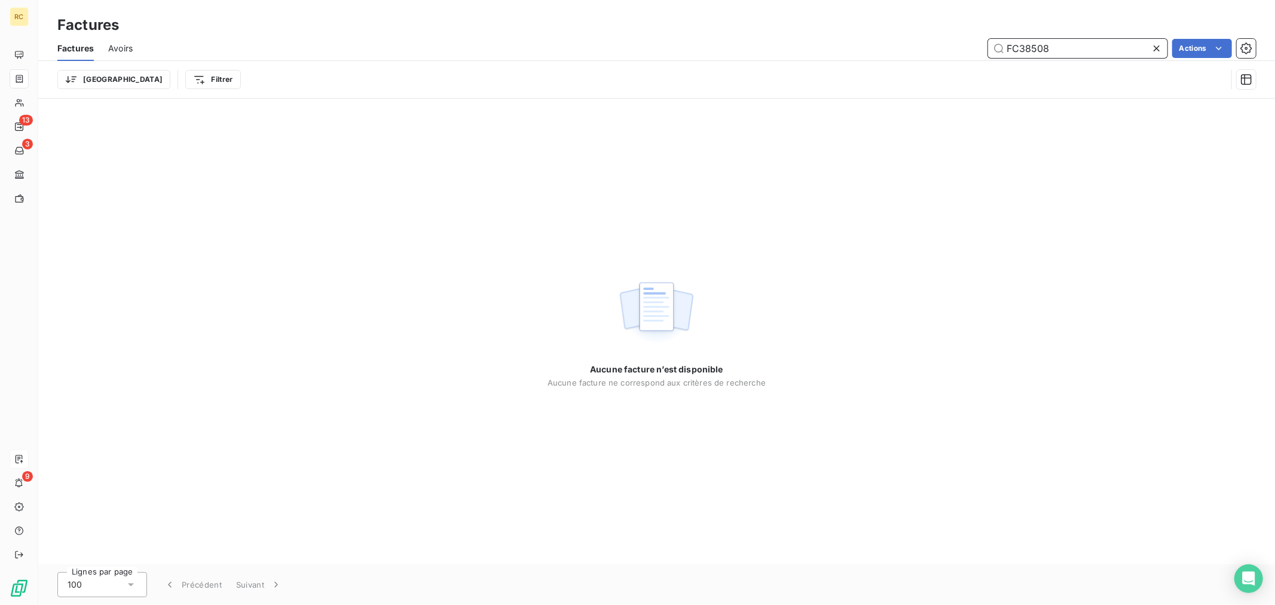
click at [1074, 41] on input "FC38508" at bounding box center [1077, 48] width 179 height 19
type input "FC38508"
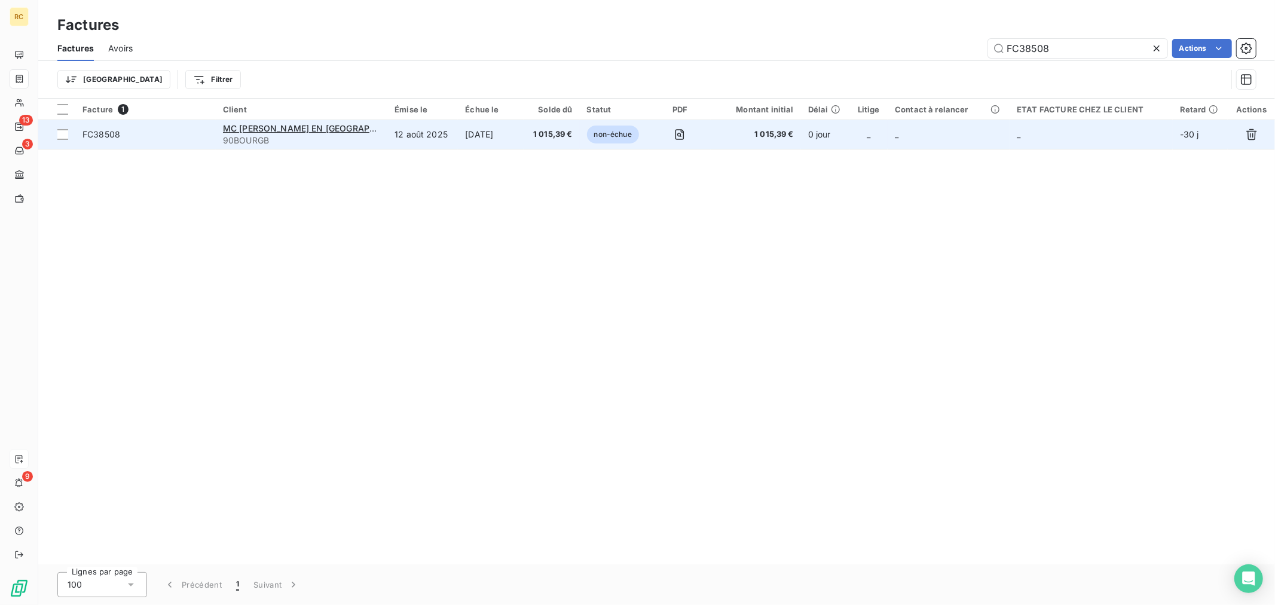
click at [460, 127] on td "[DATE]" at bounding box center [490, 134] width 65 height 29
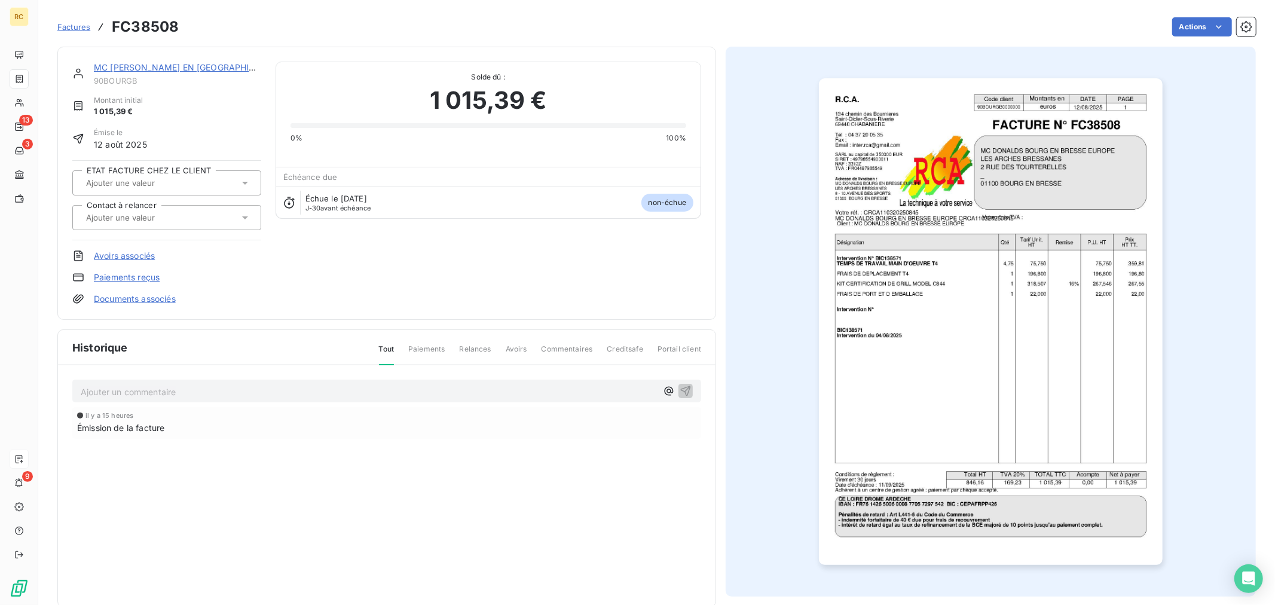
click at [110, 299] on link "Documents associés" at bounding box center [135, 299] width 82 height 12
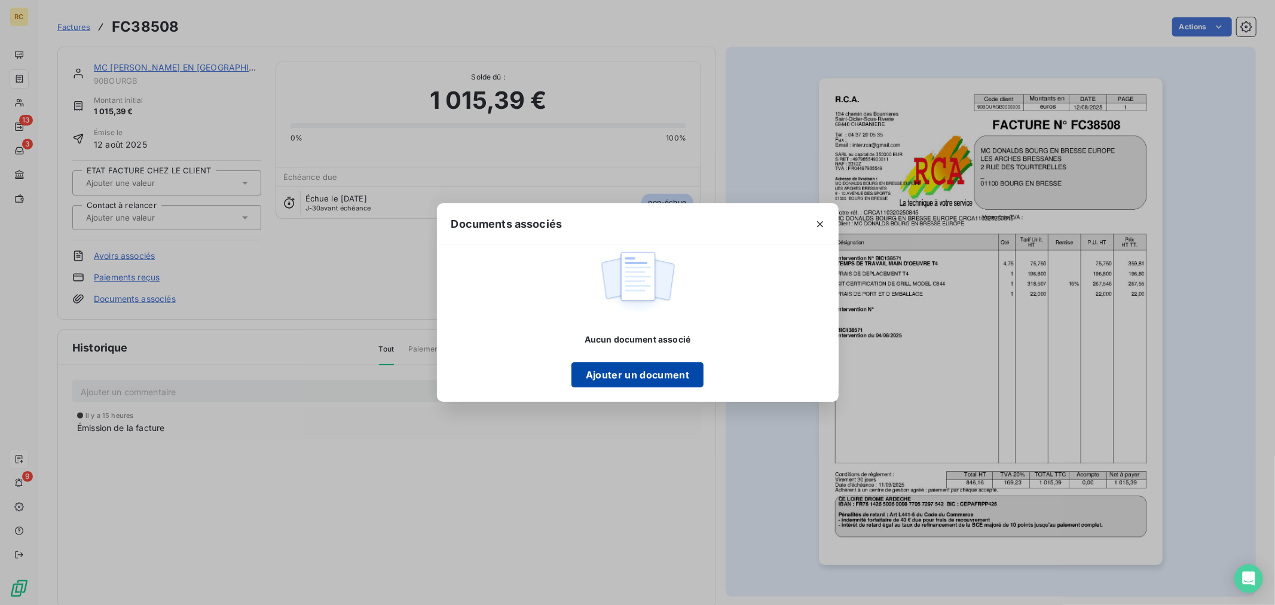
click at [649, 365] on button "Ajouter un document" at bounding box center [637, 374] width 132 height 25
click at [622, 379] on button "Ajouter un document" at bounding box center [637, 374] width 132 height 25
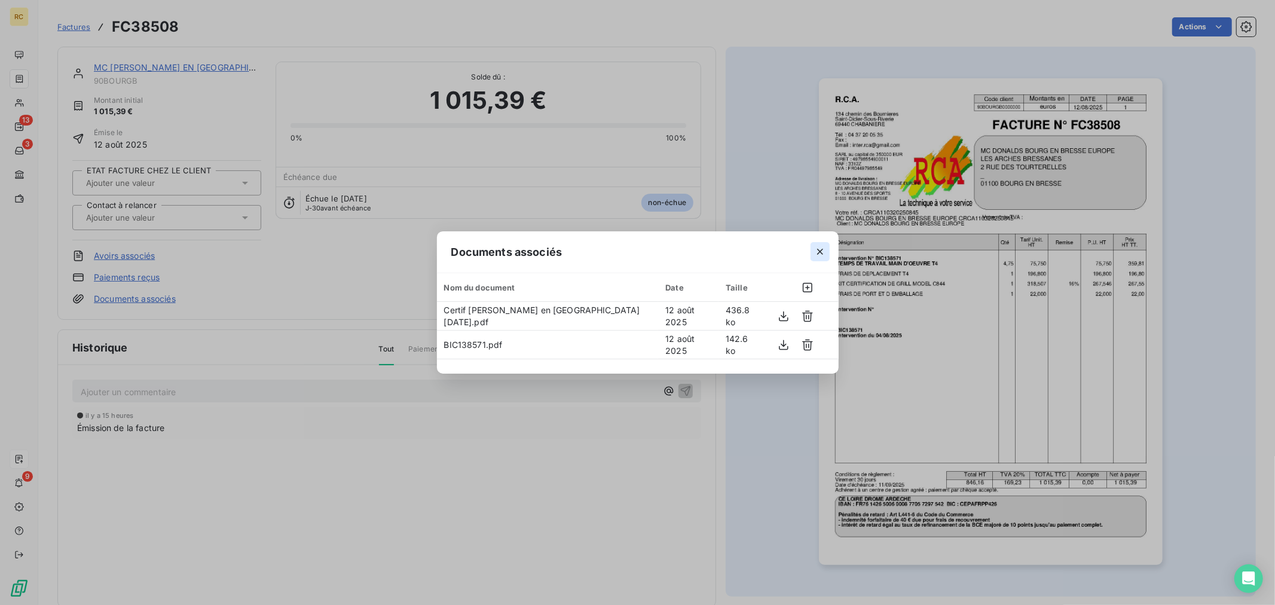
click at [816, 253] on icon "button" at bounding box center [820, 252] width 12 height 12
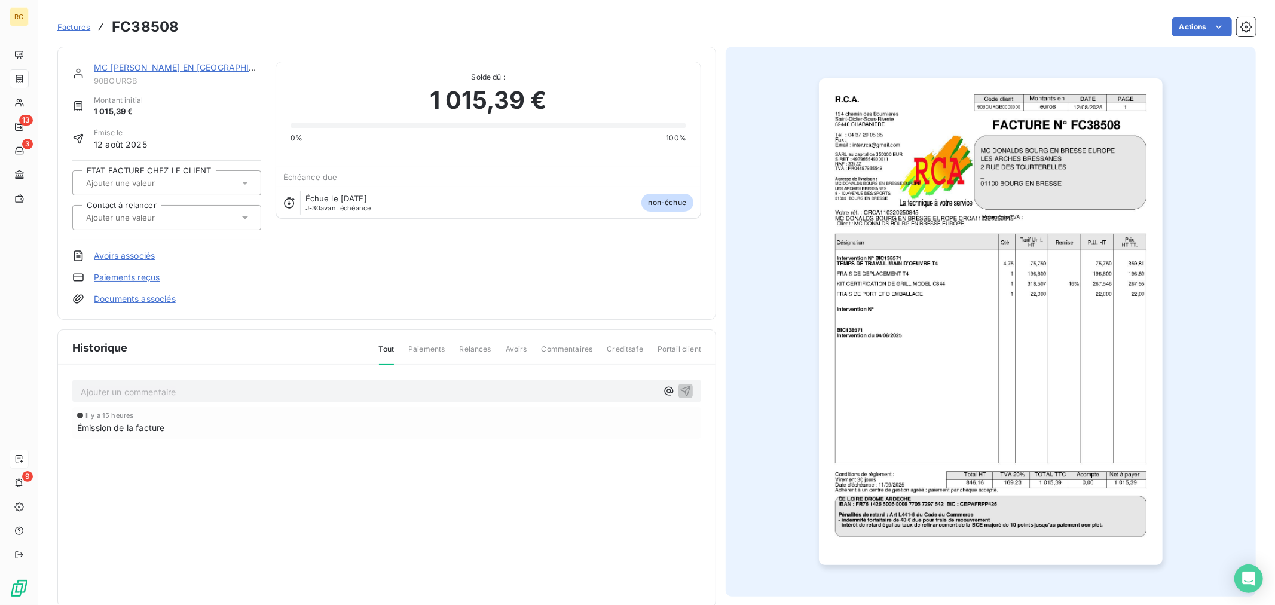
click at [147, 299] on link "Documents associés" at bounding box center [135, 299] width 82 height 12
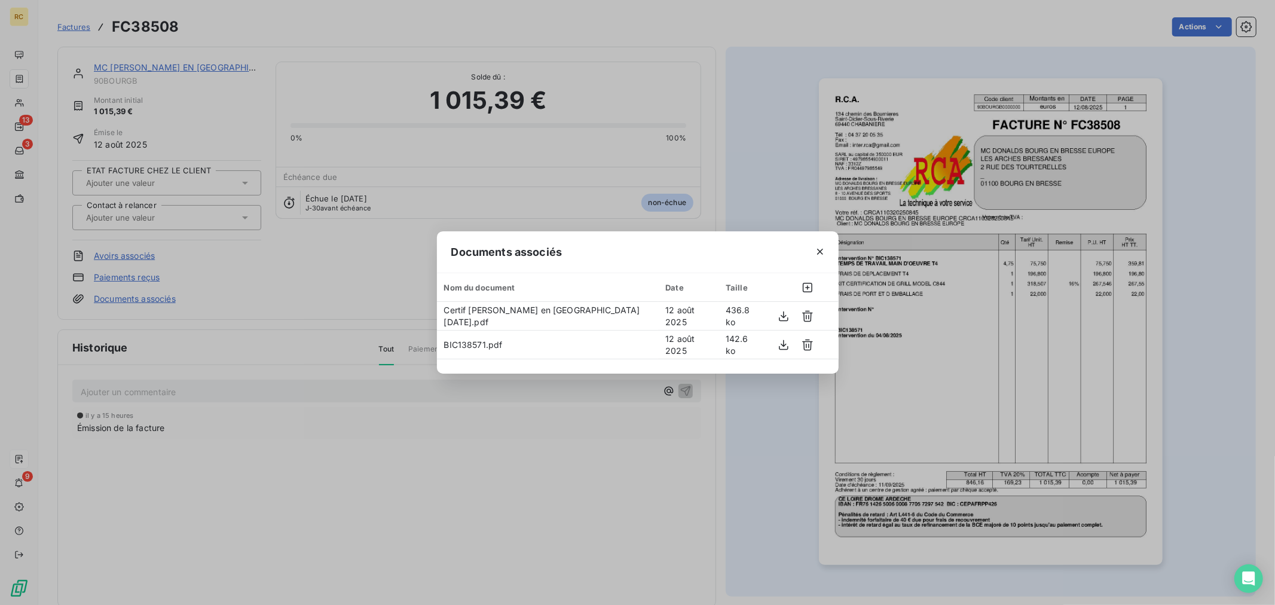
drag, startPoint x: 816, startPoint y: 251, endPoint x: 802, endPoint y: 255, distance: 14.8
click at [816, 252] on icon "button" at bounding box center [820, 252] width 12 height 12
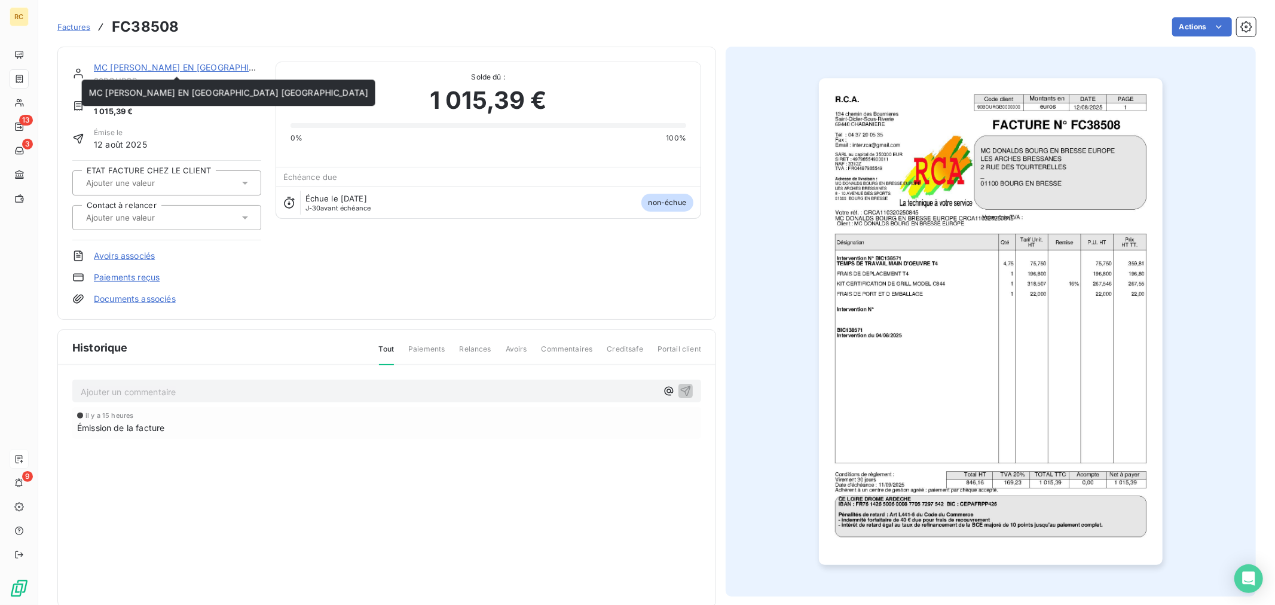
click at [209, 62] on link "MC [PERSON_NAME] EN [GEOGRAPHIC_DATA] [GEOGRAPHIC_DATA]" at bounding box center [233, 67] width 279 height 10
